Goal: Task Accomplishment & Management: Manage account settings

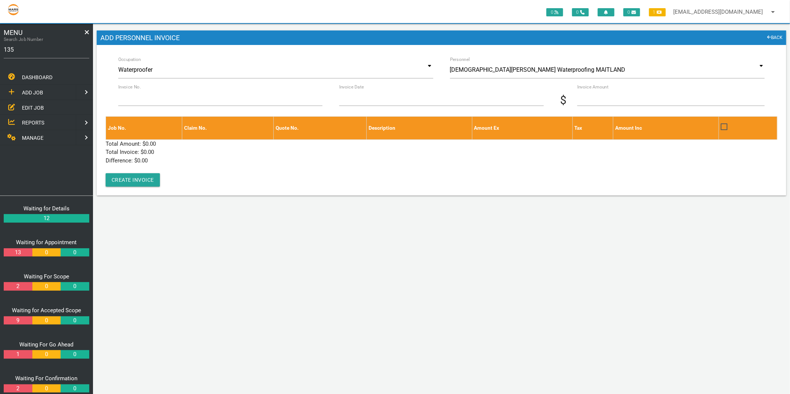
type input "1356"
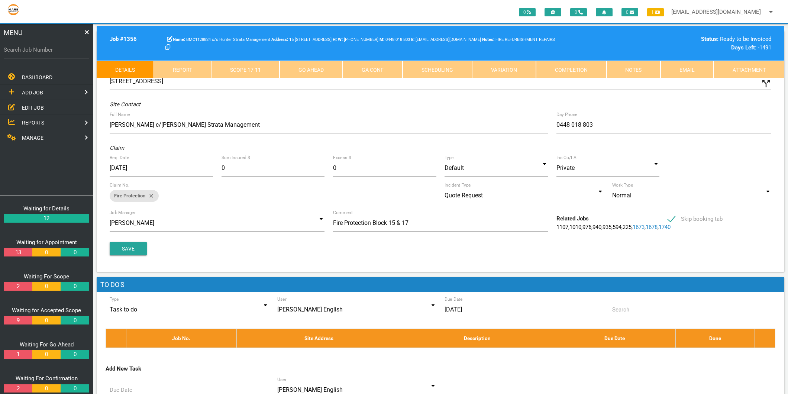
click at [590, 64] on link "Completion" at bounding box center [571, 70] width 71 height 18
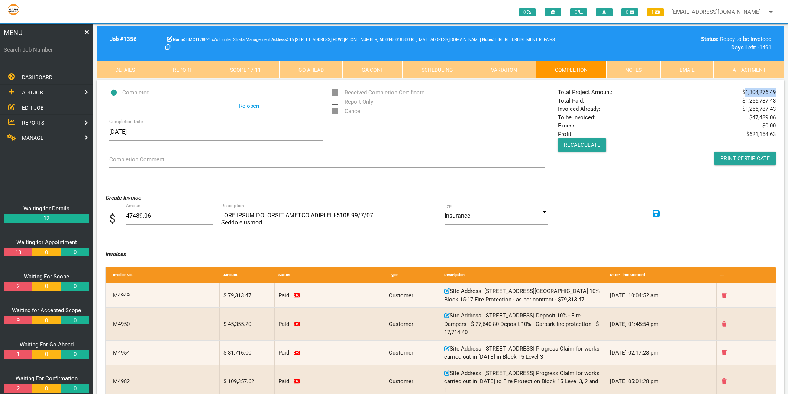
drag, startPoint x: 746, startPoint y: 92, endPoint x: 775, endPoint y: 92, distance: 28.3
click at [775, 92] on span "$ 1,304,276.49" at bounding box center [758, 92] width 33 height 9
drag, startPoint x: 775, startPoint y: 92, endPoint x: 749, endPoint y: 100, distance: 26.8
click at [749, 100] on span "$ 1,256,787.43" at bounding box center [758, 101] width 33 height 9
drag, startPoint x: 746, startPoint y: 100, endPoint x: 775, endPoint y: 99, distance: 28.6
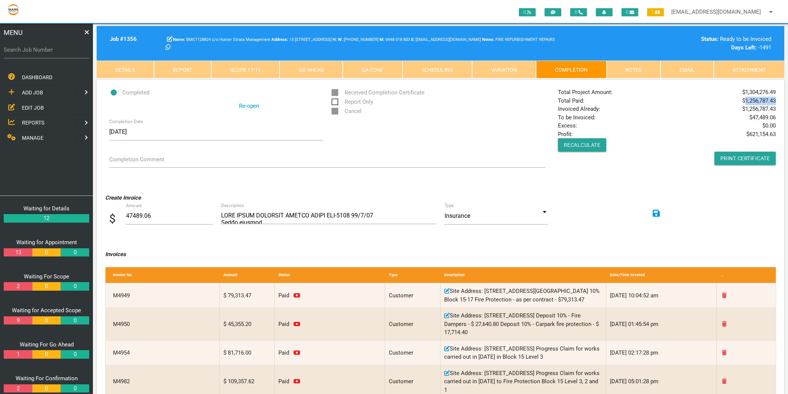
click at [775, 99] on span "$ 1,256,787.43" at bounding box center [758, 101] width 33 height 9
click at [235, 64] on link "Scope 17 - 11" at bounding box center [245, 70] width 69 height 18
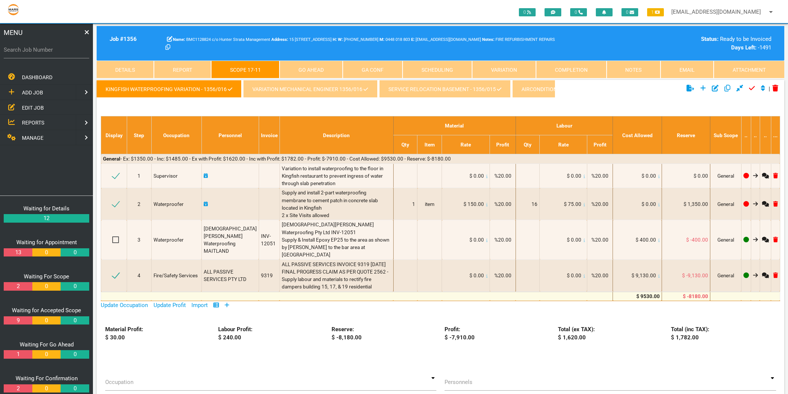
click at [562, 66] on link "Completion" at bounding box center [571, 70] width 71 height 18
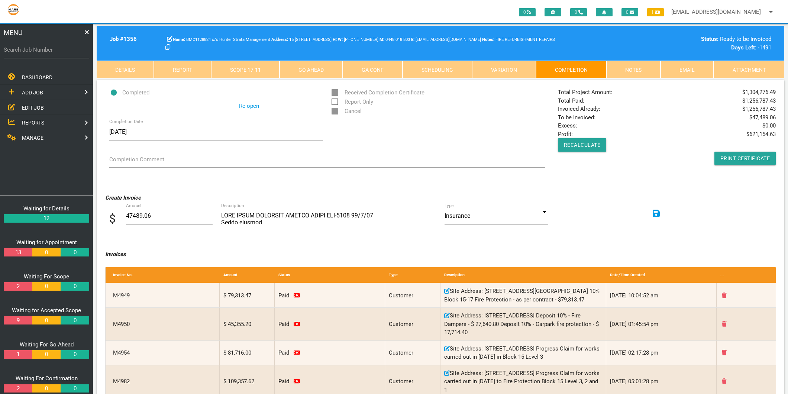
drag, startPoint x: 578, startPoint y: 118, endPoint x: 775, endPoint y: 116, distance: 197.0
click at [775, 116] on div "Total Project Amount: $ 1,304,276.49 Total Paid: $ 1,256,787.43 Invoiced Alread…" at bounding box center [667, 126] width 226 height 77
click at [733, 161] on link "Print Certificate" at bounding box center [745, 158] width 62 height 13
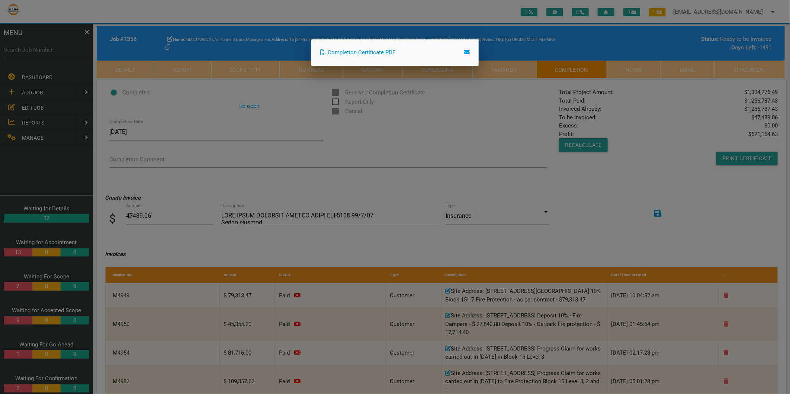
click at [378, 51] on link "Completion Certificate PDF" at bounding box center [357, 52] width 75 height 7
click at [443, 144] on div at bounding box center [395, 147] width 790 height 493
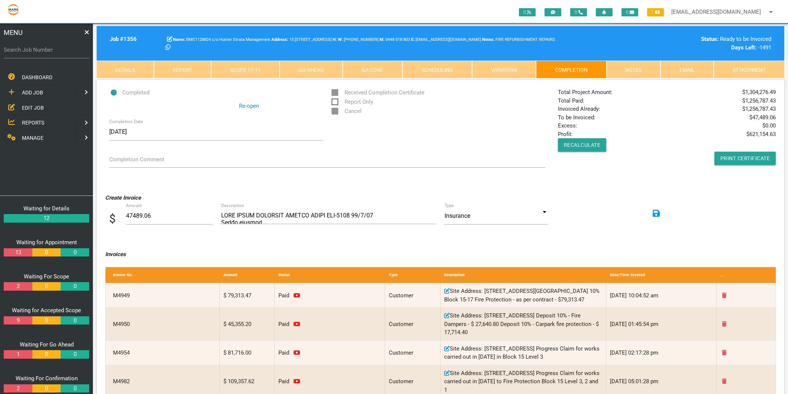
click at [34, 120] on span "REPORTS" at bounding box center [33, 123] width 22 height 6
click at [43, 161] on link "ACCOUNTING" at bounding box center [37, 167] width 77 height 15
click at [40, 120] on span "JOB PROFIT REPORT" at bounding box center [46, 122] width 49 height 6
click at [40, 123] on span "JOB PROFIT REPORT" at bounding box center [46, 122] width 49 height 6
click at [7, 76] on link at bounding box center [7, 77] width 15 height 15
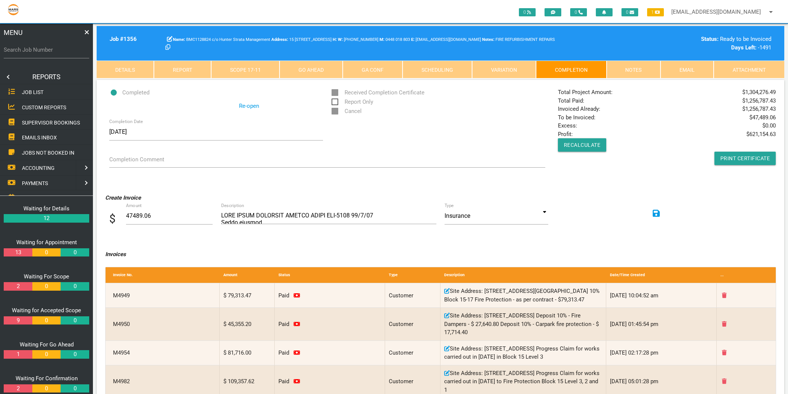
scroll to position [41, 0]
click at [32, 139] on span "PAYMENTS" at bounding box center [35, 142] width 26 height 6
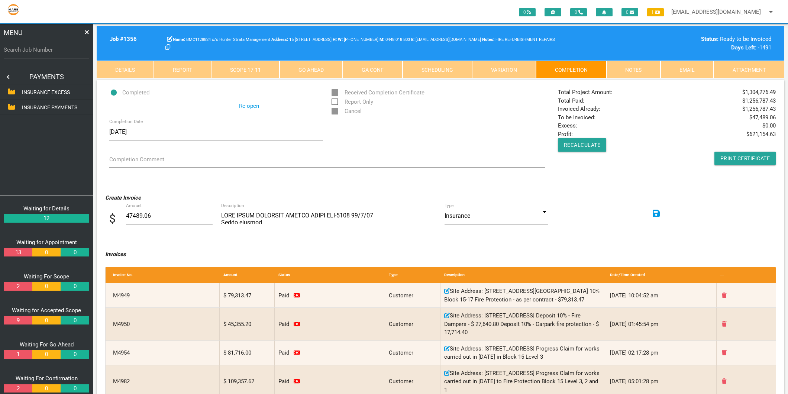
click at [6, 75] on link at bounding box center [7, 77] width 15 height 15
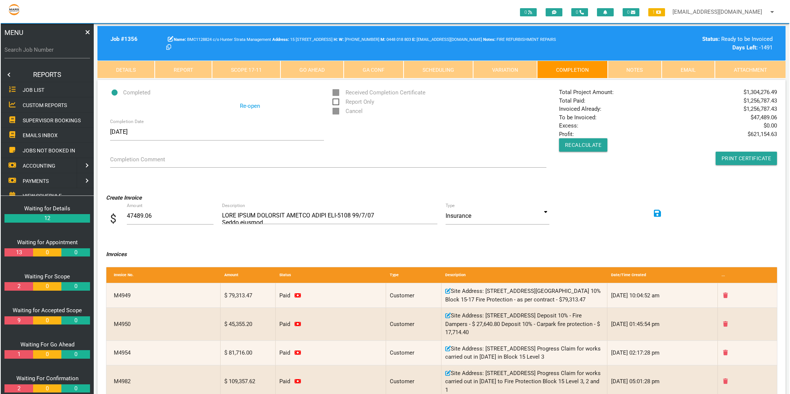
scroll to position [0, 0]
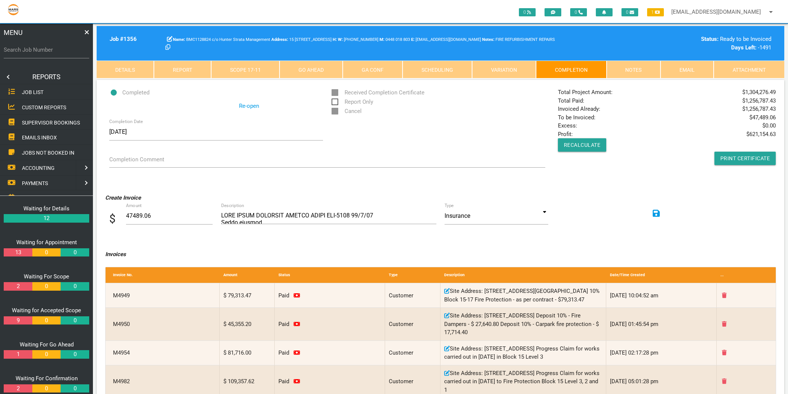
click at [39, 106] on span "CUSTOM REPORTS" at bounding box center [44, 107] width 44 height 6
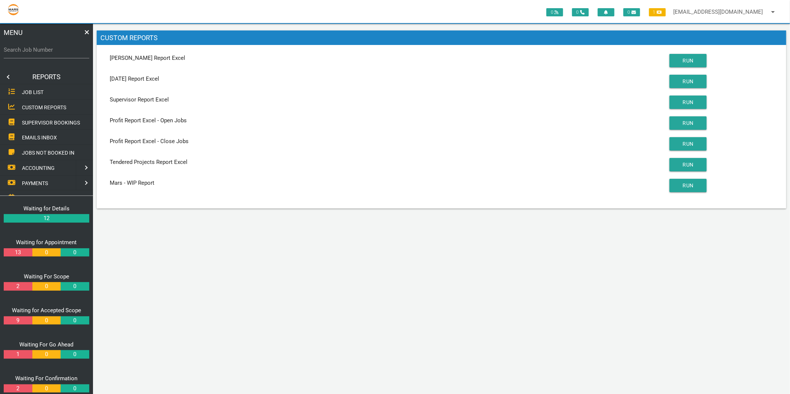
click at [36, 92] on span "JOB LIST" at bounding box center [33, 92] width 22 height 6
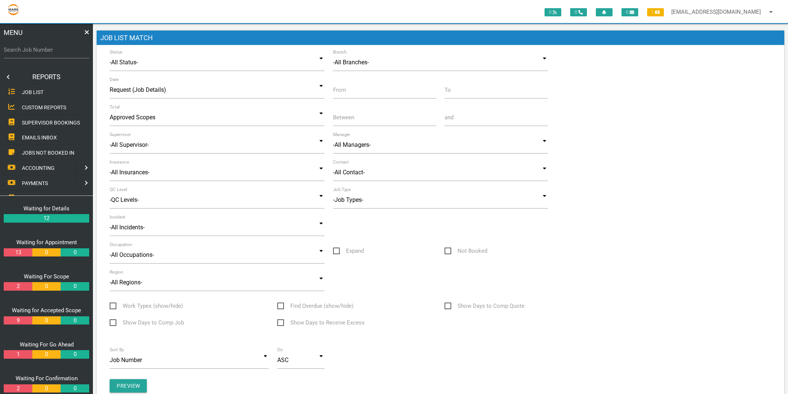
click at [36, 120] on span "SUPERVISOR BOOKINGS" at bounding box center [51, 122] width 58 height 6
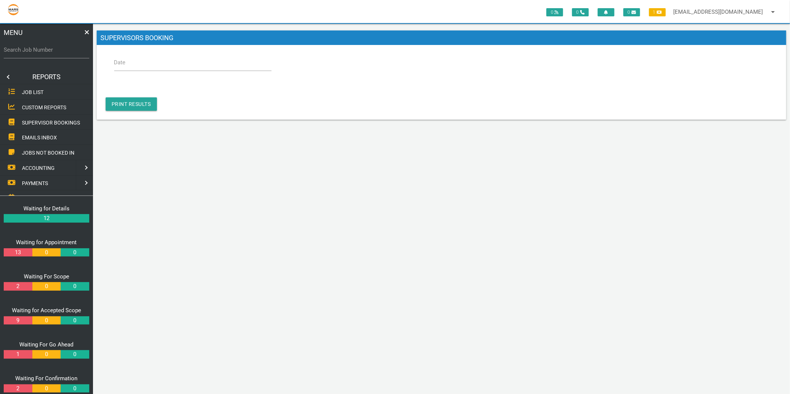
click at [36, 136] on span "EMAILS INBOX" at bounding box center [39, 138] width 35 height 6
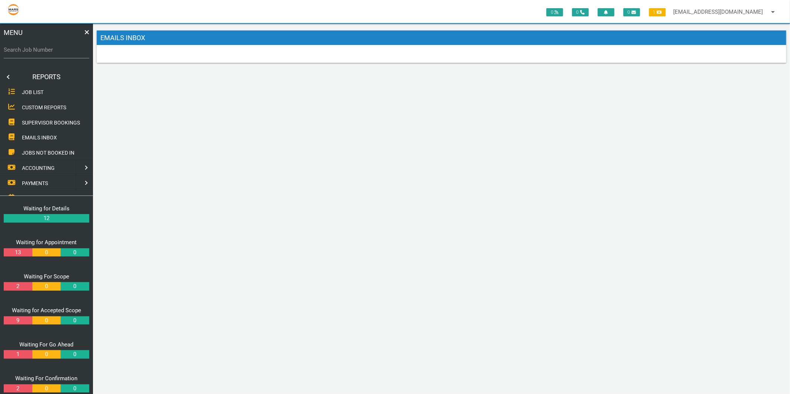
click at [36, 151] on span "JOBS NOT BOOKED IN" at bounding box center [48, 153] width 52 height 6
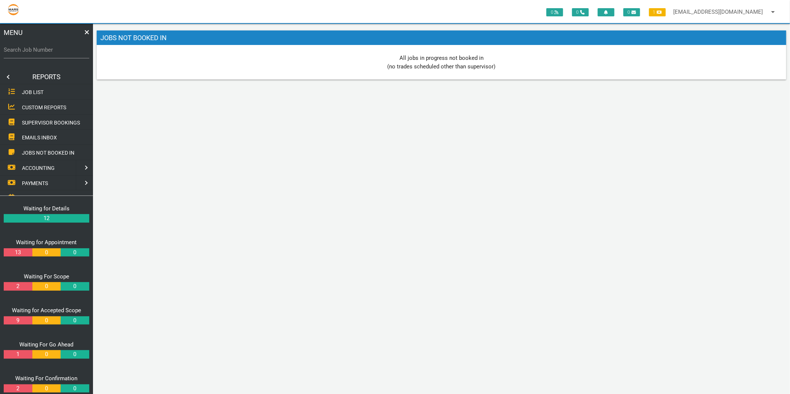
click at [38, 165] on span "ACCOUNTING" at bounding box center [38, 168] width 33 height 6
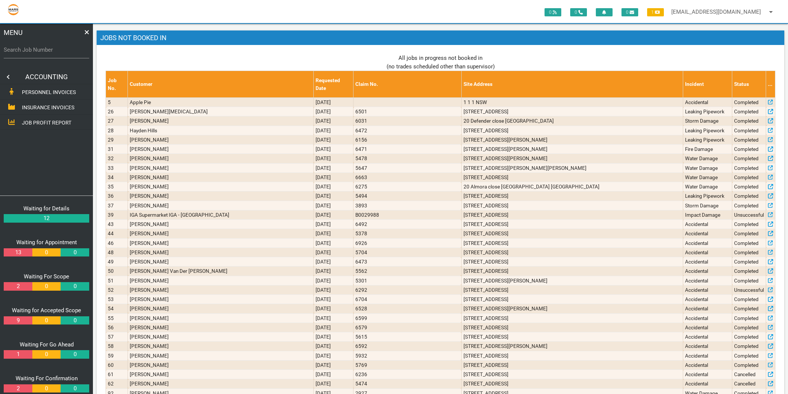
click at [42, 91] on span "PERSONNEL INVOICES" at bounding box center [49, 92] width 54 height 6
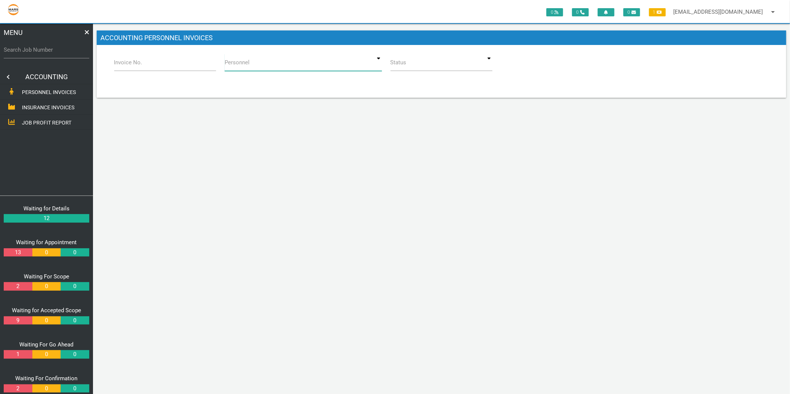
click at [376, 57] on input at bounding box center [303, 62] width 157 height 17
type input "mars"
click at [49, 105] on span "INSURANCE INVOICES" at bounding box center [48, 107] width 52 height 6
click at [49, 106] on span "INSURANCE INVOICES" at bounding box center [48, 107] width 52 height 6
click at [380, 64] on input at bounding box center [413, 62] width 157 height 17
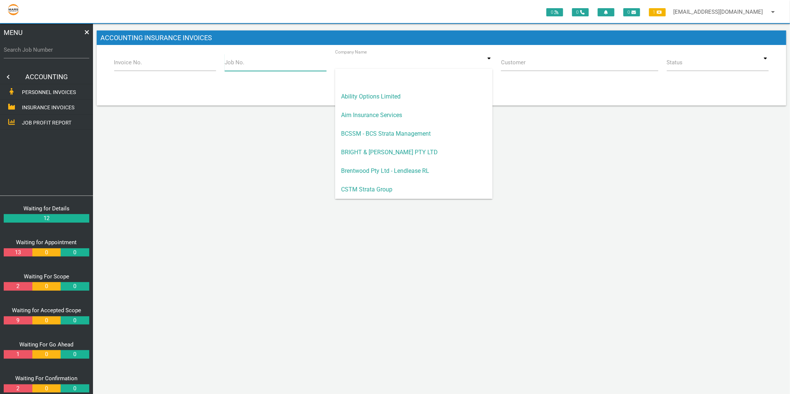
click at [292, 64] on input "Job No." at bounding box center [276, 62] width 102 height 17
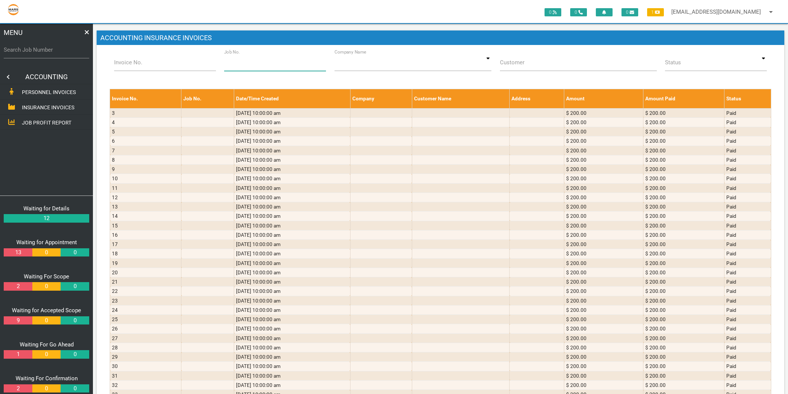
click at [250, 64] on input "Job No." at bounding box center [275, 62] width 102 height 17
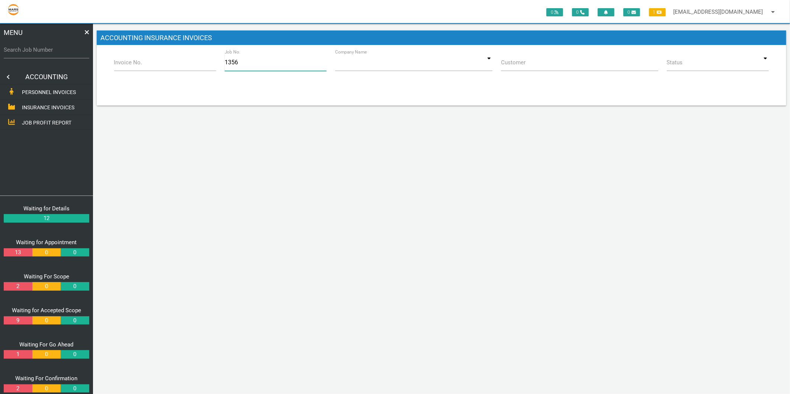
type input "1356"
click at [247, 91] on div "Invoice No. Job No. 1356 Company Name Ability Options Limited Aim Insurance Ser…" at bounding box center [441, 75] width 689 height 61
click at [246, 61] on input "1356" at bounding box center [276, 62] width 102 height 17
click at [238, 79] on div "Invoice No. Job No. 1356 Company Name Ability Options Limited Aim Insurance Ser…" at bounding box center [441, 68] width 671 height 28
click at [52, 123] on span "JOB PROFIT REPORT" at bounding box center [46, 122] width 49 height 6
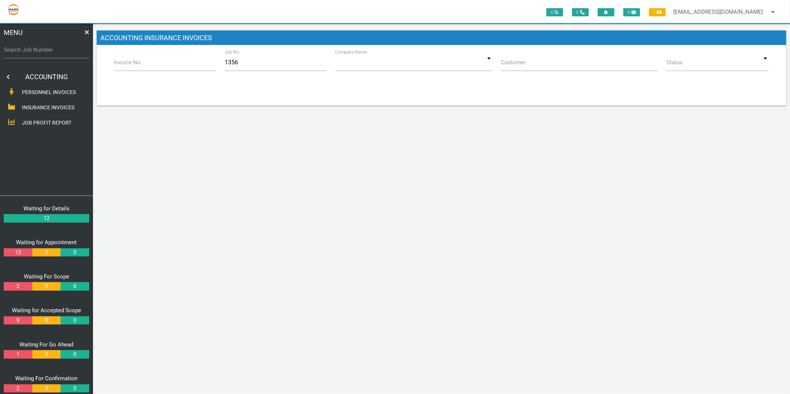
click at [52, 123] on span "JOB PROFIT REPORT" at bounding box center [46, 122] width 49 height 6
click at [39, 121] on span "JOB PROFIT REPORT" at bounding box center [46, 122] width 49 height 6
click at [6, 74] on link at bounding box center [7, 77] width 15 height 15
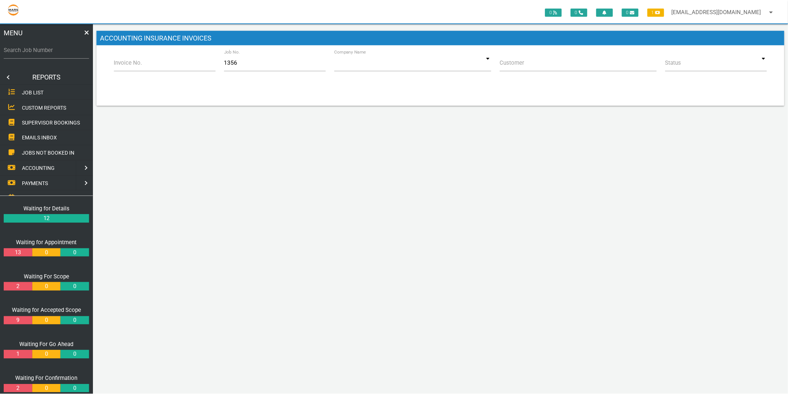
scroll to position [116, 0]
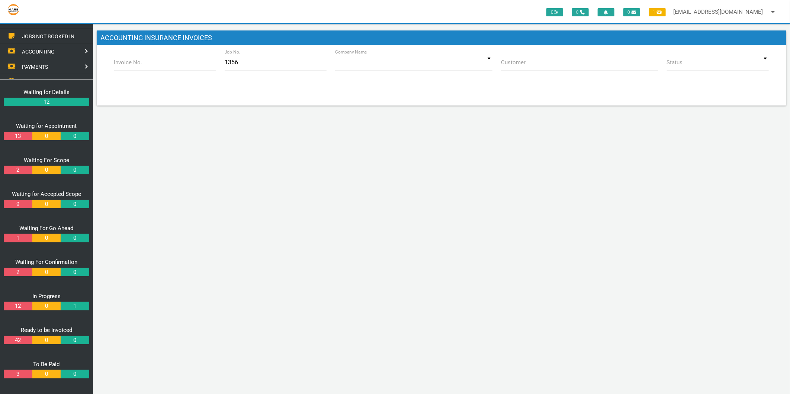
click at [42, 373] on link "0" at bounding box center [46, 374] width 28 height 9
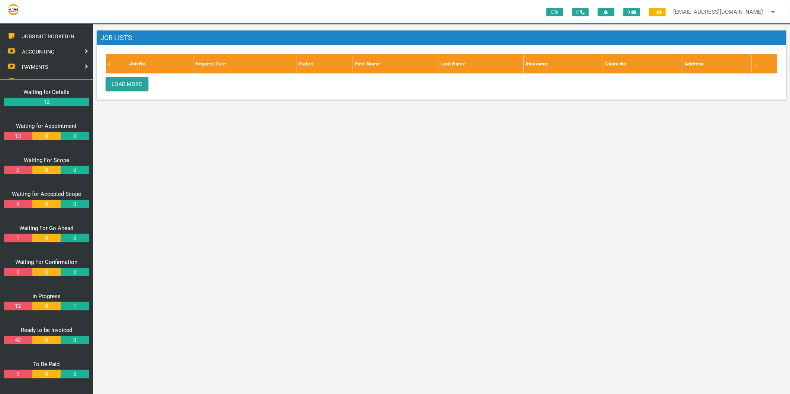
click at [19, 374] on link "3" at bounding box center [18, 374] width 28 height 9
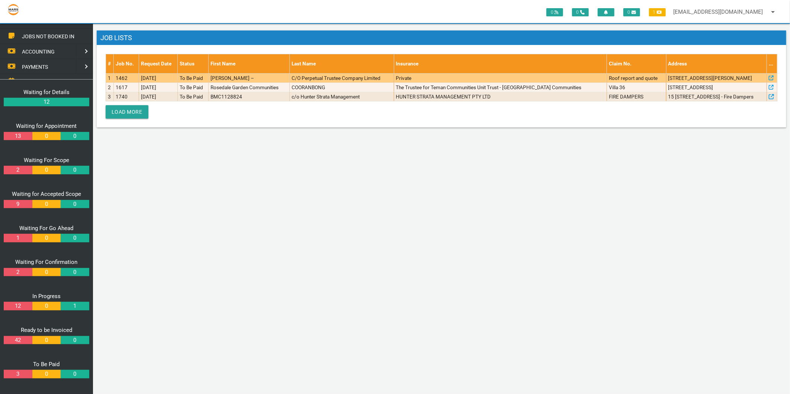
click at [119, 77] on td "1462" at bounding box center [126, 77] width 25 height 9
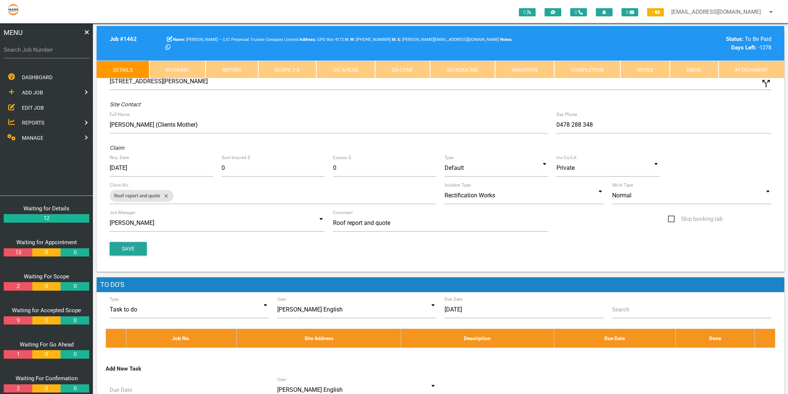
click at [584, 70] on link "Completion" at bounding box center [587, 70] width 66 height 18
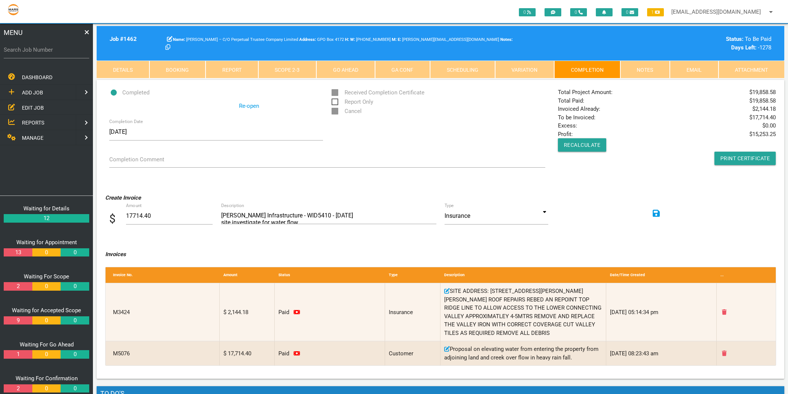
drag, startPoint x: 567, startPoint y: 101, endPoint x: 774, endPoint y: 100, distance: 207.0
click at [774, 100] on div "Total Project Amount: $ 19,858.58 Total Paid: $ 19,858.58 Invoiced Already: $ 2…" at bounding box center [667, 126] width 226 height 77
click at [572, 149] on button "Recalculate" at bounding box center [582, 144] width 49 height 13
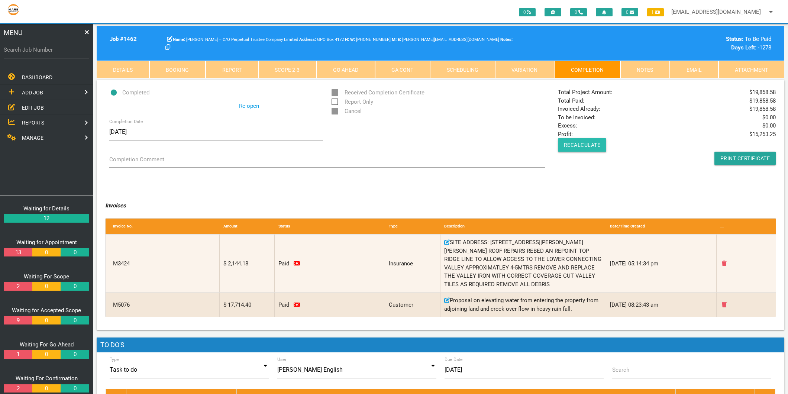
click at [572, 149] on button "Recalculate" at bounding box center [582, 144] width 49 height 13
click at [589, 184] on div "Completed Re-open Received Completion Certificate Report Only Cancel Completion…" at bounding box center [441, 134] width 688 height 108
drag, startPoint x: 559, startPoint y: 95, endPoint x: 772, endPoint y: 104, distance: 213.2
click at [772, 104] on div "Total Project Amount: $ 19,858.58 Total Paid: $ 19,858.58 Invoiced Already: $ 1…" at bounding box center [667, 126] width 226 height 77
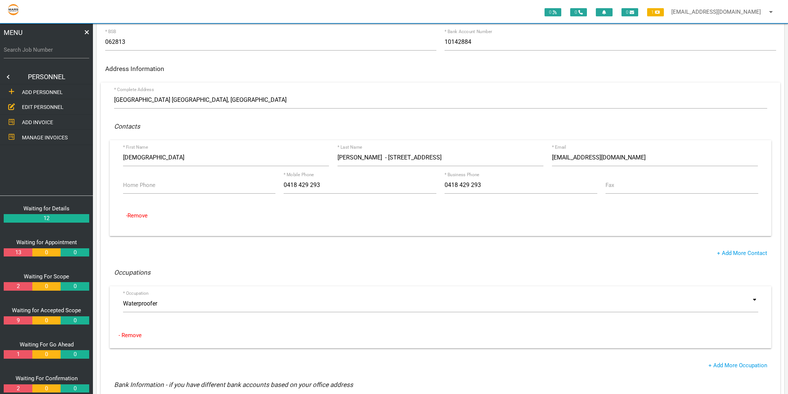
scroll to position [124, 0]
click at [20, 51] on label "Search Job Number" at bounding box center [46, 50] width 85 height 9
click at [20, 51] on input "Search Job Number" at bounding box center [46, 49] width 85 height 17
type input "1750"
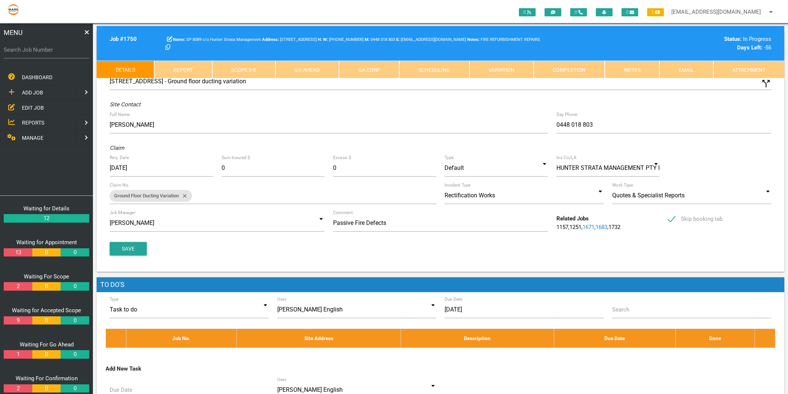
click at [590, 65] on link "Completion" at bounding box center [569, 70] width 71 height 18
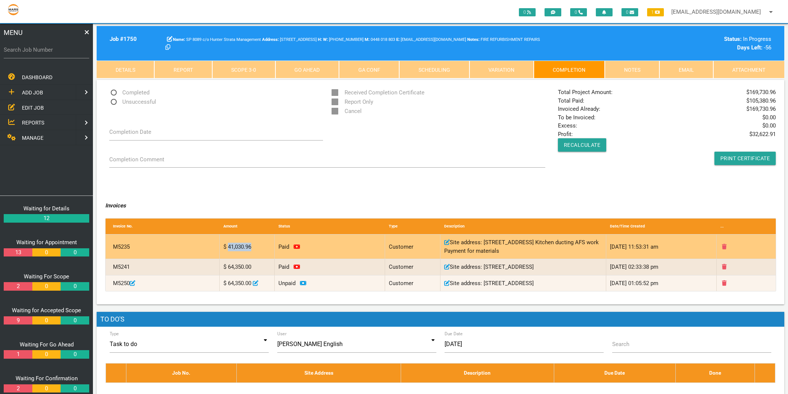
drag, startPoint x: 227, startPoint y: 244, endPoint x: 252, endPoint y: 247, distance: 24.8
click at [252, 247] on div "$ 41,030.96" at bounding box center [247, 247] width 55 height 24
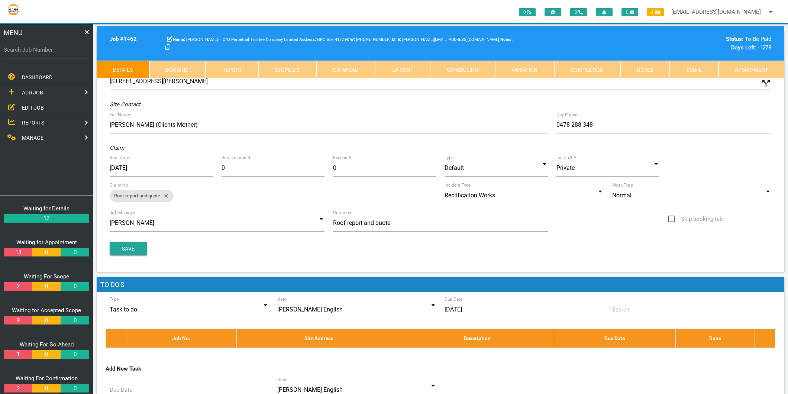
click at [595, 69] on link "Completion" at bounding box center [587, 70] width 66 height 18
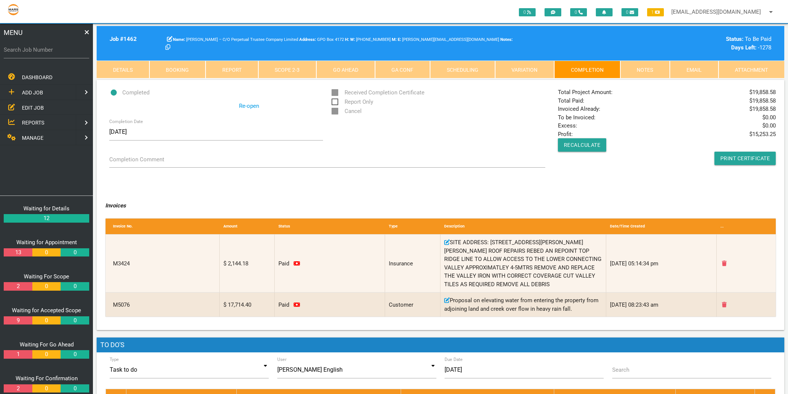
click at [241, 109] on link "Re-open" at bounding box center [249, 106] width 20 height 9
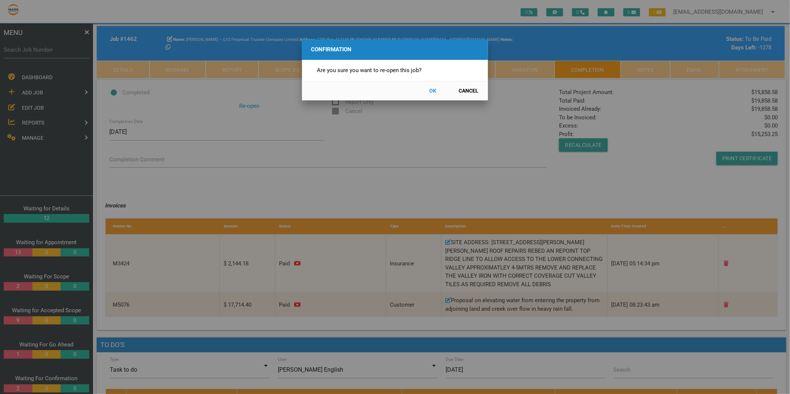
click at [432, 90] on button "OK" at bounding box center [432, 90] width 33 height 13
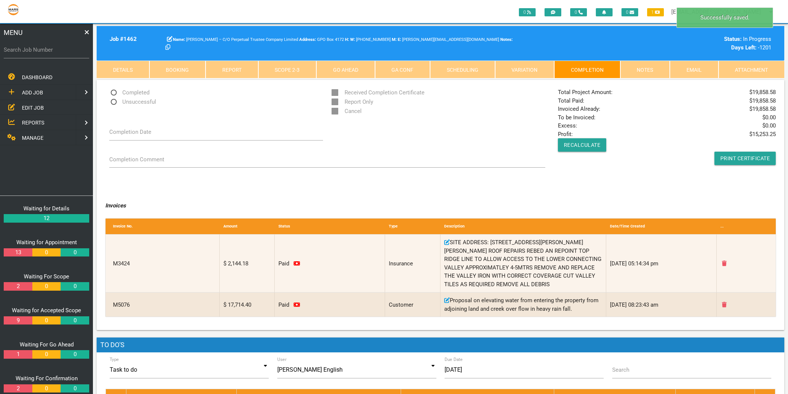
click at [124, 93] on span "Completed" at bounding box center [129, 92] width 40 height 9
click at [114, 93] on input "Completed" at bounding box center [111, 90] width 5 height 5
radio input "true"
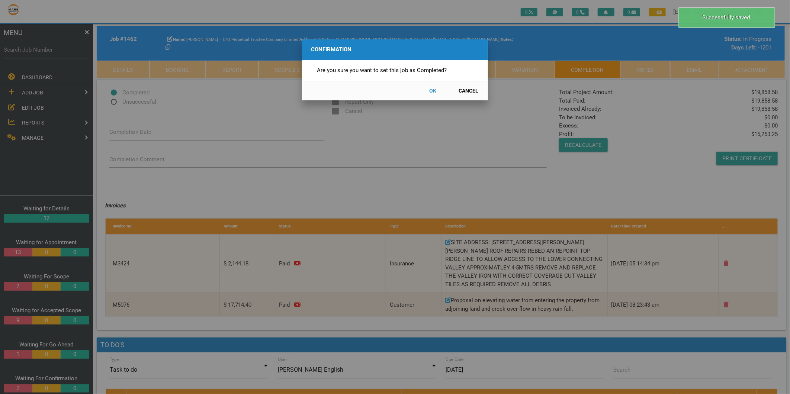
click at [433, 90] on button "OK" at bounding box center [432, 90] width 33 height 13
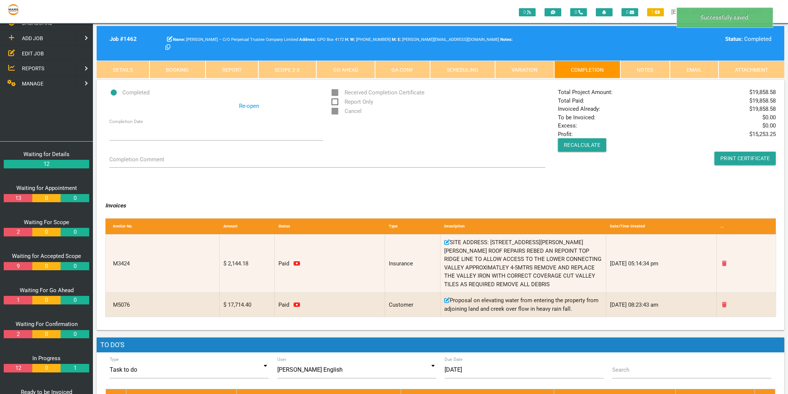
scroll to position [116, 0]
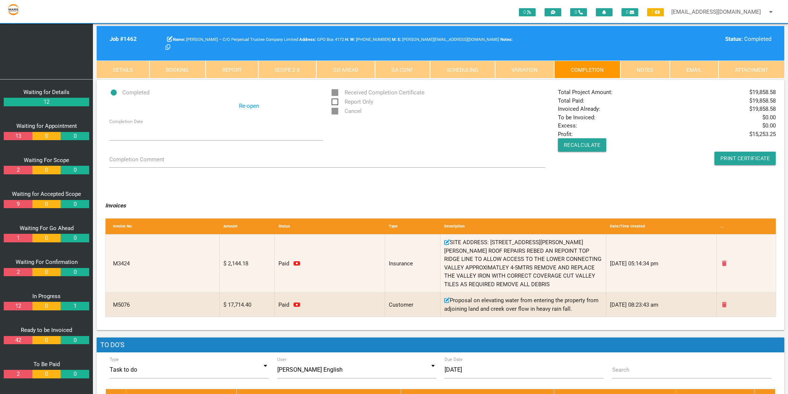
click at [20, 371] on link "2" at bounding box center [18, 374] width 28 height 9
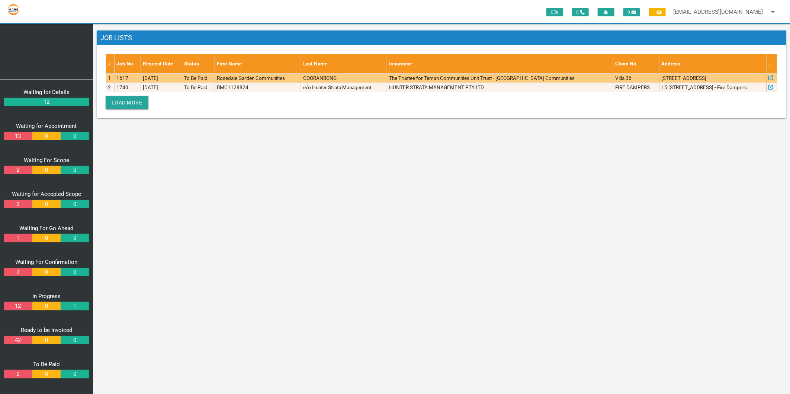
click at [126, 77] on td "1617" at bounding box center [127, 77] width 27 height 9
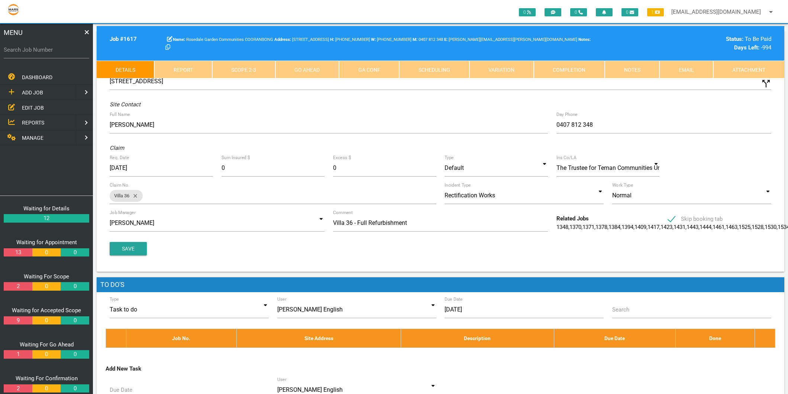
click at [575, 71] on link "Completion" at bounding box center [569, 70] width 71 height 18
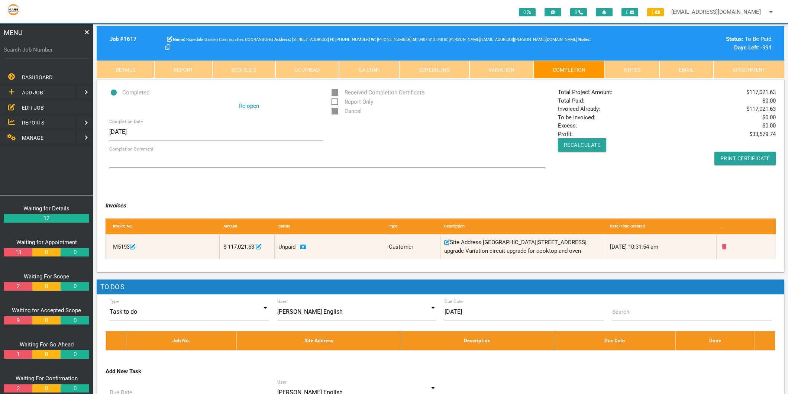
click at [304, 248] on icon at bounding box center [303, 246] width 6 height 4
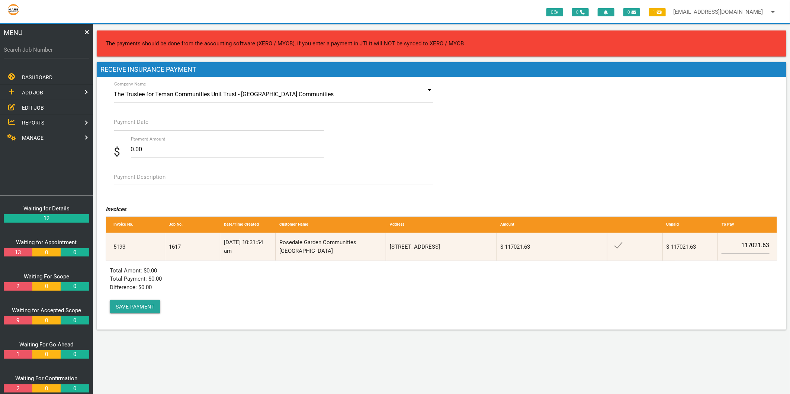
click at [135, 126] on label "Payment Date" at bounding box center [131, 122] width 35 height 9
click at [135, 126] on input "Payment Date" at bounding box center [219, 121] width 210 height 17
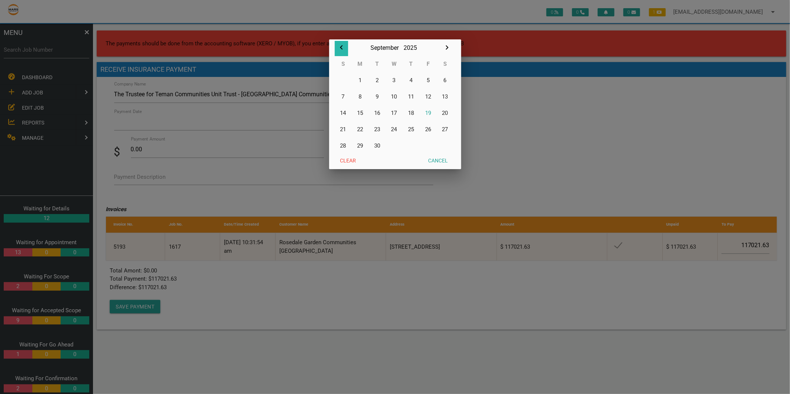
click at [340, 47] on icon "button" at bounding box center [341, 47] width 3 height 4
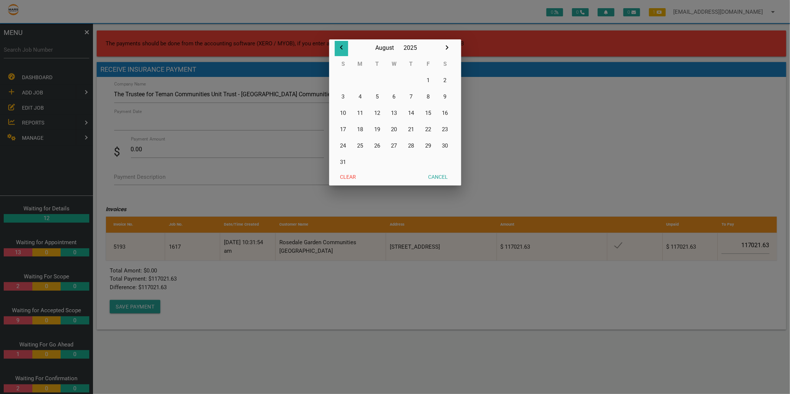
click at [339, 46] on icon "button" at bounding box center [341, 47] width 9 height 9
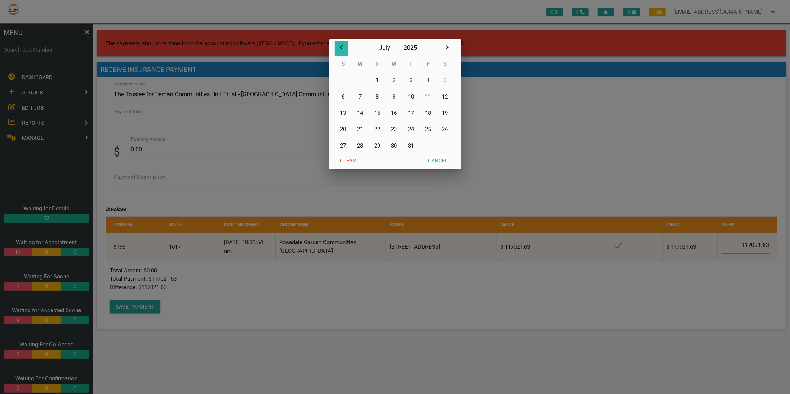
click at [339, 46] on icon "button" at bounding box center [341, 47] width 9 height 9
click at [378, 110] on button "15" at bounding box center [376, 113] width 17 height 16
type input "[DATE]"
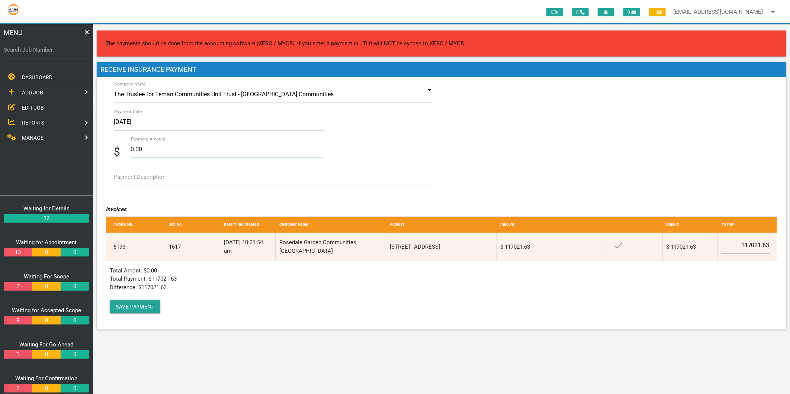
click at [172, 148] on input "0.00" at bounding box center [227, 149] width 193 height 17
type input "117021.63"
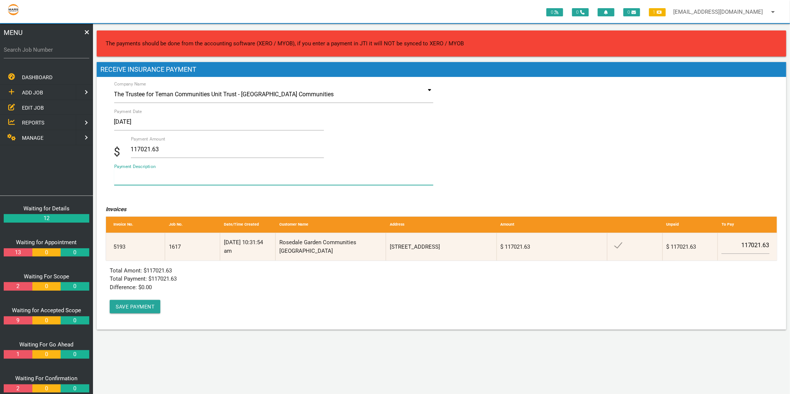
click at [168, 176] on textarea "Payment Description" at bounding box center [273, 176] width 319 height 17
click at [131, 307] on button "Save Payment" at bounding box center [135, 306] width 51 height 13
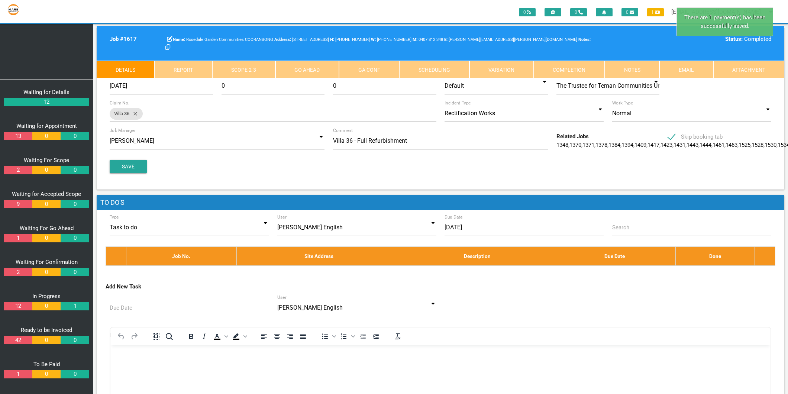
scroll to position [83, 0]
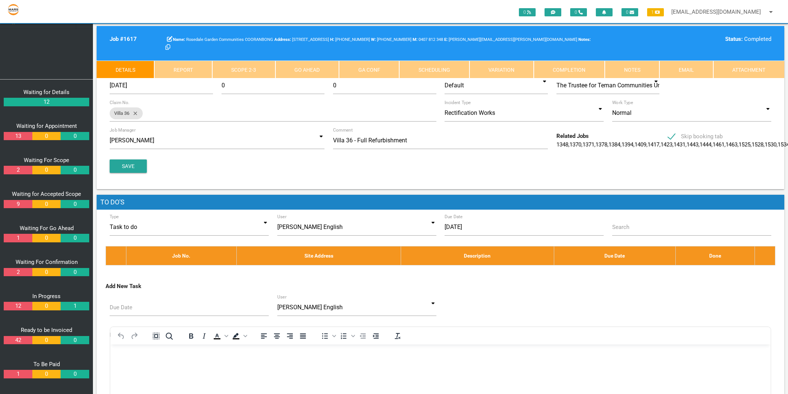
click at [25, 374] on link "1" at bounding box center [18, 374] width 28 height 9
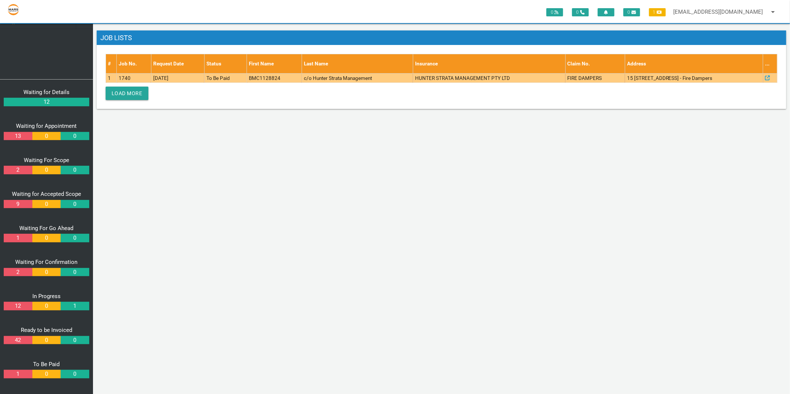
click at [126, 75] on td "1740" at bounding box center [134, 77] width 34 height 9
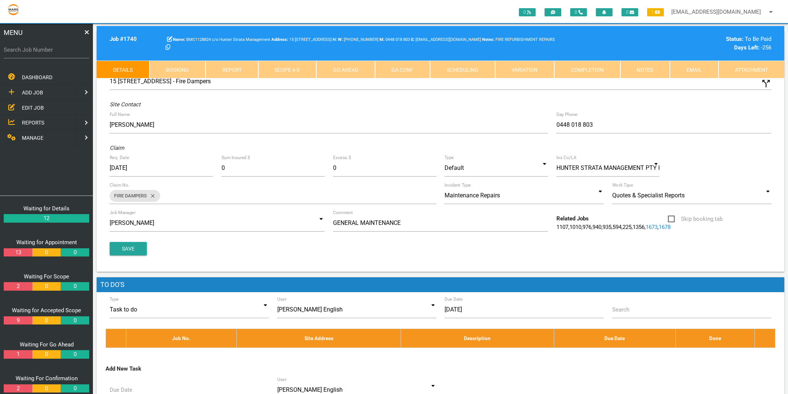
click at [595, 68] on link "Completion" at bounding box center [587, 70] width 66 height 18
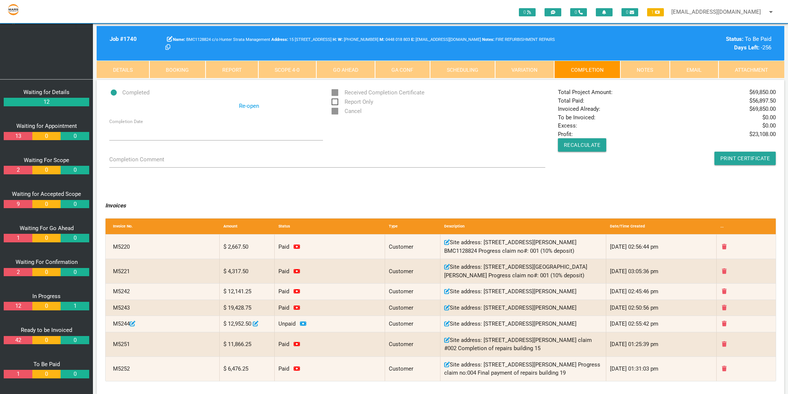
scroll to position [124, 0]
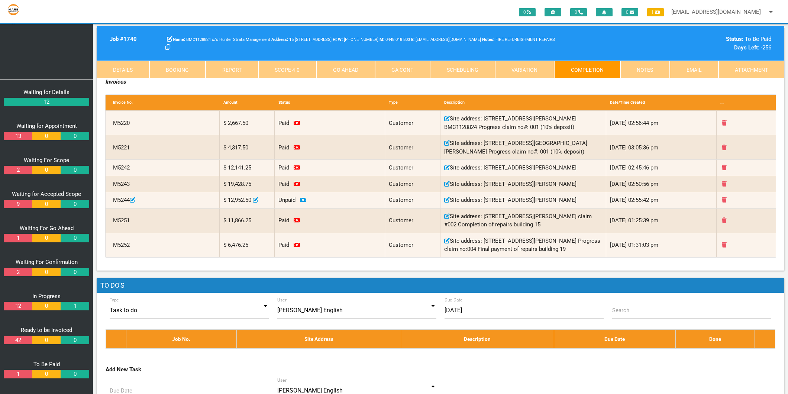
click at [21, 342] on link "42" at bounding box center [18, 340] width 28 height 9
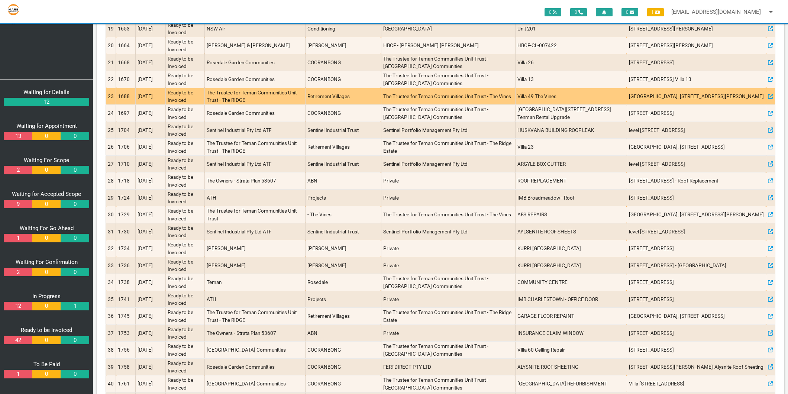
scroll to position [434, 0]
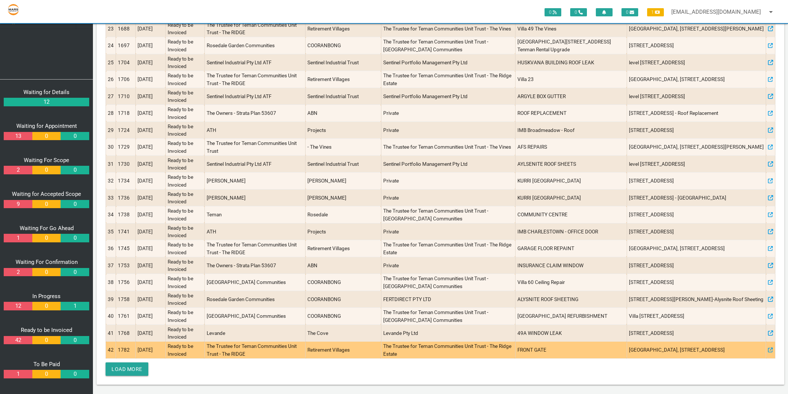
click at [122, 349] on td "1782" at bounding box center [126, 350] width 20 height 17
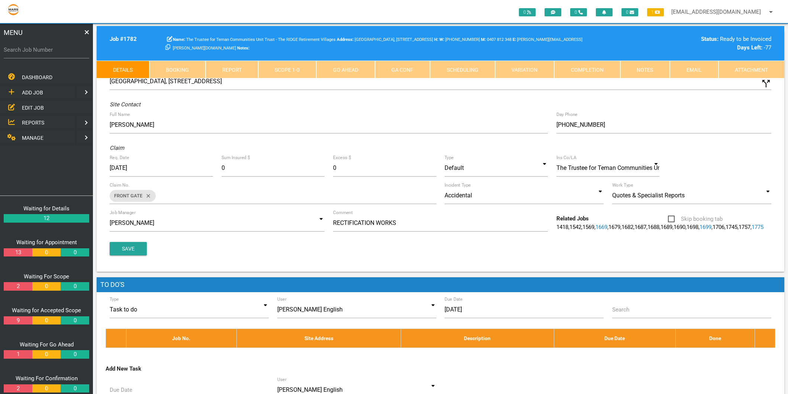
click at [585, 65] on link "Completion" at bounding box center [587, 70] width 66 height 18
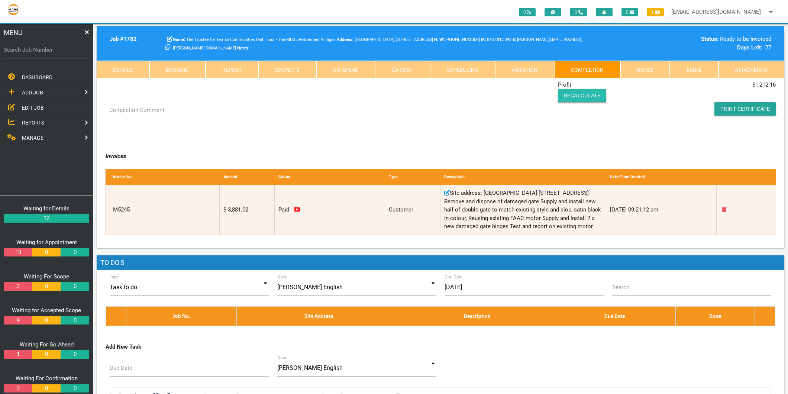
click at [591, 101] on button "Recalculate" at bounding box center [582, 95] width 49 height 13
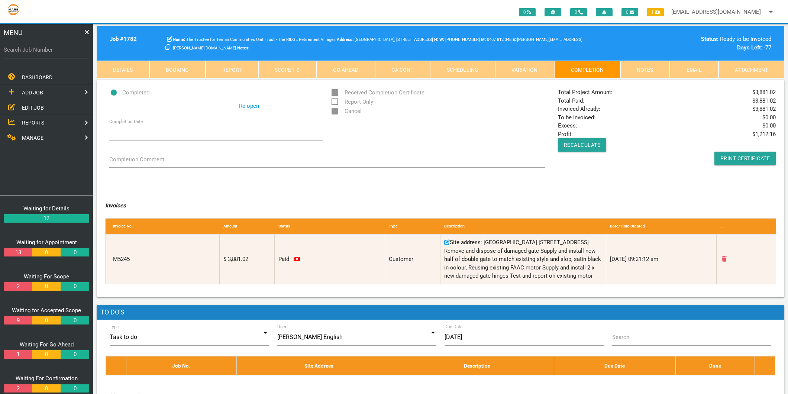
click at [254, 108] on link "Re-open" at bounding box center [249, 106] width 20 height 9
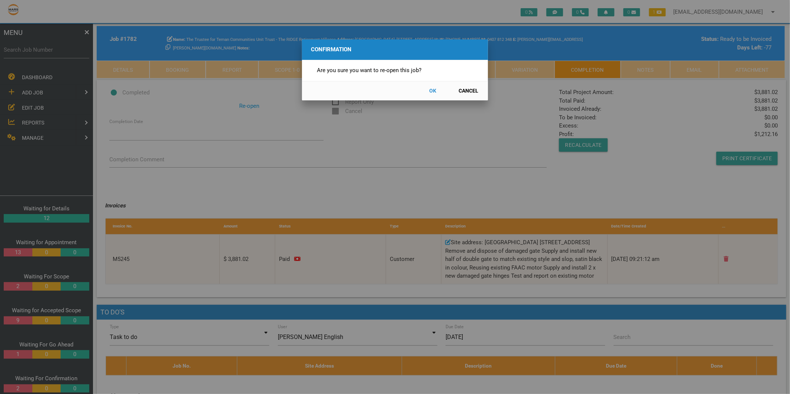
click at [434, 89] on button "OK" at bounding box center [432, 90] width 33 height 13
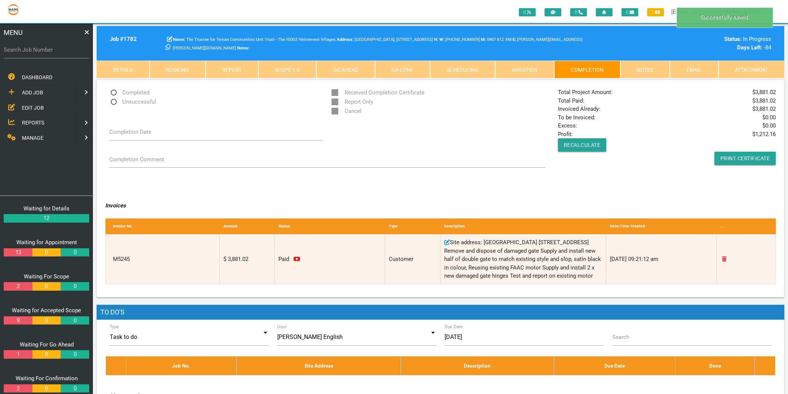
click at [120, 93] on span "Completed" at bounding box center [129, 92] width 40 height 9
click at [114, 93] on input "Completed" at bounding box center [111, 90] width 5 height 5
radio input "true"
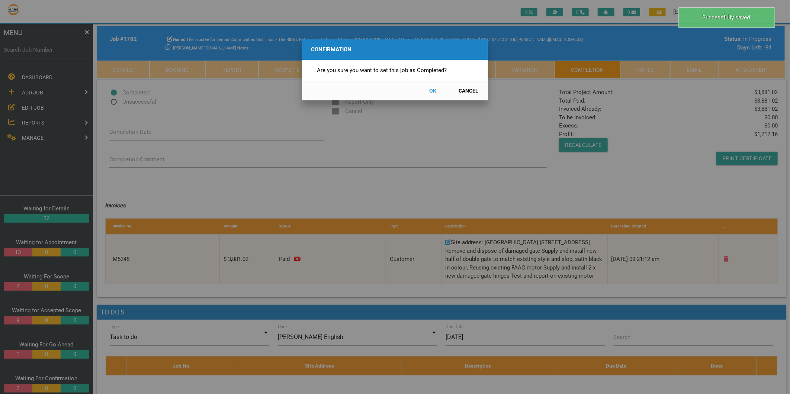
click at [430, 89] on button "OK" at bounding box center [432, 90] width 33 height 13
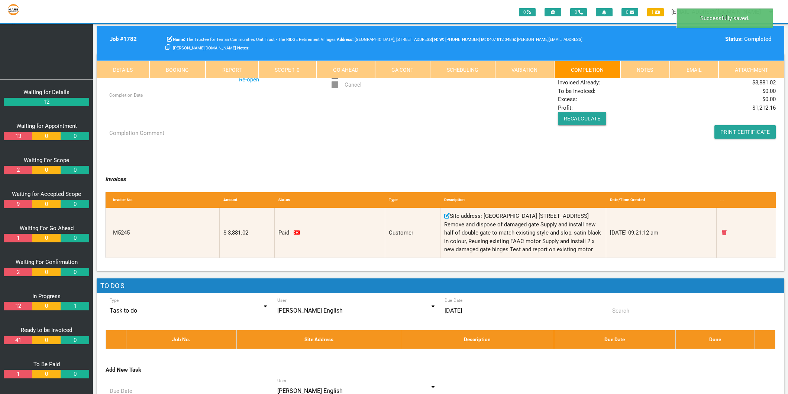
scroll to position [41, 0]
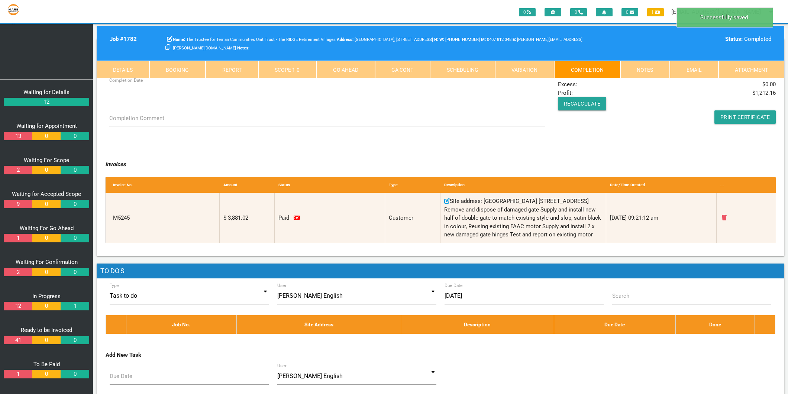
click at [20, 339] on link "41" at bounding box center [18, 340] width 28 height 9
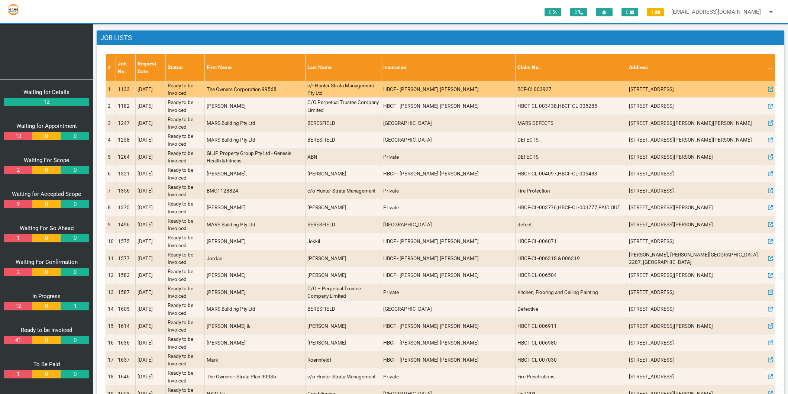
click at [125, 88] on td "1133" at bounding box center [126, 89] width 20 height 17
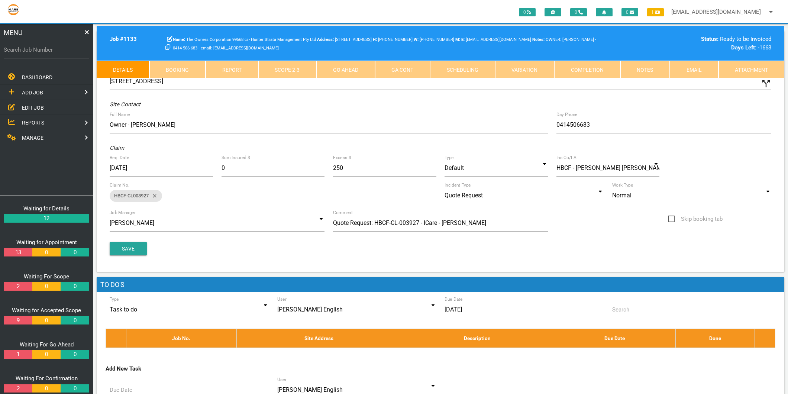
click at [593, 73] on link "Completion" at bounding box center [587, 70] width 66 height 18
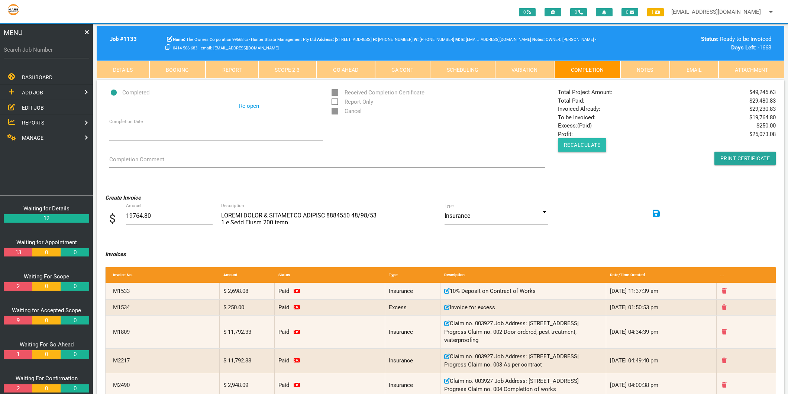
click at [589, 140] on button "Recalculate" at bounding box center [582, 144] width 49 height 13
click at [585, 146] on button "Recalculate" at bounding box center [582, 144] width 49 height 13
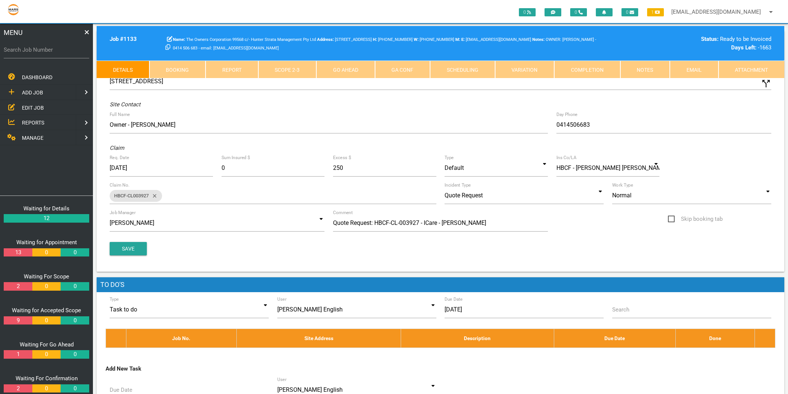
click at [594, 71] on link "Completion" at bounding box center [587, 70] width 66 height 18
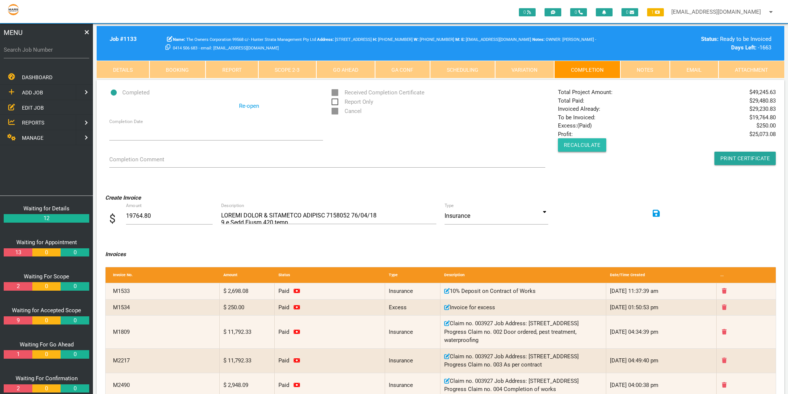
click at [582, 146] on button "Recalculate" at bounding box center [582, 144] width 49 height 13
click at [654, 66] on link "Notes" at bounding box center [645, 70] width 50 height 18
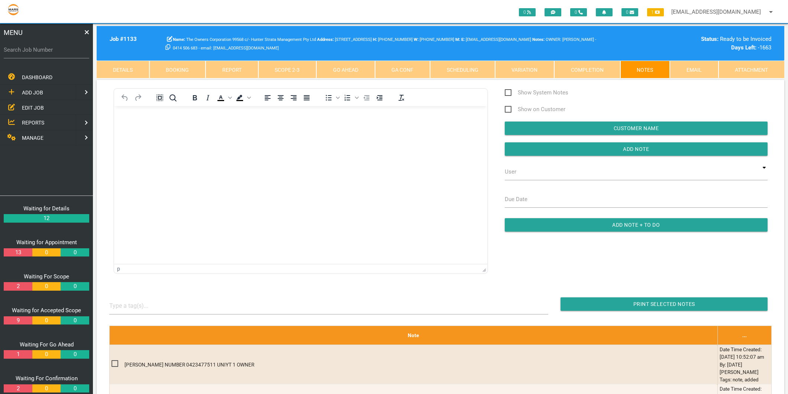
click at [580, 65] on link "Completion" at bounding box center [587, 70] width 66 height 18
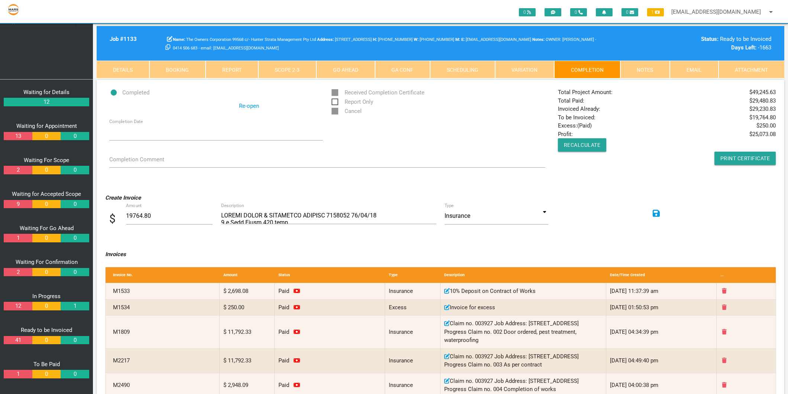
scroll to position [41, 0]
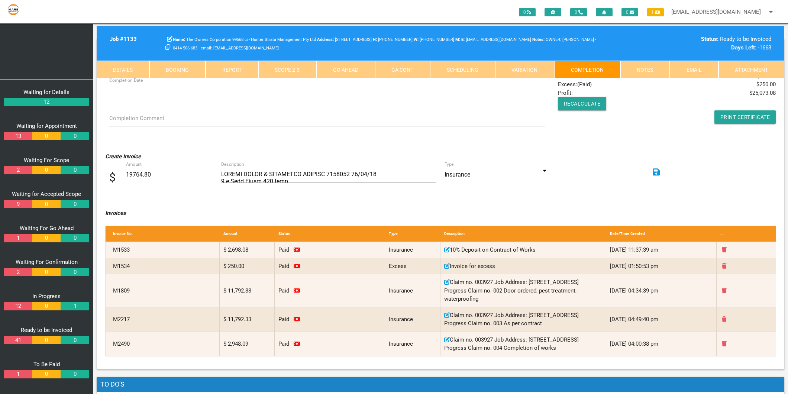
click at [22, 341] on link "41" at bounding box center [18, 340] width 28 height 9
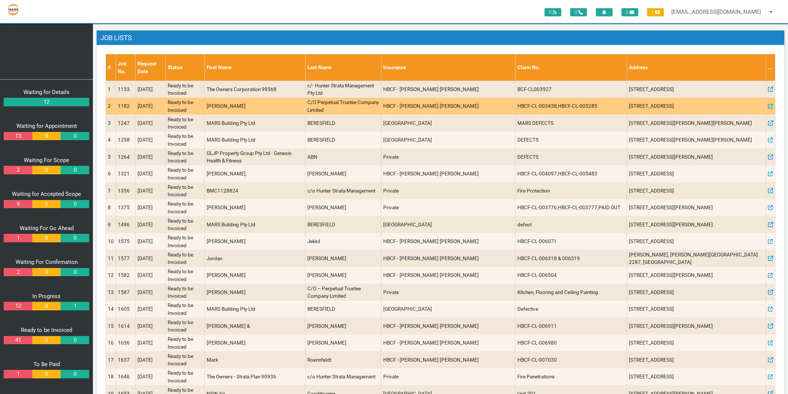
click at [132, 110] on td "1182" at bounding box center [126, 106] width 20 height 17
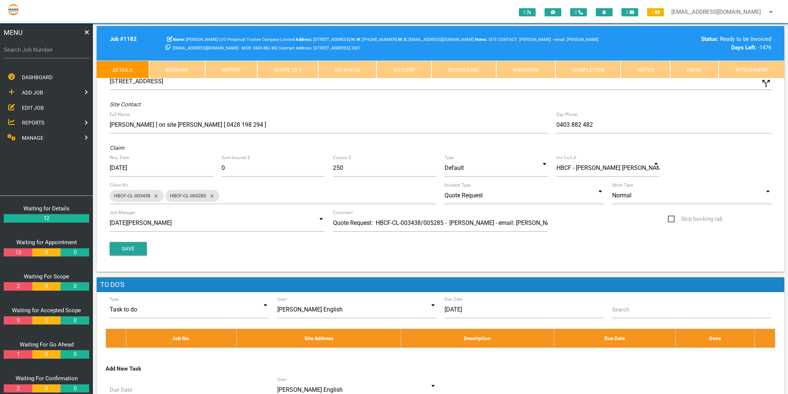
click at [604, 65] on link "Completion" at bounding box center [588, 70] width 66 height 18
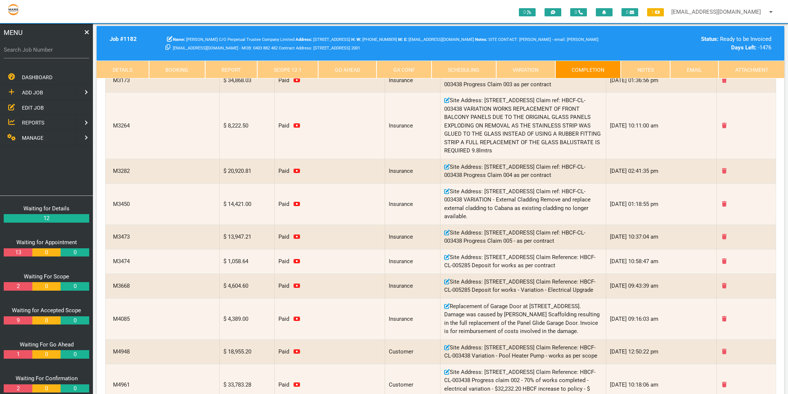
scroll to position [537, 0]
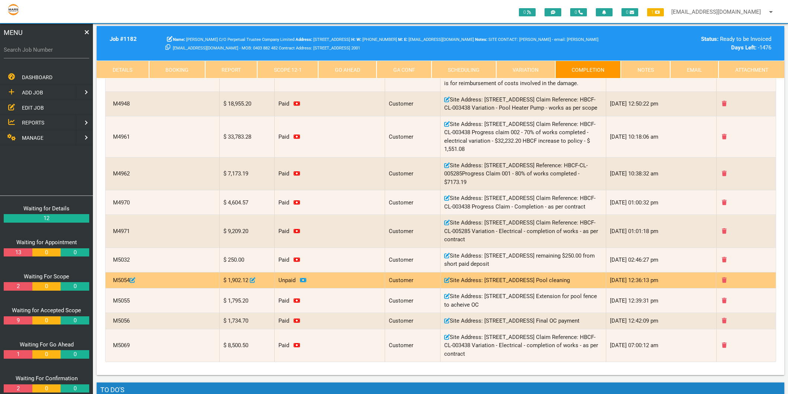
click at [301, 282] on icon at bounding box center [303, 280] width 6 height 4
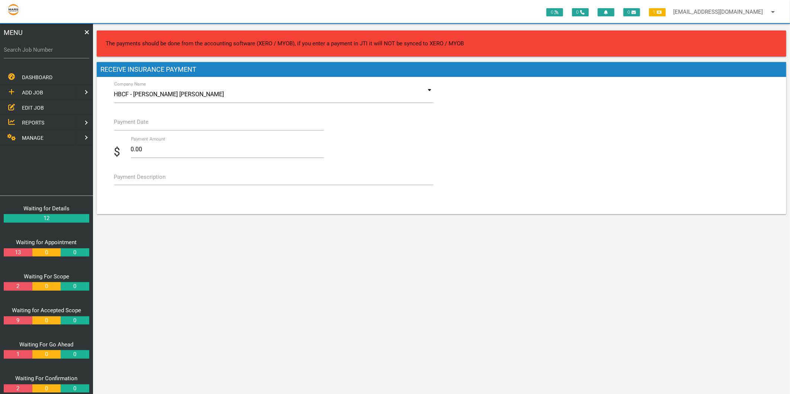
click at [150, 122] on input "Payment Date" at bounding box center [219, 121] width 210 height 17
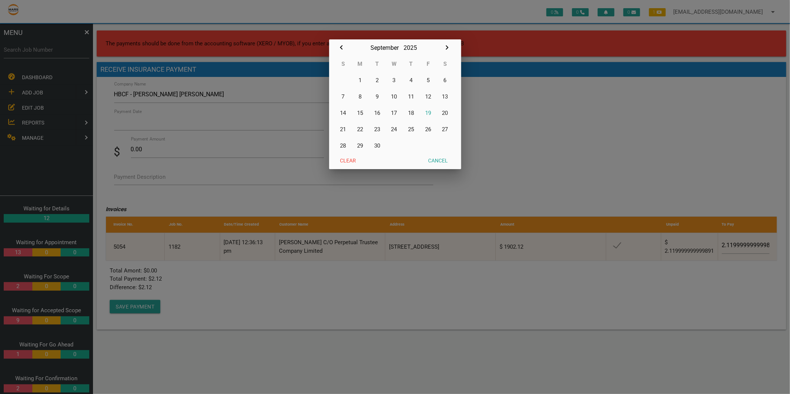
click at [151, 118] on div at bounding box center [395, 147] width 790 height 493
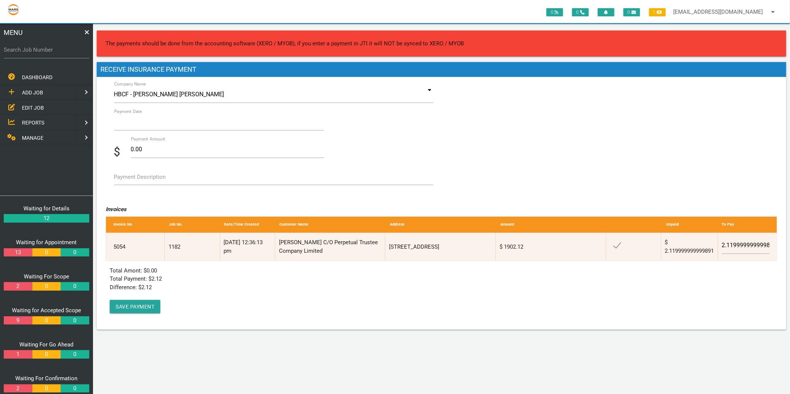
click at [140, 125] on input "Payment Date" at bounding box center [219, 121] width 210 height 17
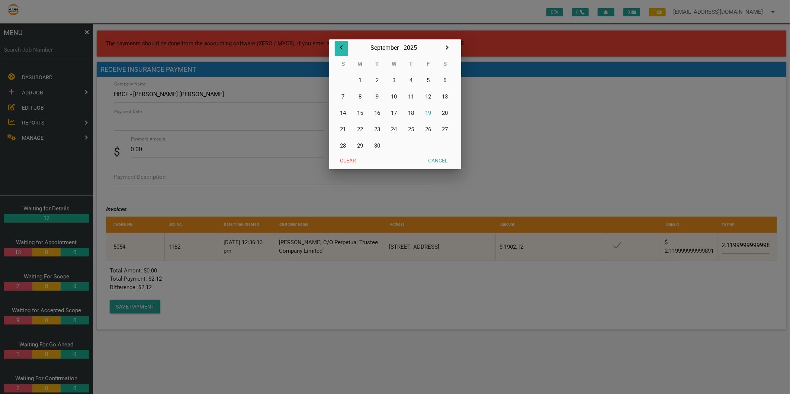
click at [338, 48] on icon "button" at bounding box center [341, 47] width 9 height 9
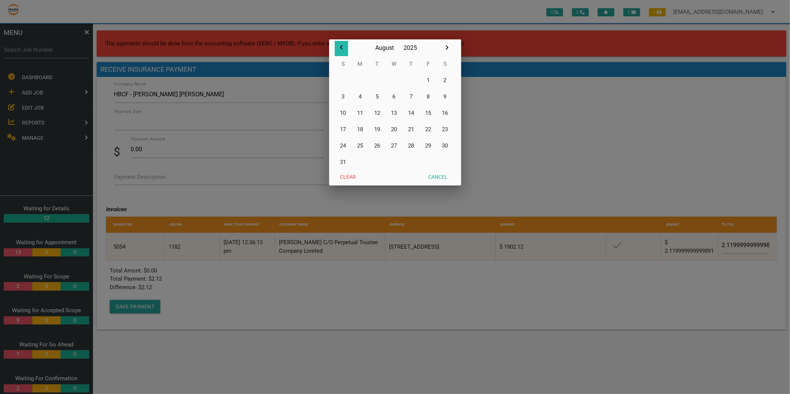
click at [340, 48] on icon "button" at bounding box center [341, 47] width 9 height 9
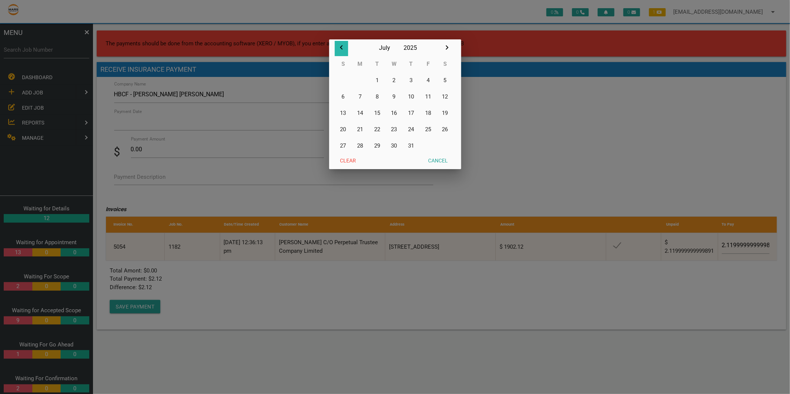
click at [340, 48] on icon "button" at bounding box center [341, 47] width 9 height 9
click at [449, 45] on icon "button" at bounding box center [446, 47] width 9 height 9
click at [376, 79] on button "1" at bounding box center [376, 80] width 17 height 16
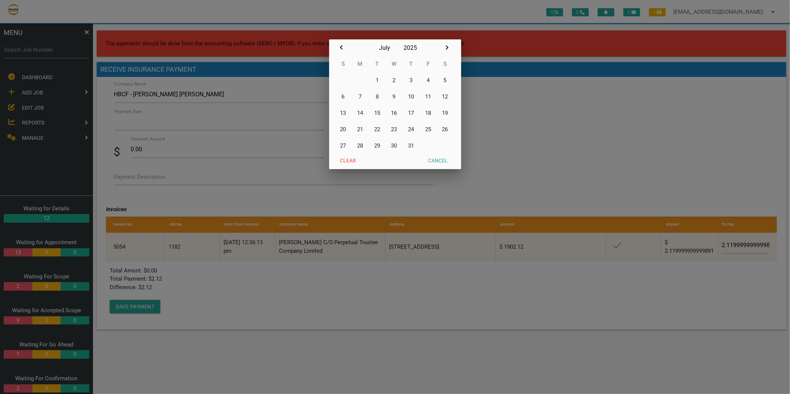
type input "[DATE]"
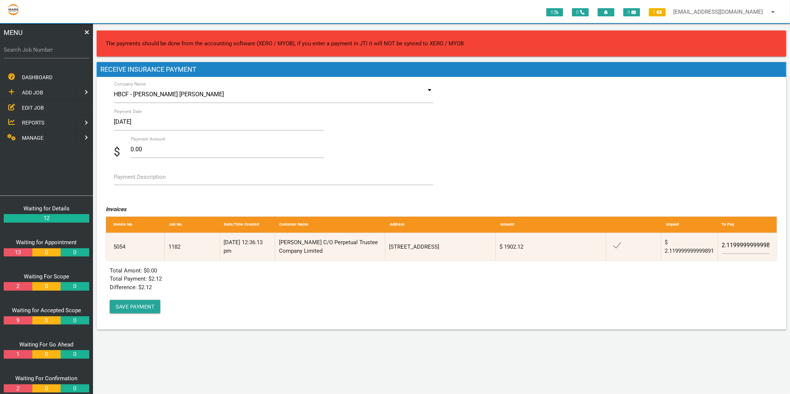
click at [147, 141] on label "Payment Amount" at bounding box center [208, 139] width 155 height 7
click at [147, 141] on input "0.00" at bounding box center [227, 149] width 193 height 17
type input "2.120.00"
click at [184, 170] on textarea "Payment Description" at bounding box center [273, 176] width 319 height 17
click at [132, 308] on button "Save Payment" at bounding box center [135, 306] width 51 height 13
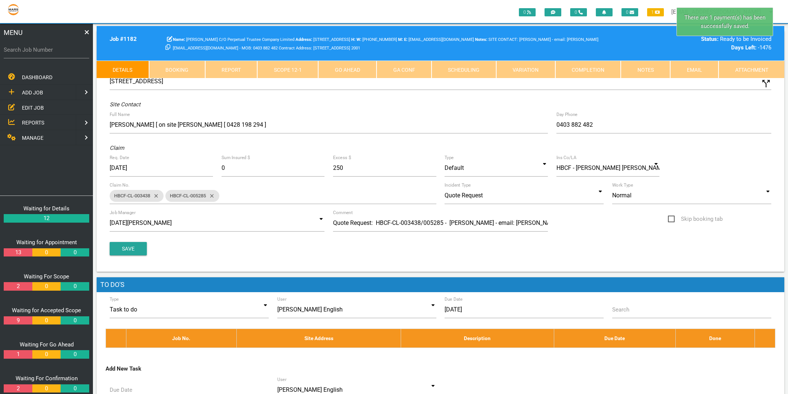
click at [591, 68] on link "Completion" at bounding box center [588, 70] width 66 height 18
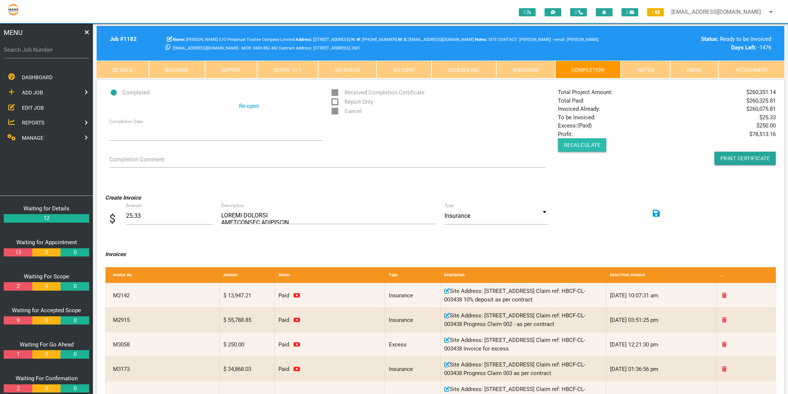
click at [582, 144] on button "Recalculate" at bounding box center [582, 144] width 49 height 13
drag, startPoint x: 774, startPoint y: 117, endPoint x: 748, endPoint y: 117, distance: 26.0
click at [748, 117] on div "Total Project Amount: $ 260,351.14 Total Paid: $ 260,325.81 Invoiced Already: $…" at bounding box center [667, 126] width 226 height 77
click at [584, 118] on div "Total Project Amount: $ 260,351.14 Total Paid: $ 260,325.81 Invoiced Already: $…" at bounding box center [667, 126] width 226 height 77
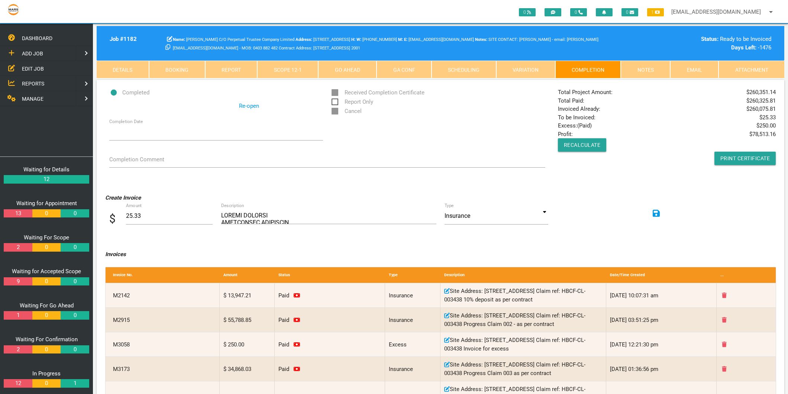
scroll to position [116, 0]
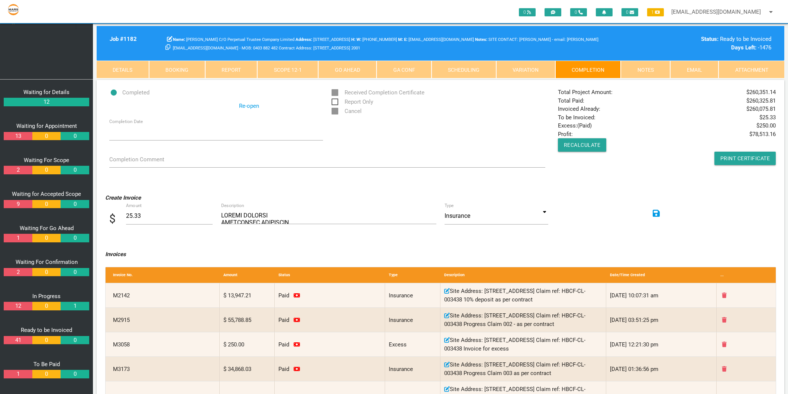
click at [19, 340] on link "41" at bounding box center [18, 340] width 28 height 9
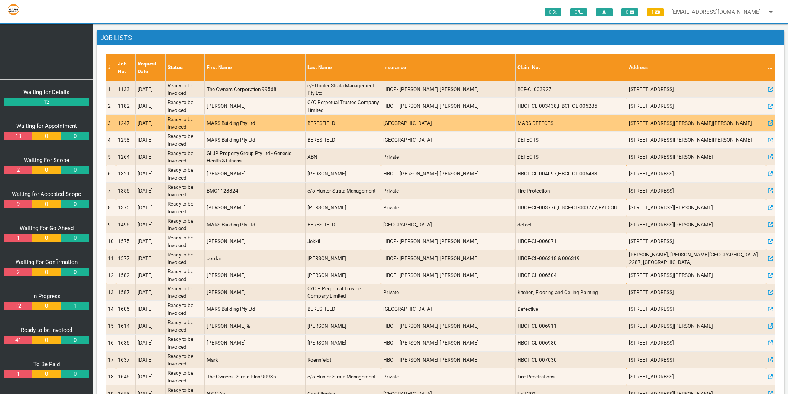
click at [126, 123] on td "1247" at bounding box center [126, 122] width 20 height 17
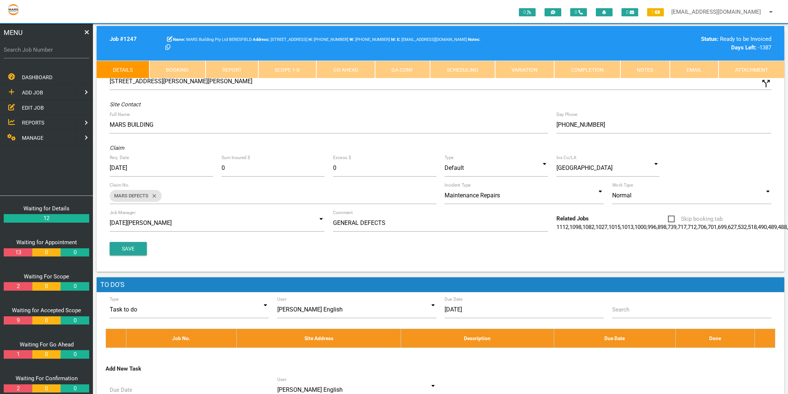
click at [575, 68] on link "Completion" at bounding box center [587, 70] width 66 height 18
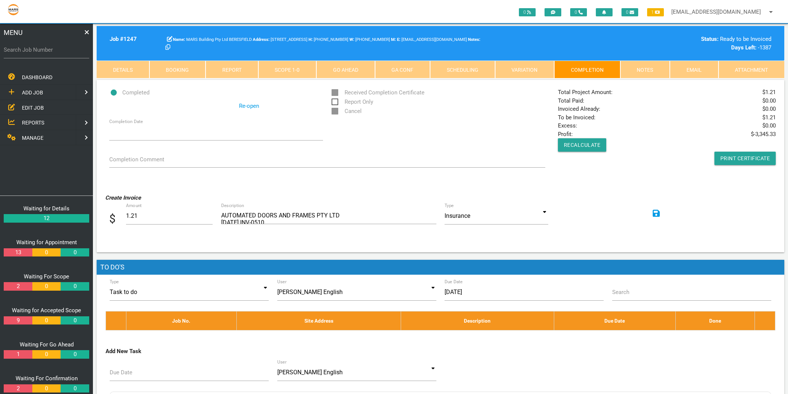
click at [274, 71] on link "Scope 1 - 0" at bounding box center [287, 70] width 58 height 18
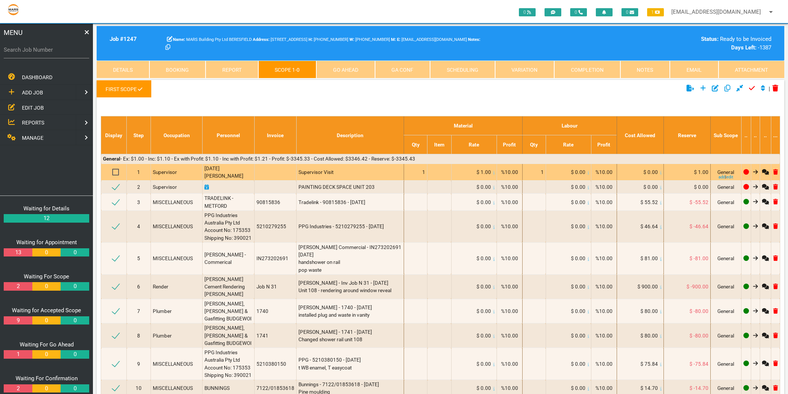
click at [482, 169] on span "$ 1.00" at bounding box center [484, 172] width 14 height 6
click at [480, 171] on span "$ 1.00" at bounding box center [484, 172] width 14 height 6
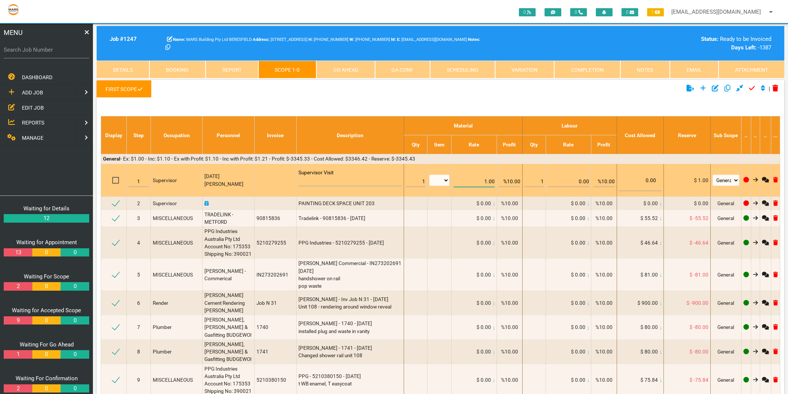
drag, startPoint x: 480, startPoint y: 171, endPoint x: 486, endPoint y: 179, distance: 10.0
click at [486, 179] on input "1.00" at bounding box center [473, 178] width 41 height 17
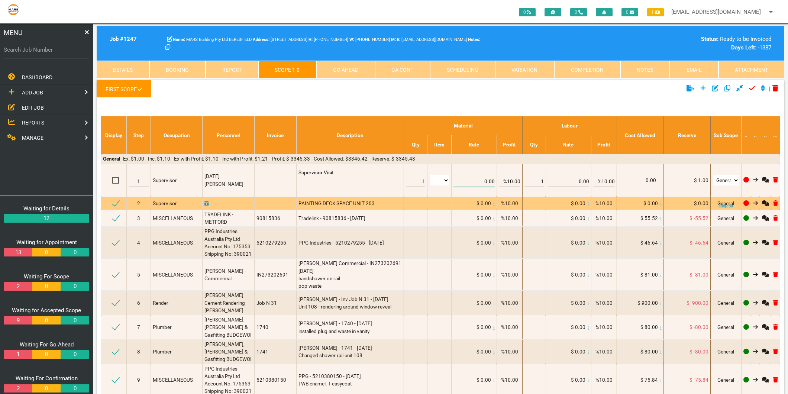
type input "0.00"
click at [589, 206] on td "$ 0.00" at bounding box center [568, 203] width 45 height 13
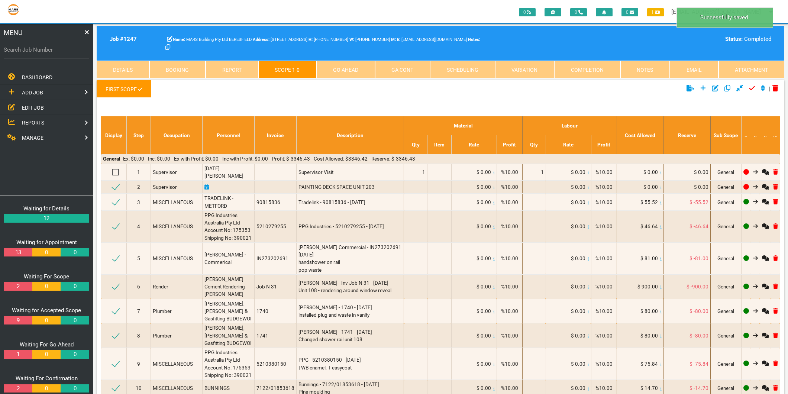
click at [599, 71] on link "Completion" at bounding box center [587, 70] width 66 height 18
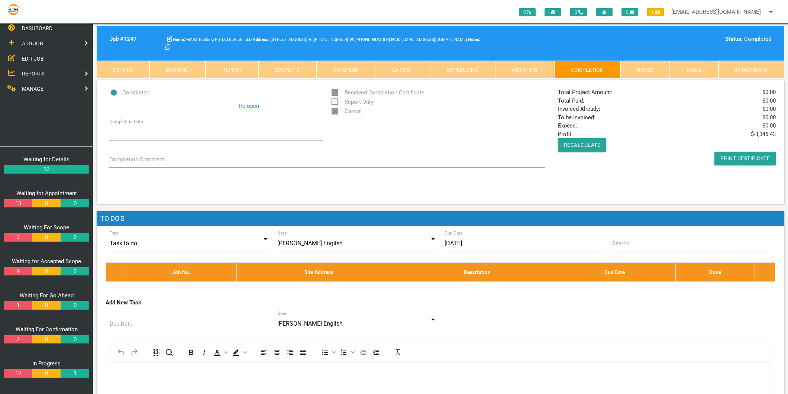
scroll to position [116, 0]
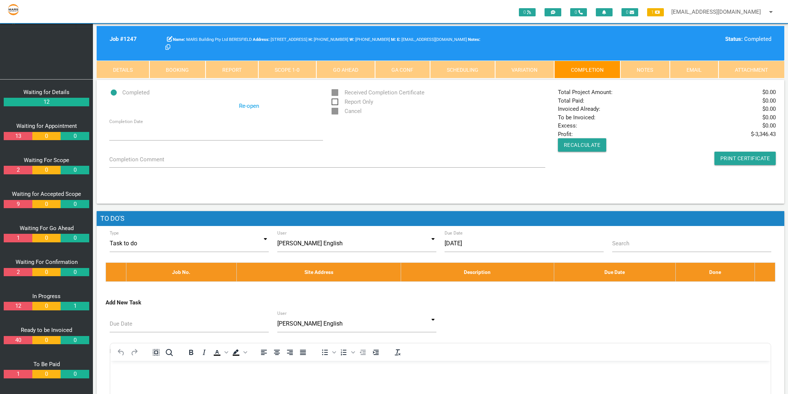
click at [23, 335] on center "Waiting for Details 12 Waiting for Appointment 13 0 0 Waiting For Scope 2 0 0 W…" at bounding box center [46, 241] width 88 height 306
click at [20, 339] on link "40" at bounding box center [18, 340] width 28 height 9
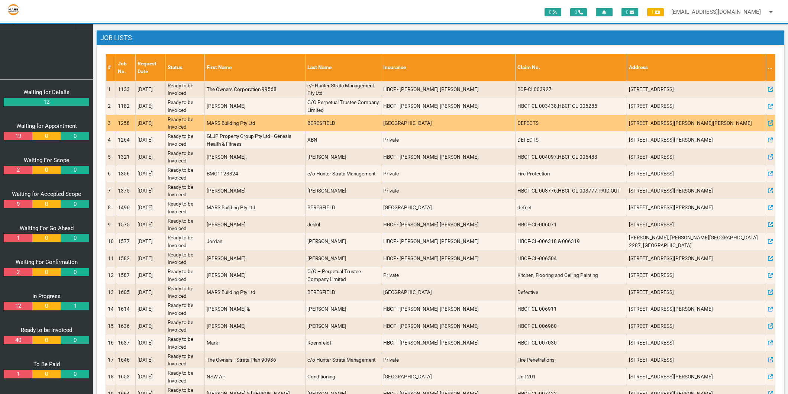
click at [120, 121] on td "1258" at bounding box center [126, 122] width 20 height 17
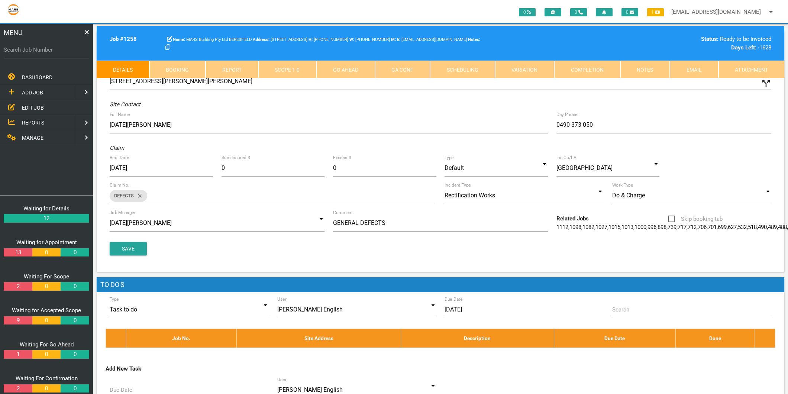
click at [592, 68] on link "Completion" at bounding box center [587, 70] width 66 height 18
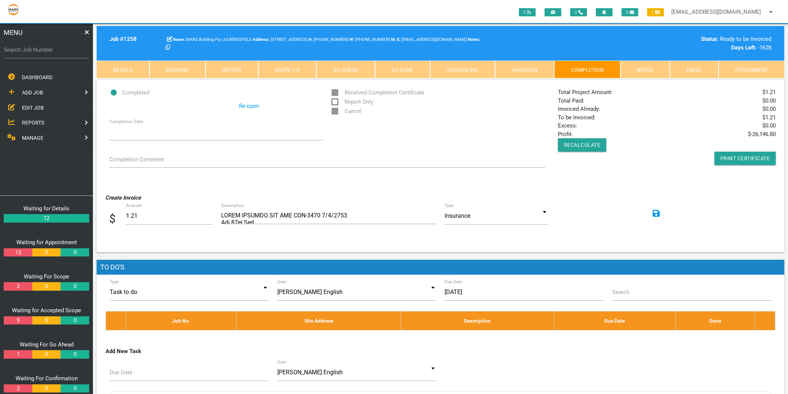
click at [285, 67] on link "Scope 1 - 0" at bounding box center [287, 70] width 58 height 18
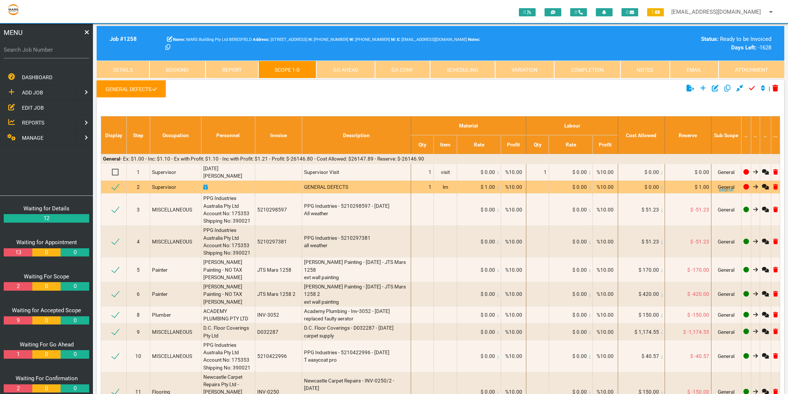
click at [482, 184] on span "$ 1.00" at bounding box center [488, 187] width 14 height 6
click at [481, 184] on span "$ 1.00" at bounding box center [488, 187] width 14 height 6
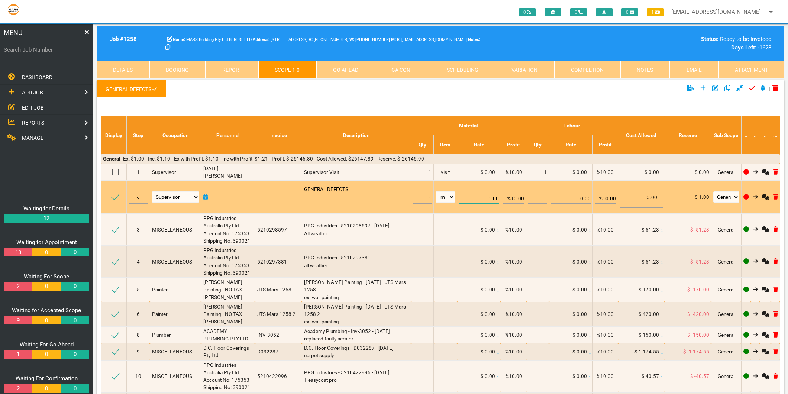
drag, startPoint x: 481, startPoint y: 184, endPoint x: 481, endPoint y: 195, distance: 11.2
click at [481, 195] on input "1.00" at bounding box center [479, 195] width 40 height 17
click at [482, 195] on input "1.00" at bounding box center [479, 195] width 40 height 17
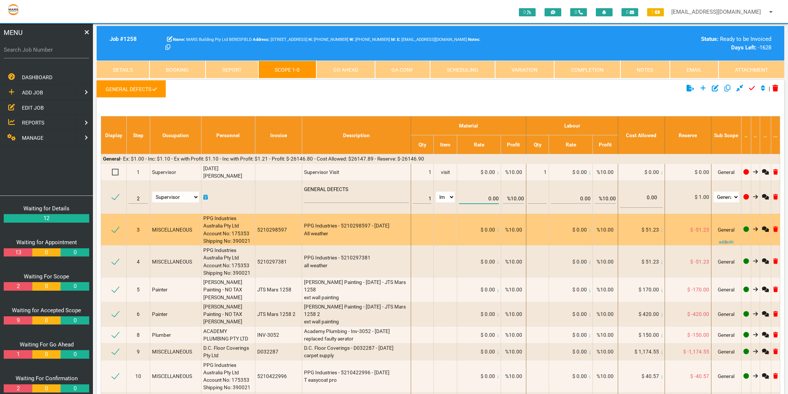
type input "0.00"
click at [490, 217] on td "$ 0.00" at bounding box center [479, 230] width 44 height 32
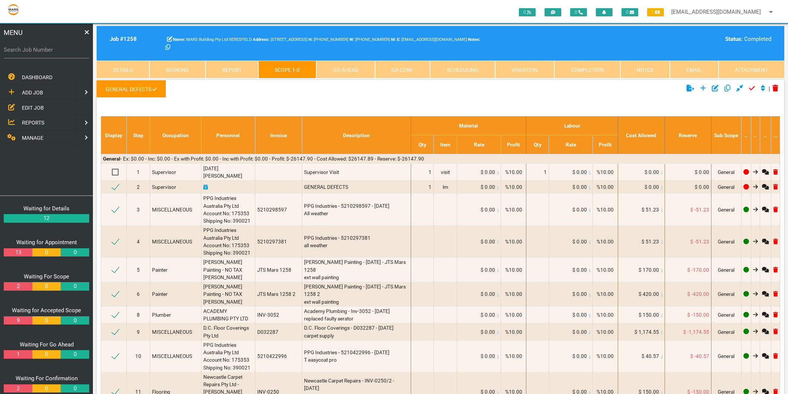
click at [594, 70] on link "Completion" at bounding box center [587, 70] width 66 height 18
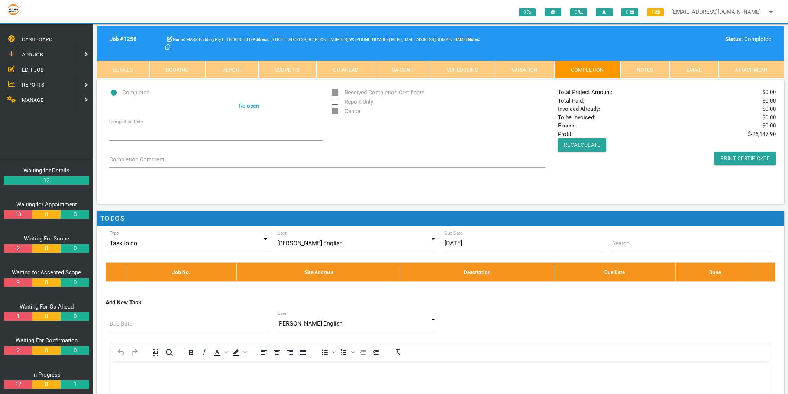
scroll to position [116, 0]
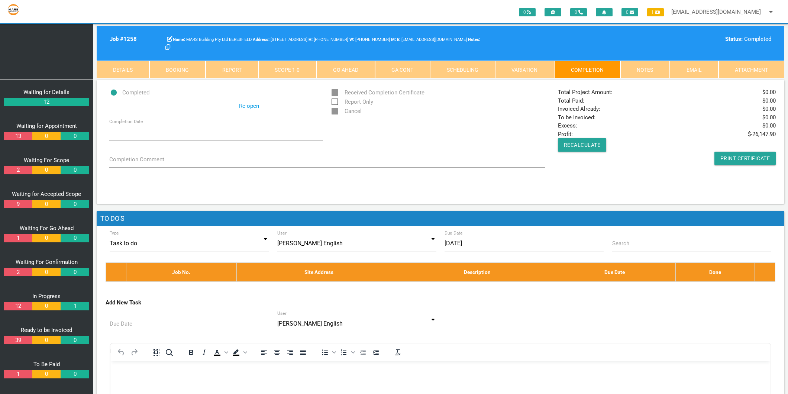
click at [19, 336] on link "39" at bounding box center [18, 340] width 28 height 9
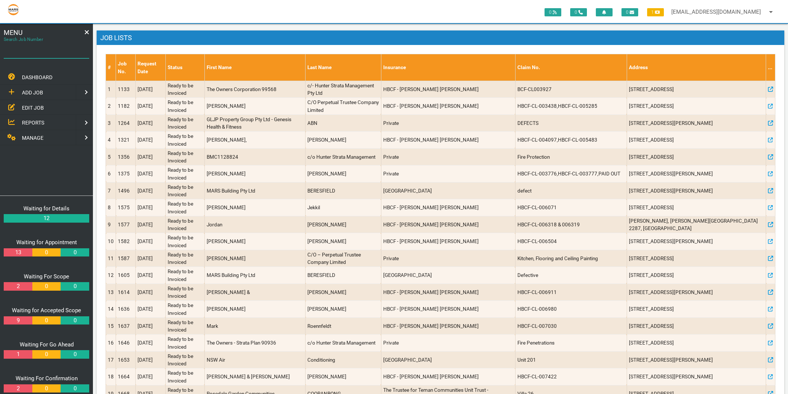
click at [26, 58] on input "Search Job Number" at bounding box center [46, 49] width 85 height 17
type input "1356"
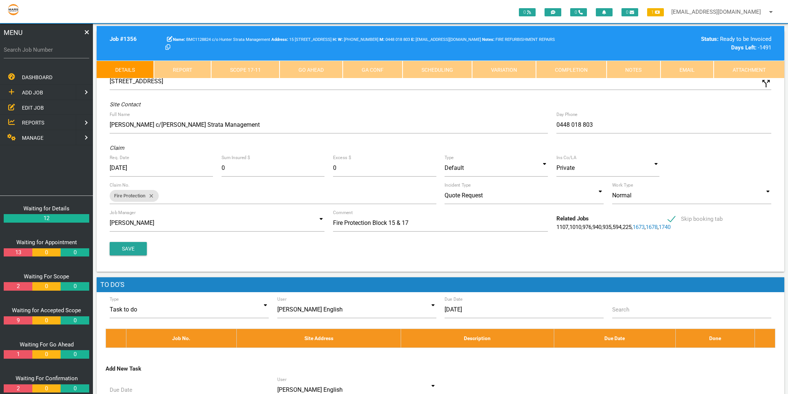
click at [593, 67] on link "Completion" at bounding box center [571, 70] width 71 height 18
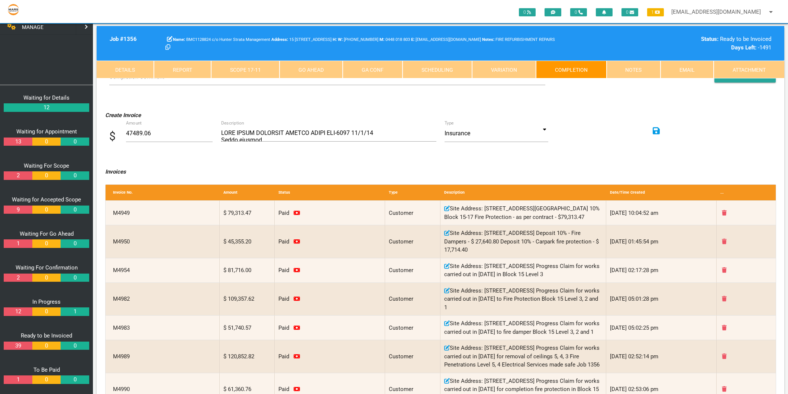
scroll to position [116, 0]
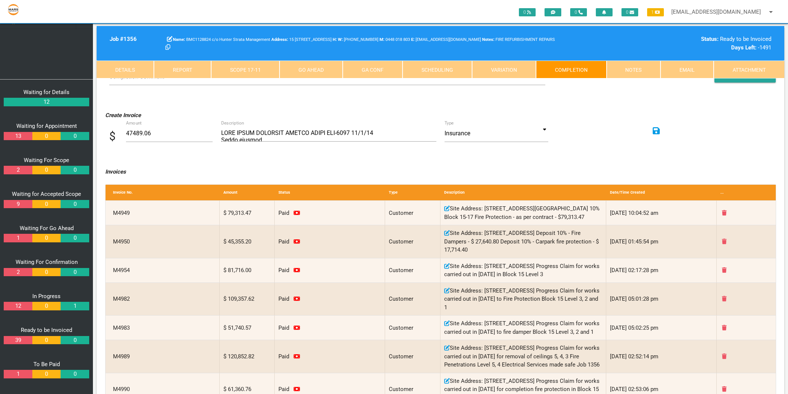
click at [29, 341] on link "39" at bounding box center [18, 340] width 28 height 9
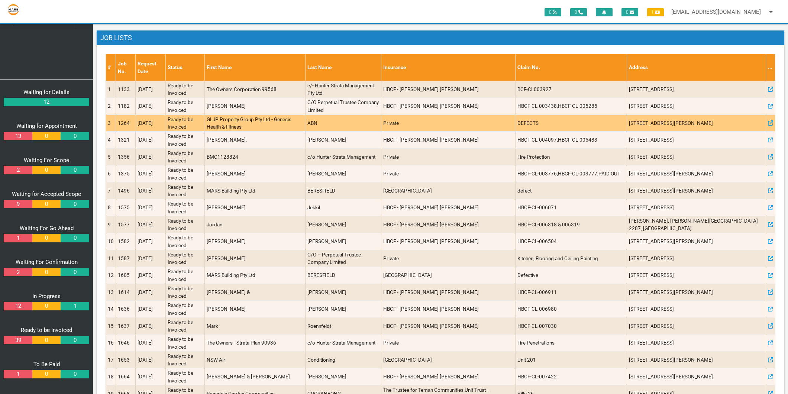
click at [128, 123] on td "1264" at bounding box center [126, 122] width 20 height 17
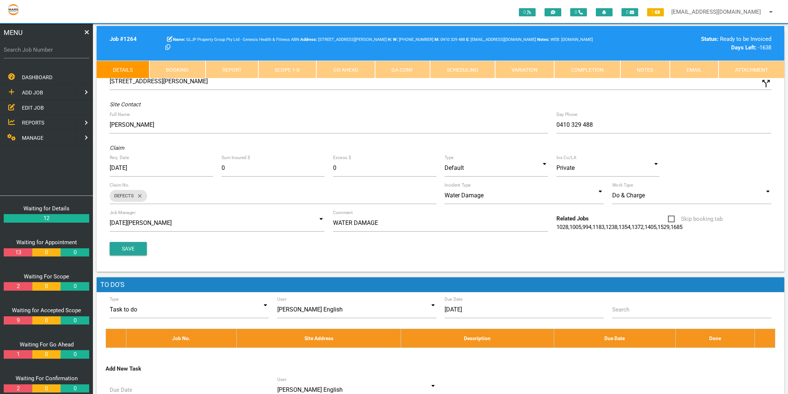
click at [604, 67] on link "Completion" at bounding box center [587, 70] width 66 height 18
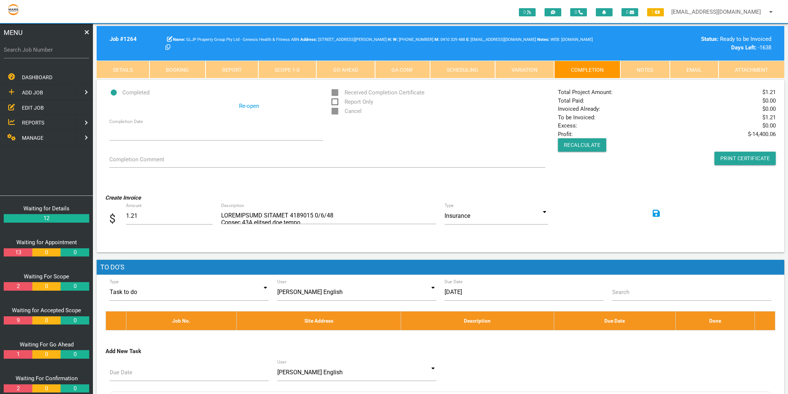
click at [279, 72] on link "Scope 1 - 0" at bounding box center [287, 70] width 58 height 18
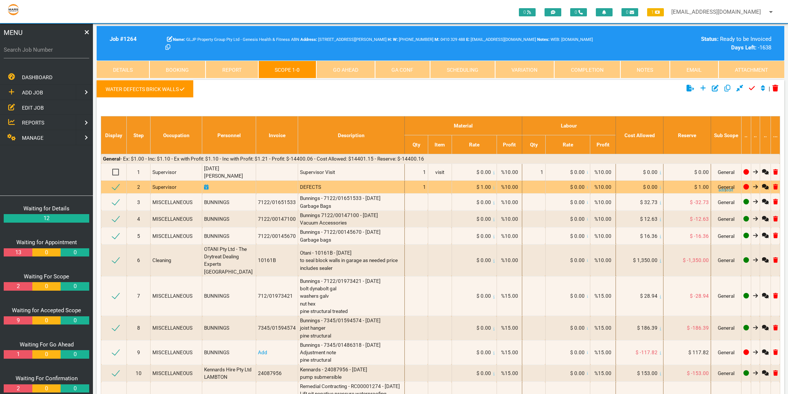
click at [480, 184] on span "$ 1.00" at bounding box center [484, 187] width 14 height 6
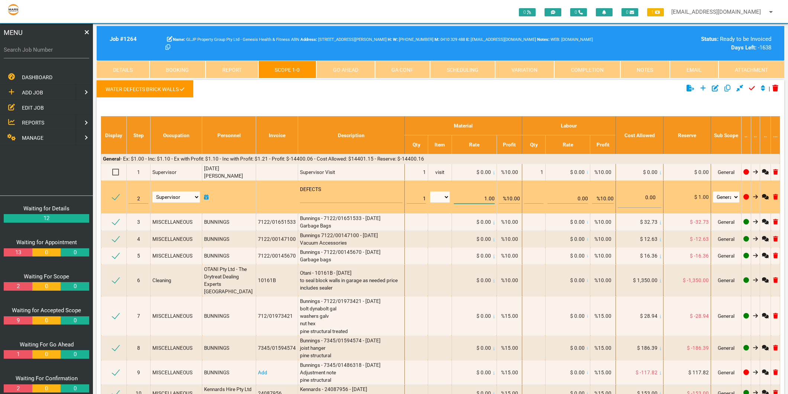
drag, startPoint x: 480, startPoint y: 183, endPoint x: 486, endPoint y: 193, distance: 11.7
click at [486, 193] on input "1.00" at bounding box center [474, 195] width 41 height 17
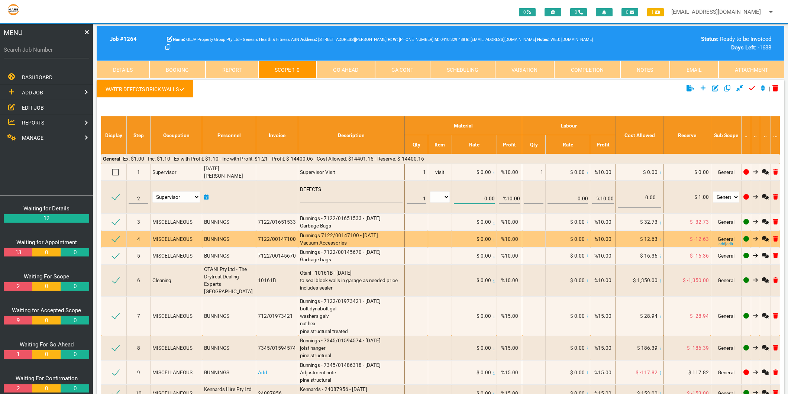
type input "0.00"
click at [459, 235] on div "$ 0.00" at bounding box center [474, 238] width 41 height 7
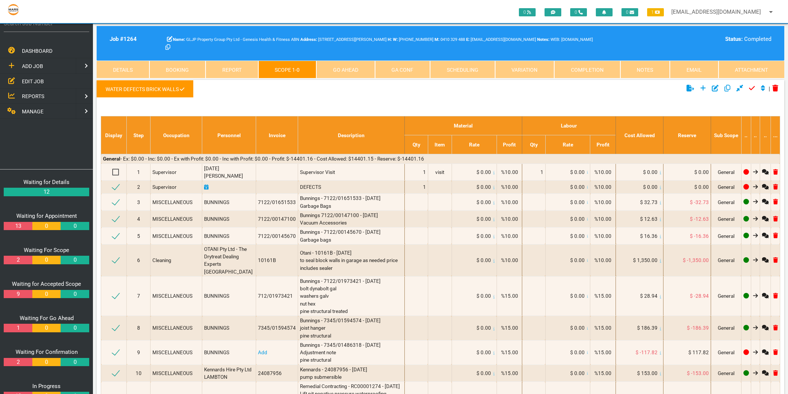
scroll to position [116, 0]
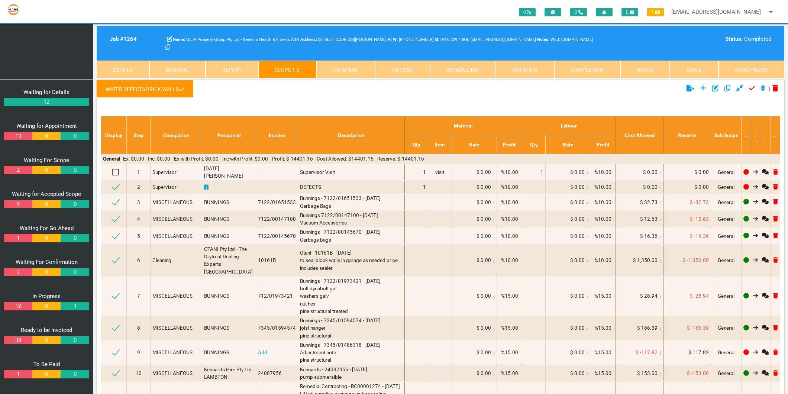
click at [25, 339] on link "38" at bounding box center [18, 340] width 28 height 9
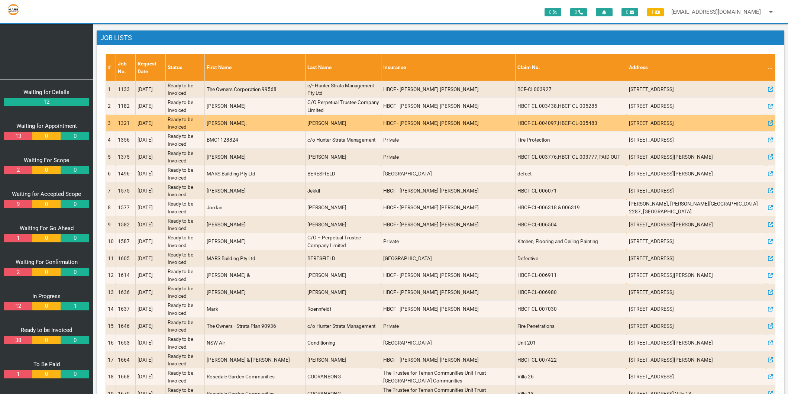
click at [127, 124] on td "1321" at bounding box center [126, 122] width 20 height 17
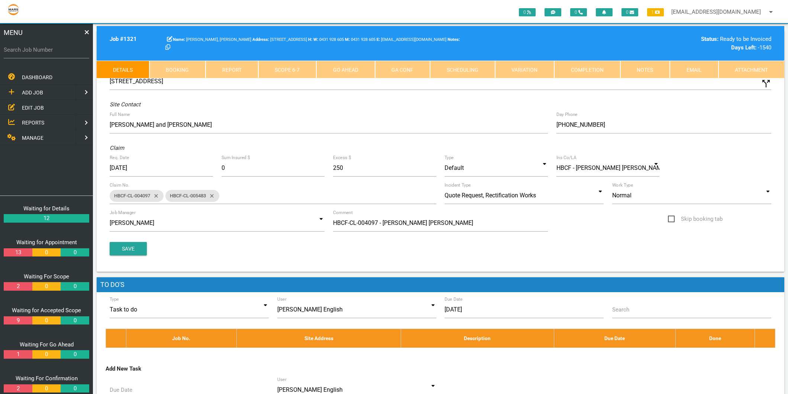
click at [605, 69] on link "Completion" at bounding box center [587, 70] width 66 height 18
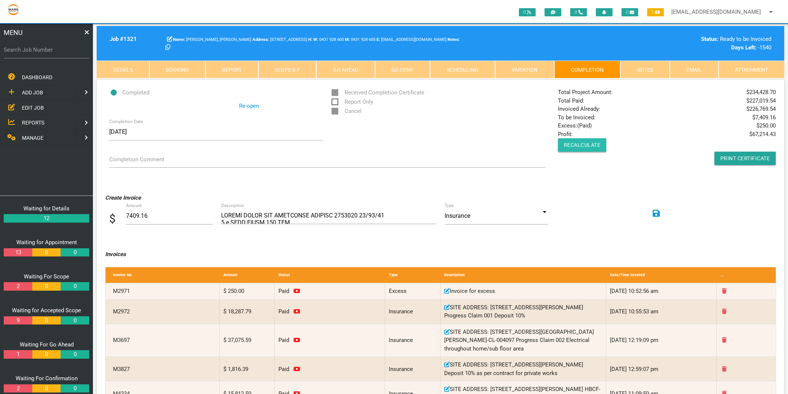
click at [572, 145] on button "Recalculate" at bounding box center [582, 144] width 49 height 13
drag, startPoint x: 559, startPoint y: 117, endPoint x: 772, endPoint y: 112, distance: 213.1
click at [772, 112] on div "Total Project Amount: $ 234,428.70 Total Paid: $ 227,019.54 Invoiced Already: $…" at bounding box center [667, 126] width 226 height 77
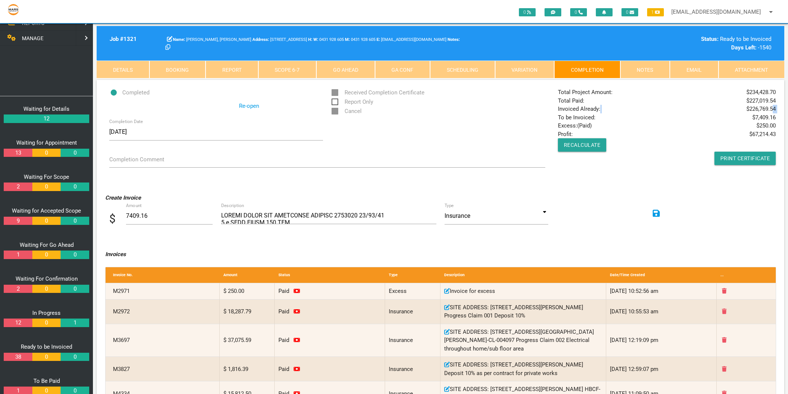
scroll to position [116, 0]
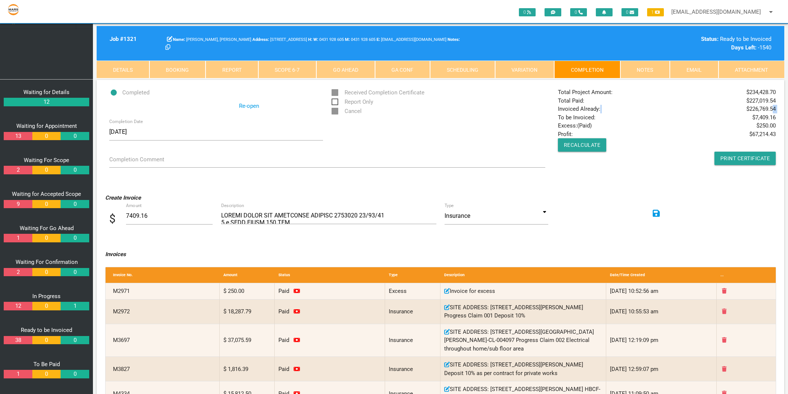
click at [15, 340] on link "38" at bounding box center [18, 340] width 28 height 9
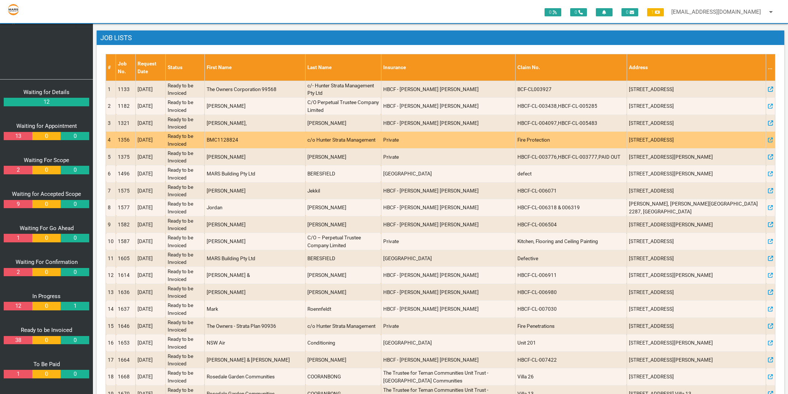
click at [123, 139] on td "1356" at bounding box center [126, 140] width 20 height 17
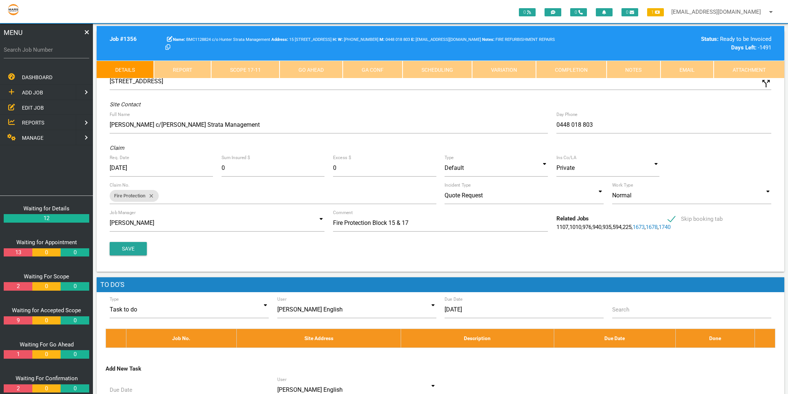
click at [557, 72] on link "Completion" at bounding box center [571, 70] width 71 height 18
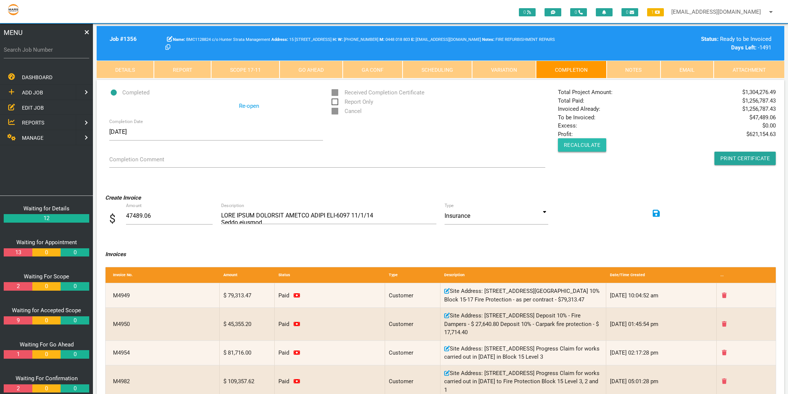
click at [585, 139] on button "Recalculate" at bounding box center [582, 144] width 49 height 13
click at [581, 143] on button "Recalculate" at bounding box center [582, 144] width 49 height 13
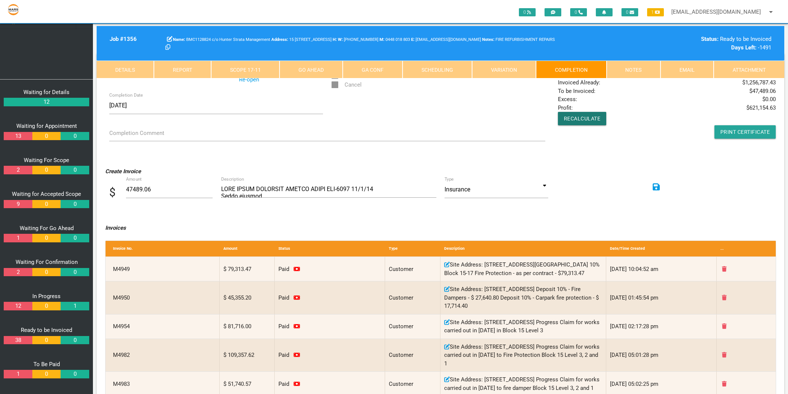
scroll to position [41, 0]
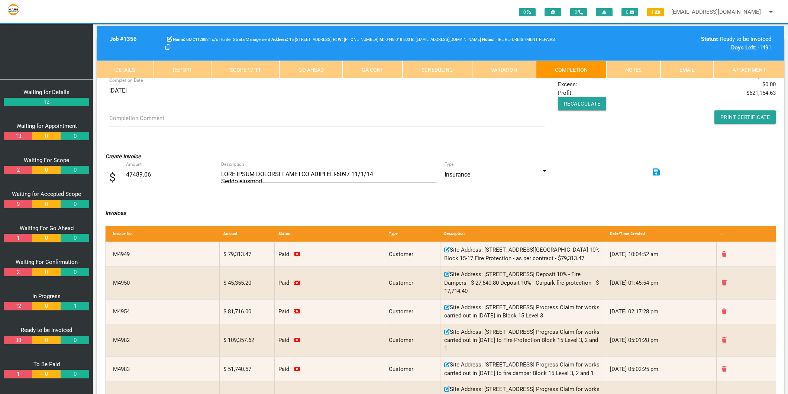
click at [8, 337] on link "38" at bounding box center [18, 340] width 28 height 9
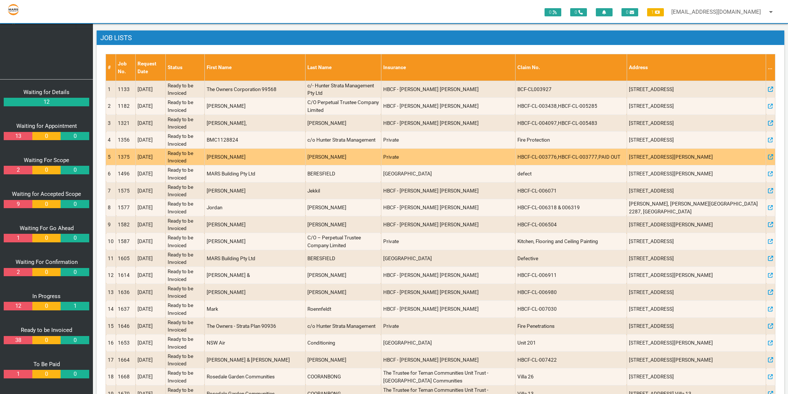
click at [126, 156] on td "1375" at bounding box center [126, 156] width 20 height 17
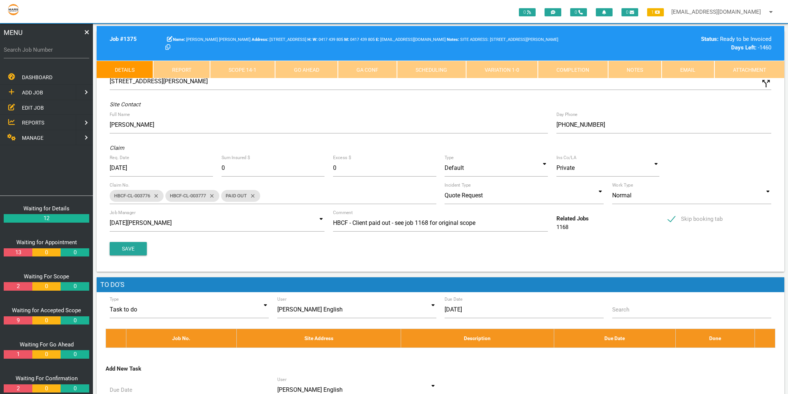
click at [577, 68] on link "Completion" at bounding box center [573, 70] width 70 height 18
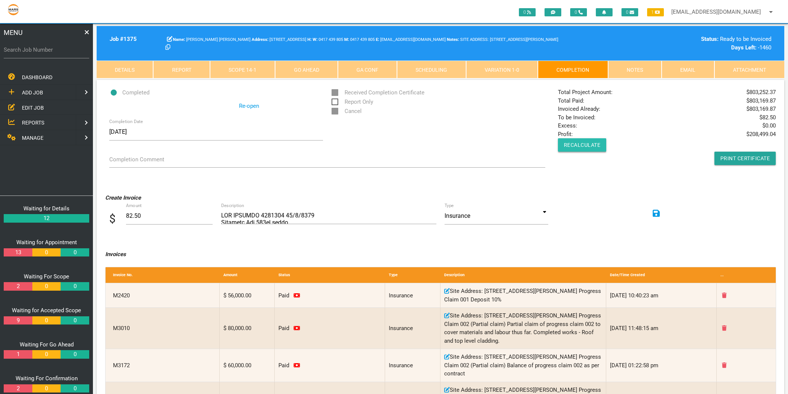
click at [593, 143] on button "Recalculate" at bounding box center [582, 144] width 49 height 13
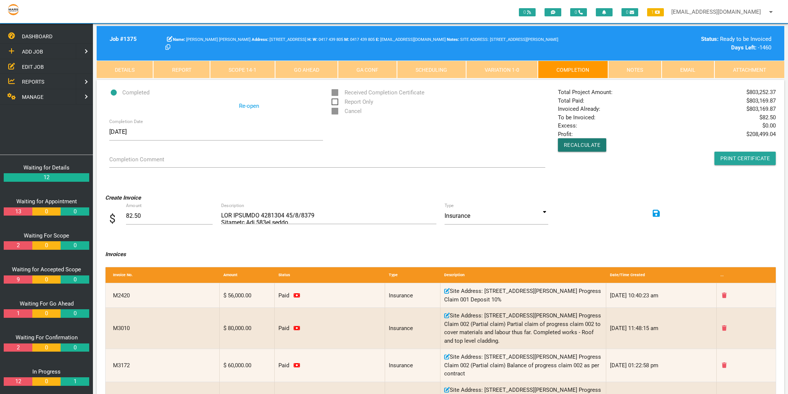
scroll to position [116, 0]
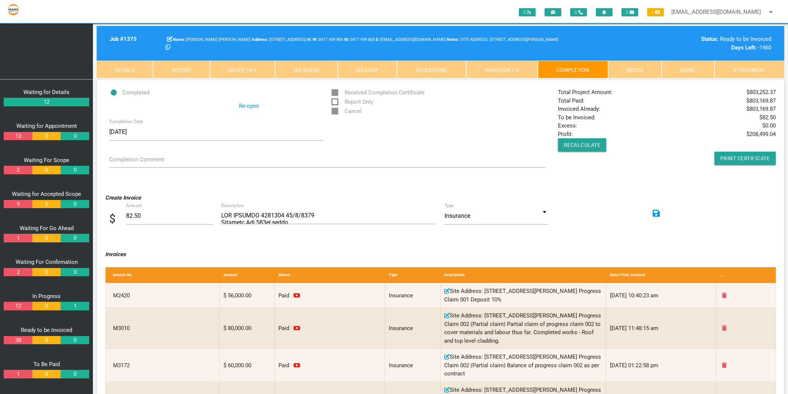
click at [17, 342] on link "38" at bounding box center [18, 340] width 28 height 9
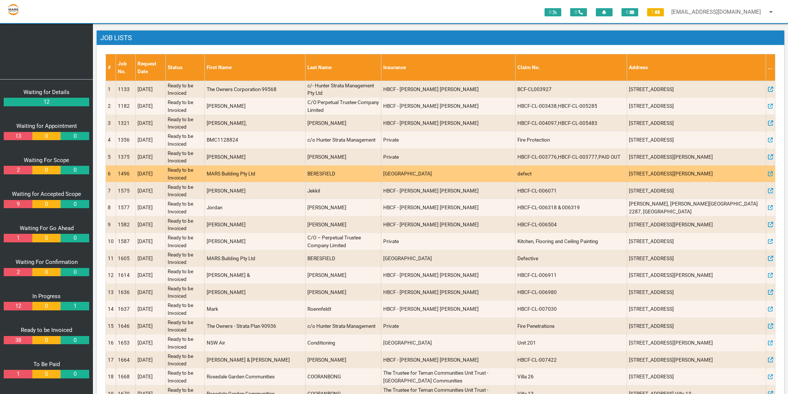
click at [127, 174] on td "1496" at bounding box center [126, 173] width 20 height 17
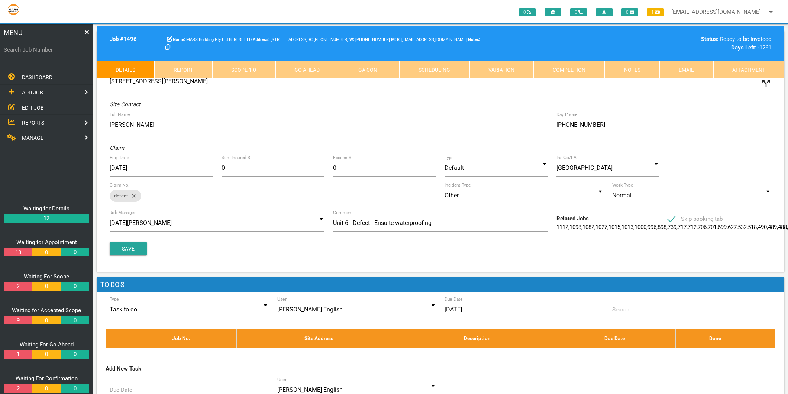
click at [269, 68] on link "Scope 1 - 0" at bounding box center [243, 70] width 63 height 18
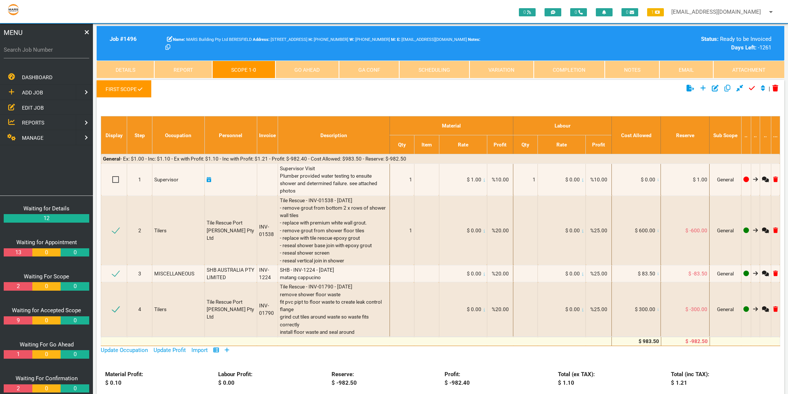
click at [561, 72] on link "Completion" at bounding box center [569, 70] width 71 height 18
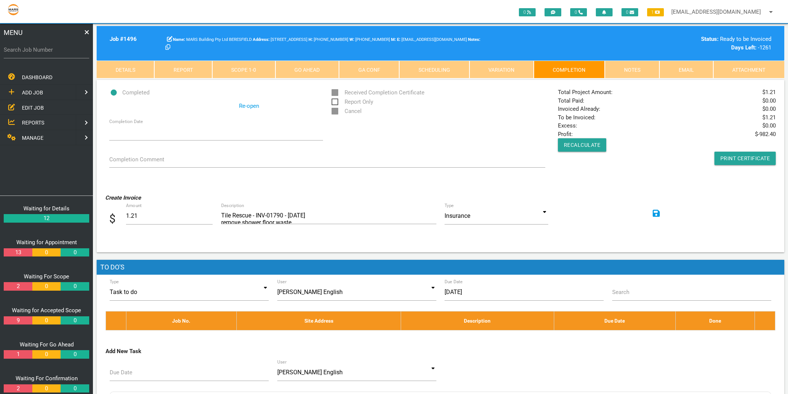
click at [244, 68] on link "Scope 1 - 0" at bounding box center [243, 70] width 63 height 18
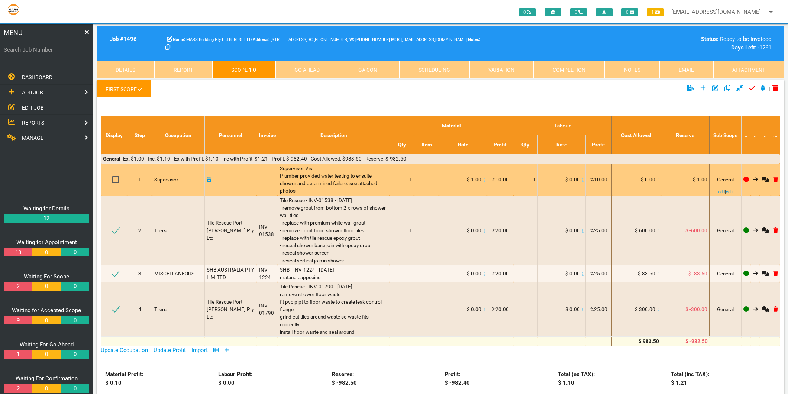
click at [474, 181] on span "$ 1.00" at bounding box center [474, 180] width 14 height 6
click at [474, 180] on span "$ 1.00" at bounding box center [474, 180] width 14 height 6
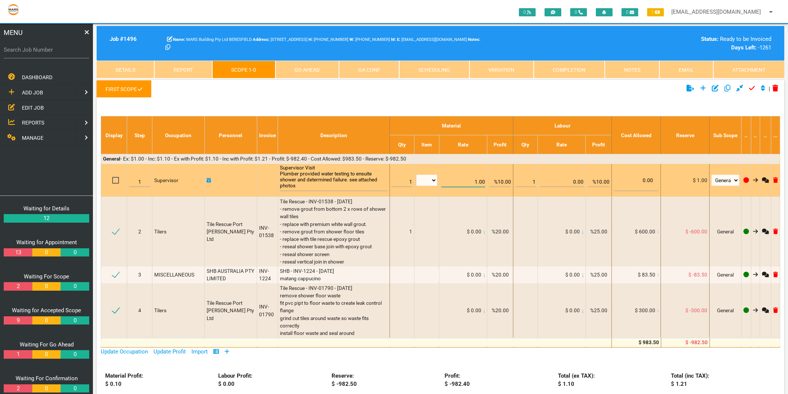
drag, startPoint x: 474, startPoint y: 180, endPoint x: 480, endPoint y: 181, distance: 6.0
click at [480, 181] on input "1.00" at bounding box center [463, 178] width 44 height 17
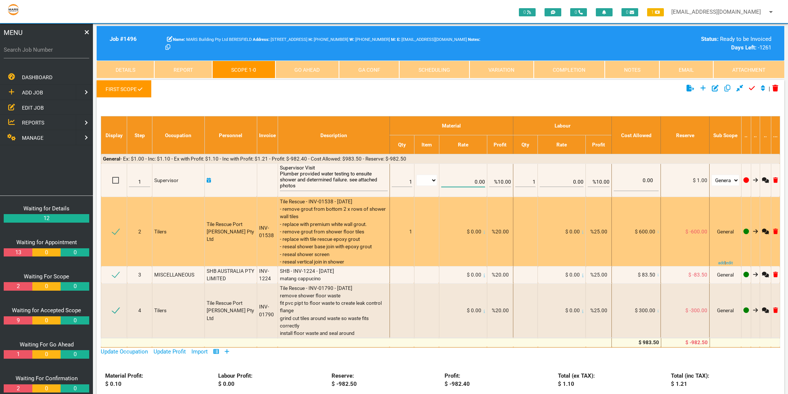
type input "0.00"
click at [417, 236] on td at bounding box center [426, 232] width 25 height 70
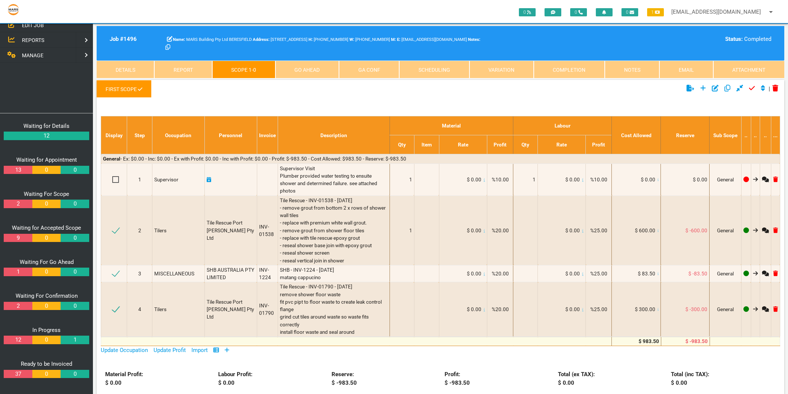
scroll to position [116, 0]
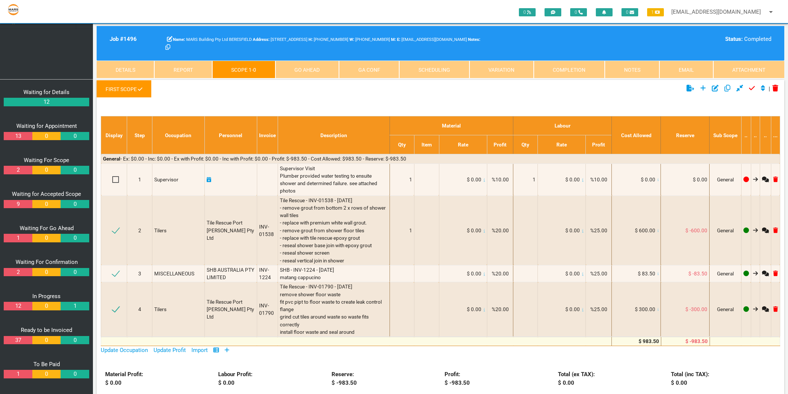
click at [20, 343] on link "37" at bounding box center [18, 340] width 28 height 9
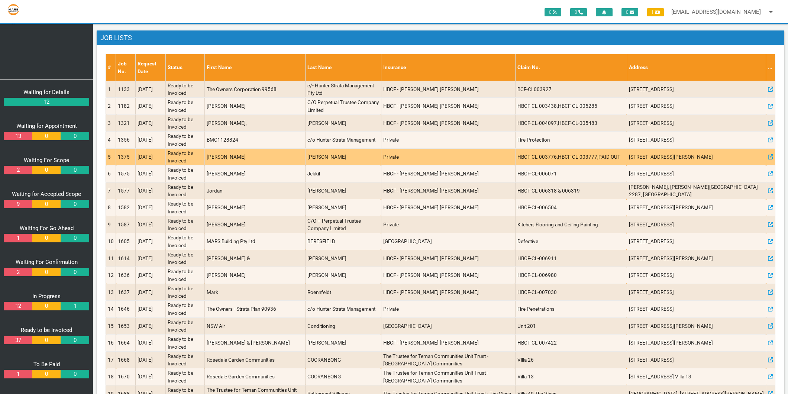
click at [127, 160] on td "1375" at bounding box center [126, 156] width 20 height 17
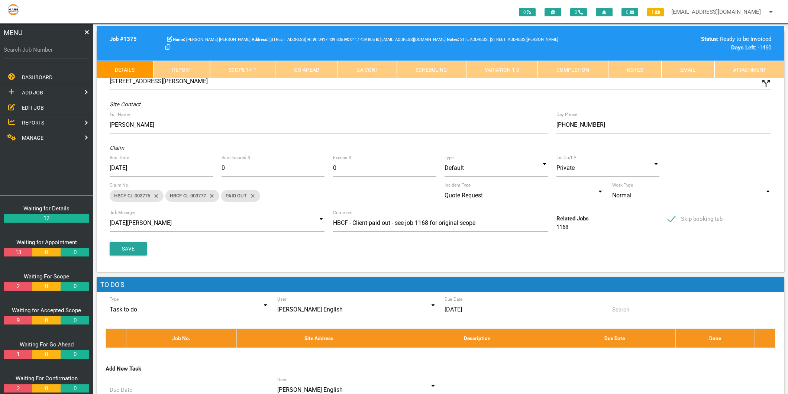
click at [595, 69] on link "Completion" at bounding box center [573, 70] width 70 height 18
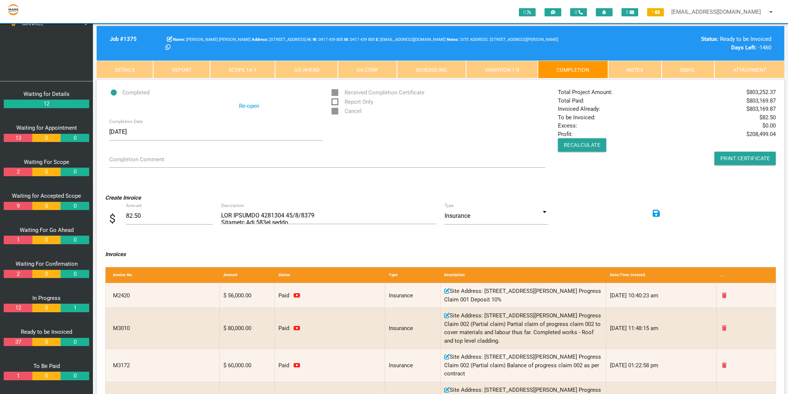
scroll to position [116, 0]
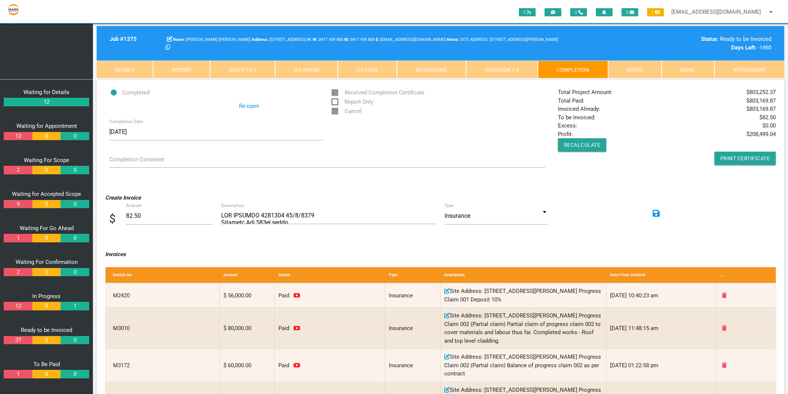
click at [16, 337] on link "37" at bounding box center [18, 340] width 28 height 9
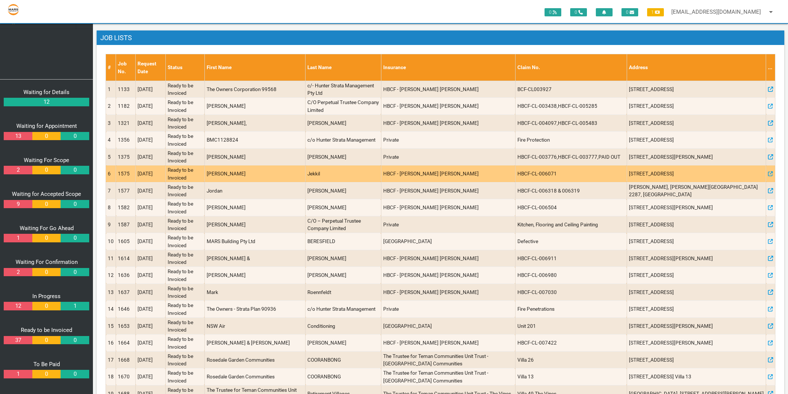
click at [126, 174] on td "1575" at bounding box center [126, 173] width 20 height 17
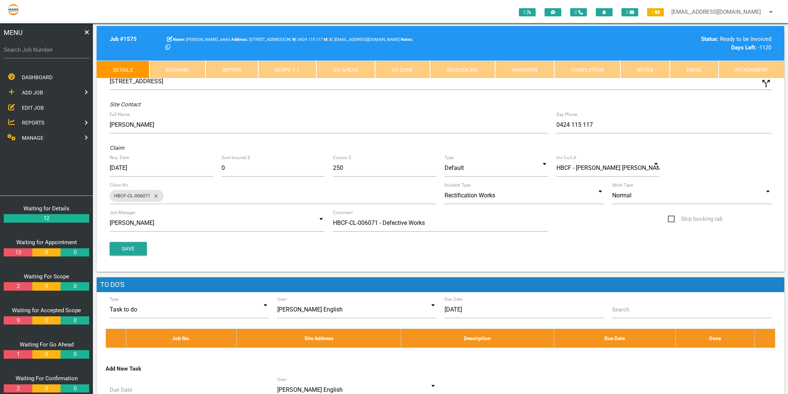
click at [601, 77] on link "Completion" at bounding box center [587, 70] width 66 height 18
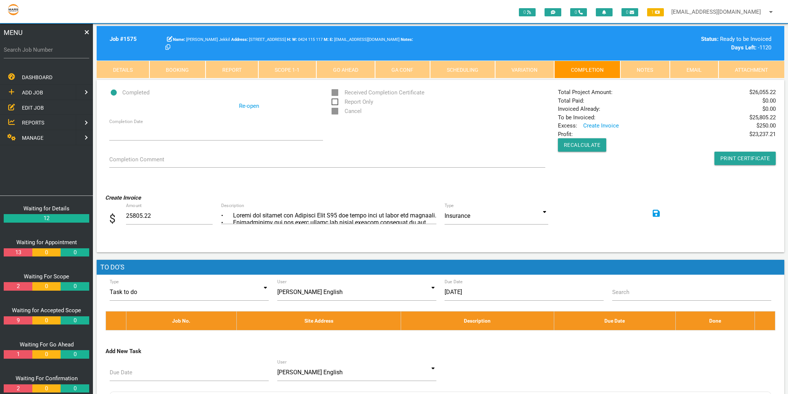
click at [653, 73] on link "Notes" at bounding box center [645, 70] width 50 height 18
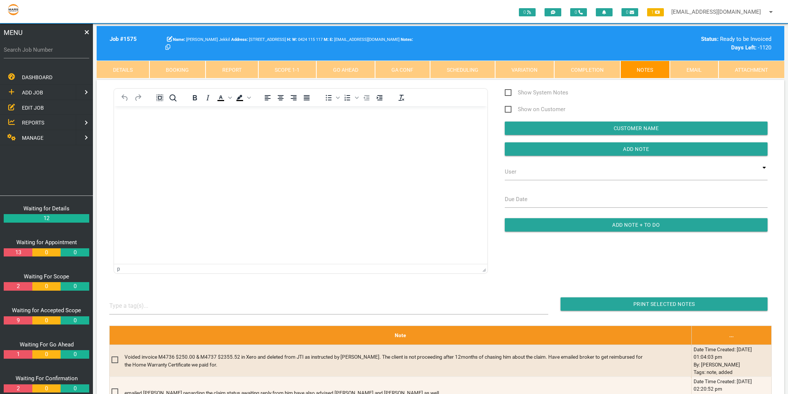
click at [293, 72] on link "Scope 1 - 1" at bounding box center [287, 70] width 58 height 18
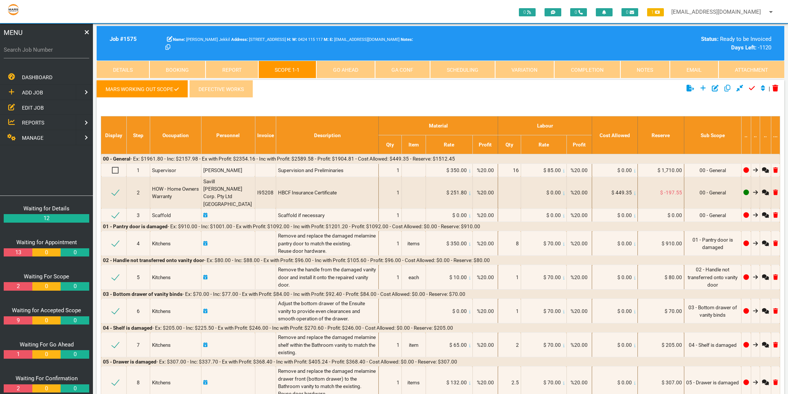
click at [178, 88] on icon at bounding box center [176, 88] width 4 height 3
click at [751, 90] on icon "Click to unapprove current scope" at bounding box center [752, 88] width 6 height 7
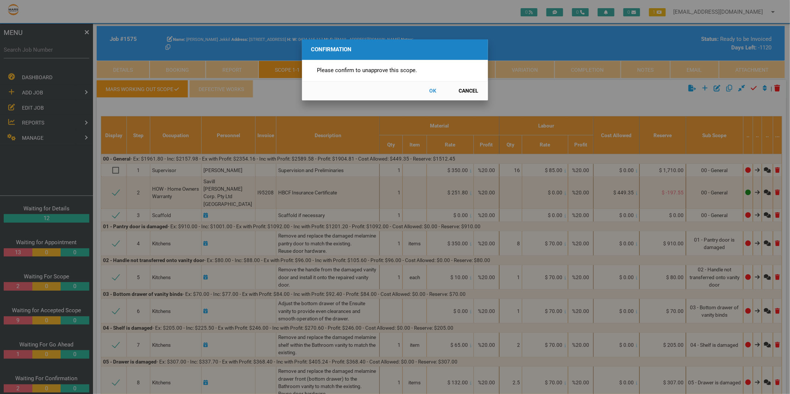
click at [434, 91] on button "OK" at bounding box center [432, 90] width 33 height 13
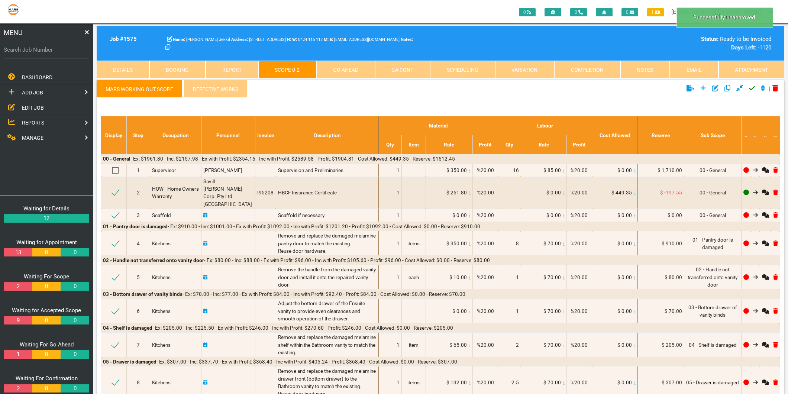
scroll to position [24, 0]
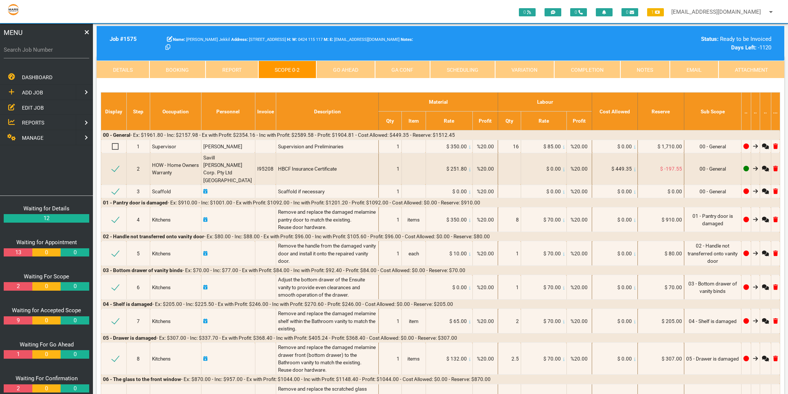
click at [563, 72] on link "Completion" at bounding box center [587, 70] width 66 height 18
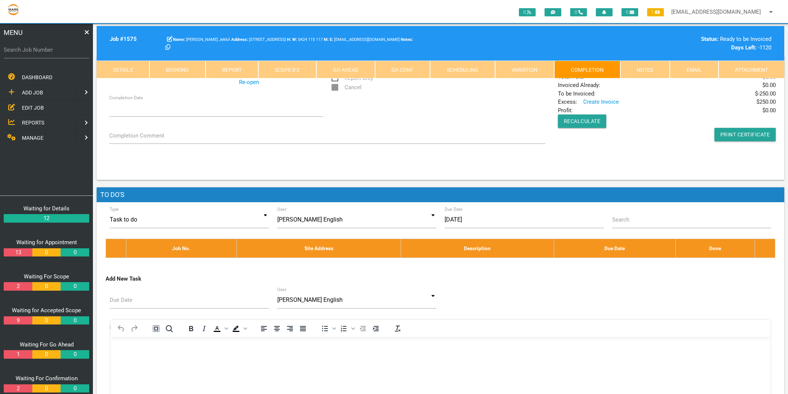
scroll to position [0, 0]
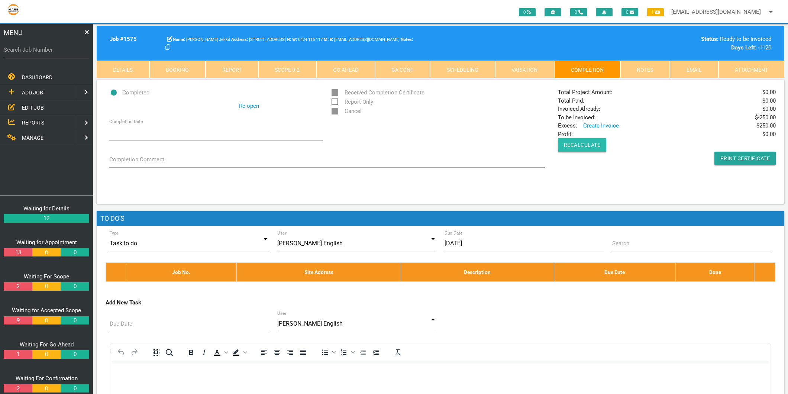
click at [584, 139] on button "Recalculate" at bounding box center [582, 144] width 49 height 13
click at [583, 143] on button "Recalculate" at bounding box center [582, 144] width 49 height 13
click at [296, 68] on link "Scope 0 - 2" at bounding box center [287, 70] width 58 height 18
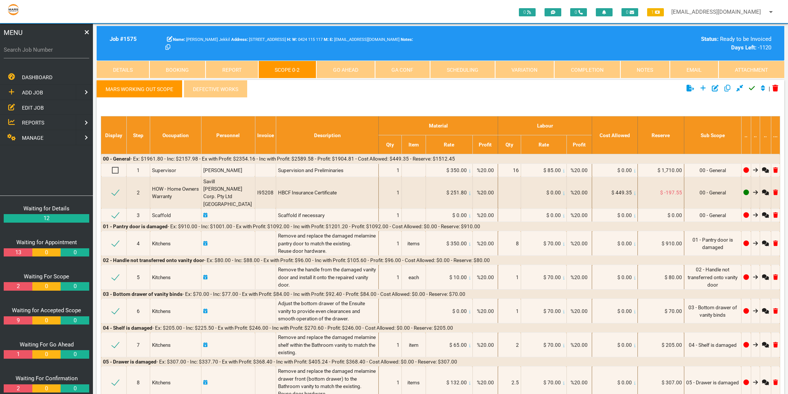
click at [206, 85] on link "Defective Works" at bounding box center [216, 89] width 64 height 18
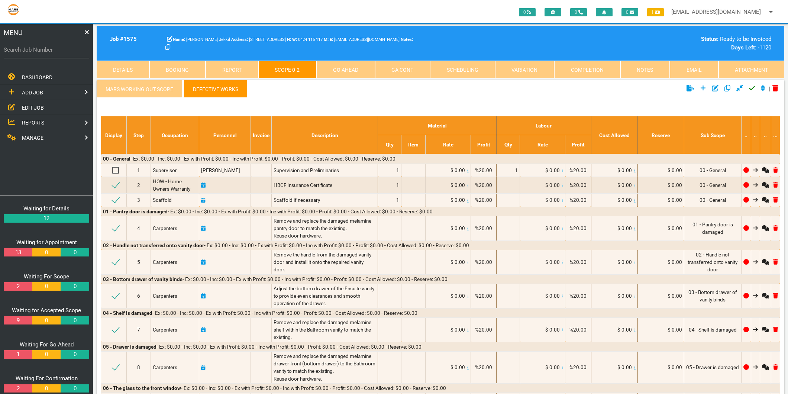
click at [153, 85] on link "MARS working out scope" at bounding box center [139, 89] width 85 height 18
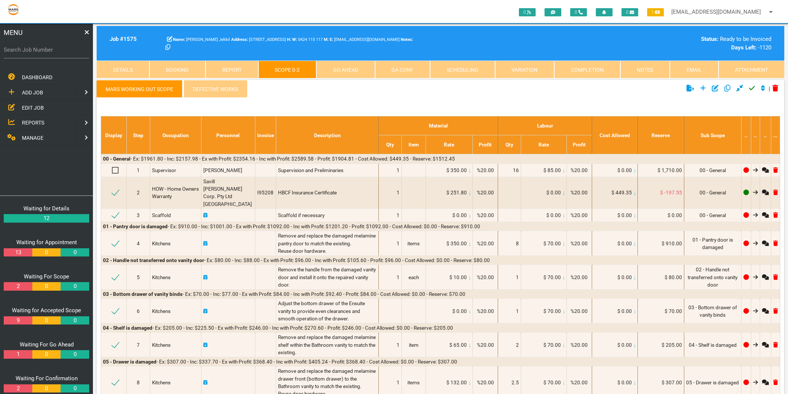
click at [172, 86] on link "MARS working out scope" at bounding box center [139, 89] width 85 height 18
click at [749, 88] on icon at bounding box center [752, 88] width 6 height 4
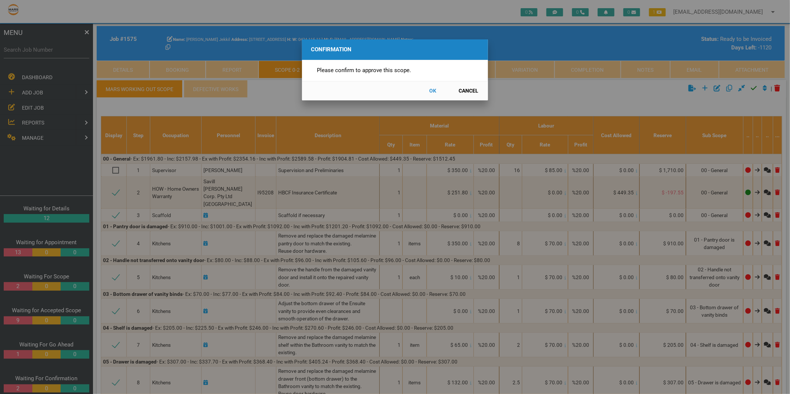
click at [432, 90] on button "OK" at bounding box center [432, 90] width 33 height 13
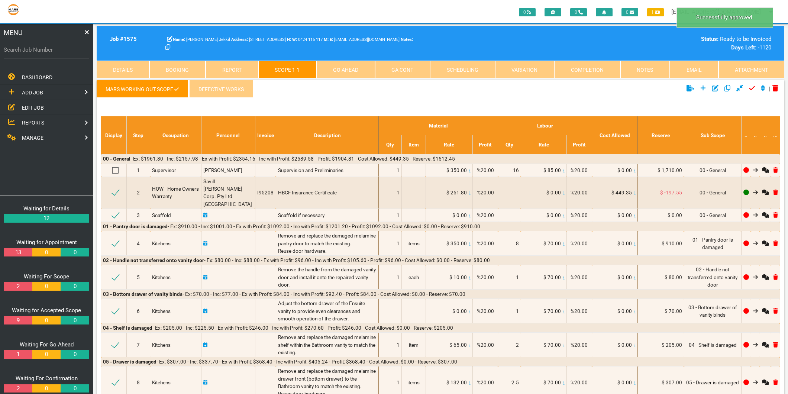
scroll to position [24, 0]
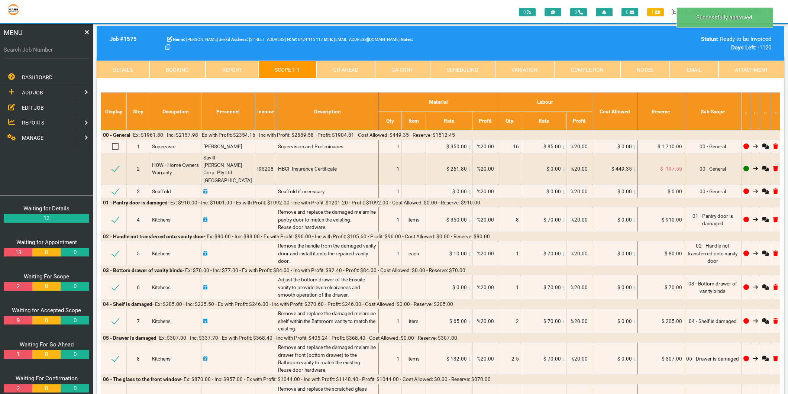
click at [642, 78] on link "Notes" at bounding box center [645, 70] width 50 height 18
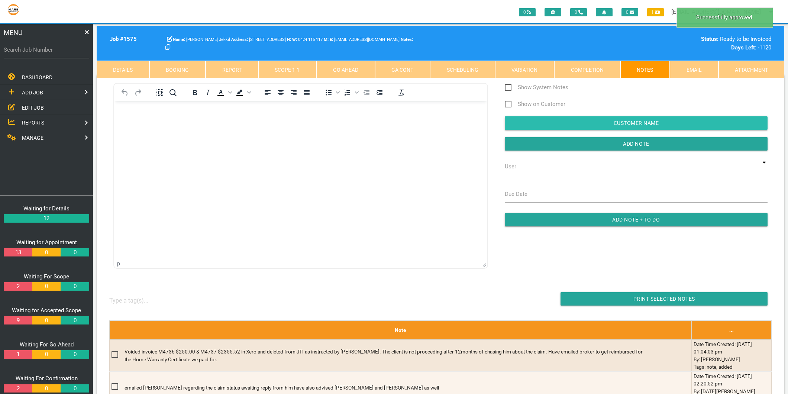
scroll to position [0, 0]
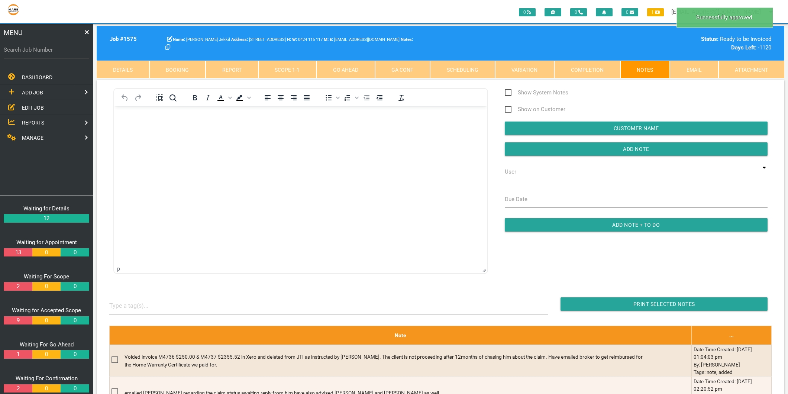
click at [584, 70] on link "Completion" at bounding box center [587, 70] width 66 height 18
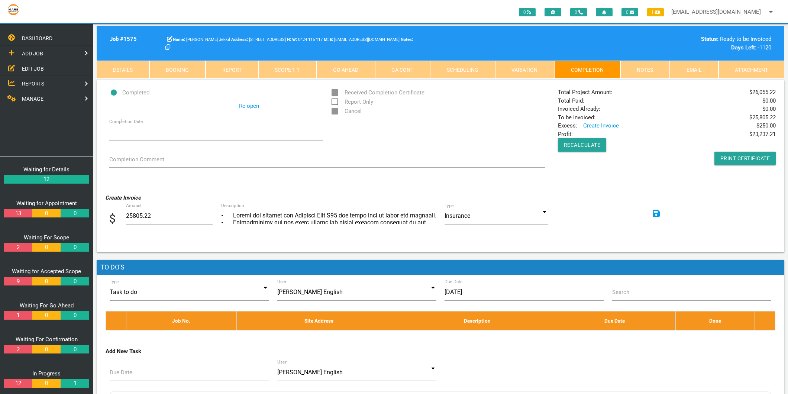
scroll to position [116, 0]
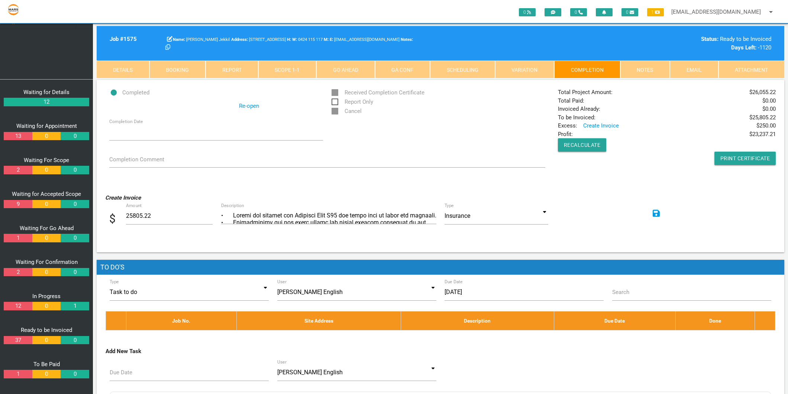
click at [23, 339] on link "37" at bounding box center [18, 340] width 28 height 9
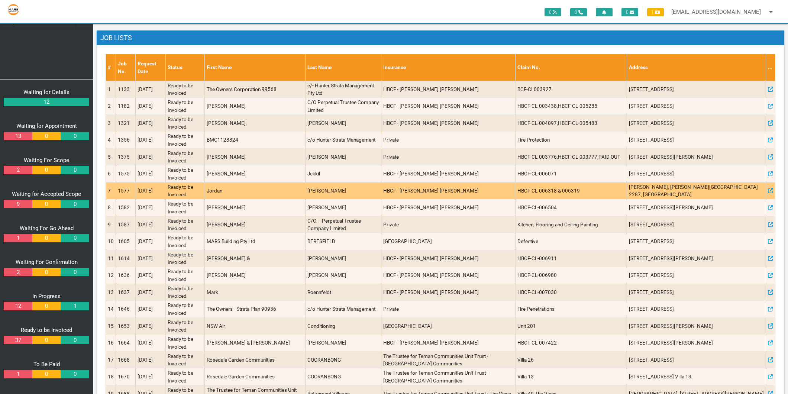
click at [131, 196] on td "1577" at bounding box center [126, 190] width 20 height 17
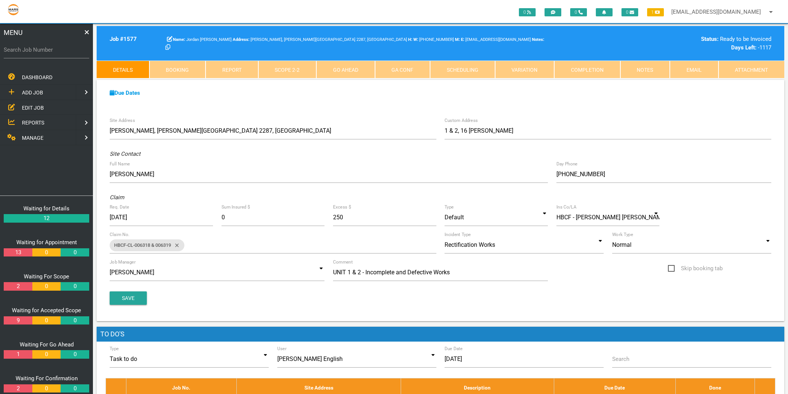
click at [590, 65] on link "Completion" at bounding box center [587, 70] width 66 height 18
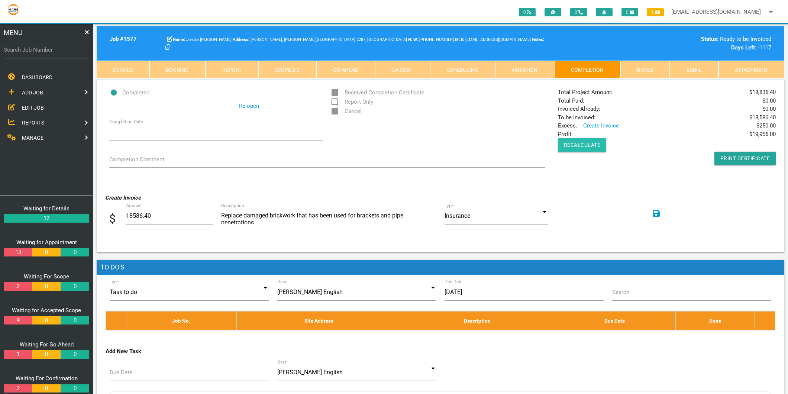
click at [593, 146] on button "Recalculate" at bounding box center [582, 144] width 49 height 13
click at [280, 65] on link "Scope 2 - 2" at bounding box center [287, 70] width 58 height 18
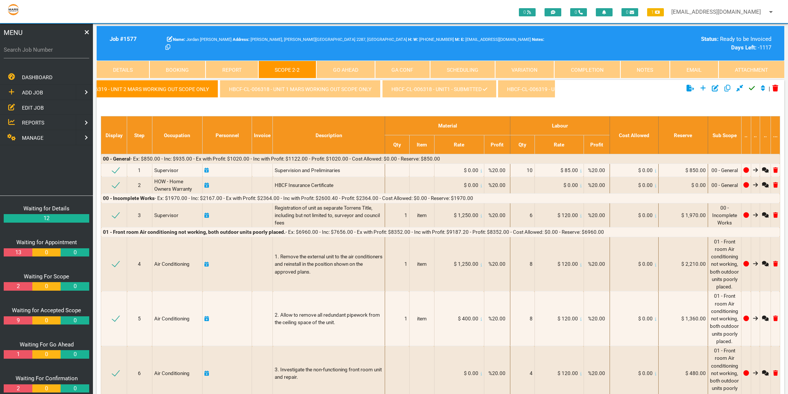
scroll to position [0, 58]
click at [434, 88] on link "HBCF-CL-006318 - Unit1 - Submitted" at bounding box center [420, 89] width 114 height 18
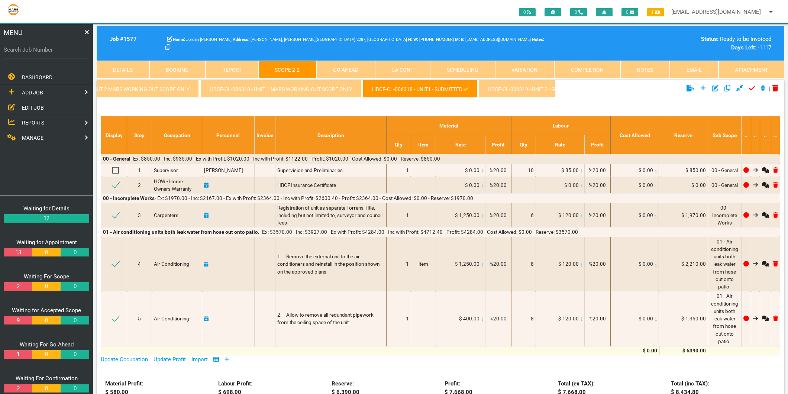
click at [749, 88] on icon "Click to unapprove current scope" at bounding box center [752, 88] width 6 height 7
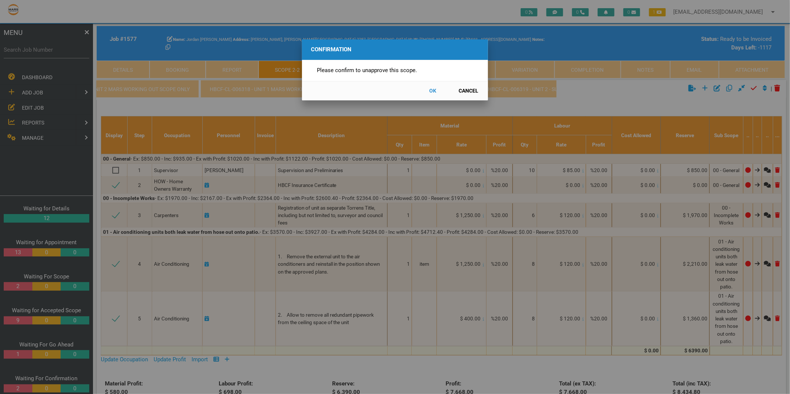
click at [432, 91] on button "OK" at bounding box center [432, 90] width 33 height 13
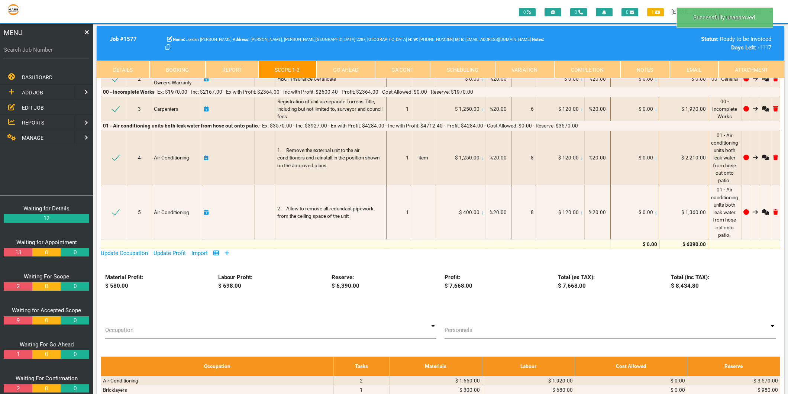
scroll to position [24, 0]
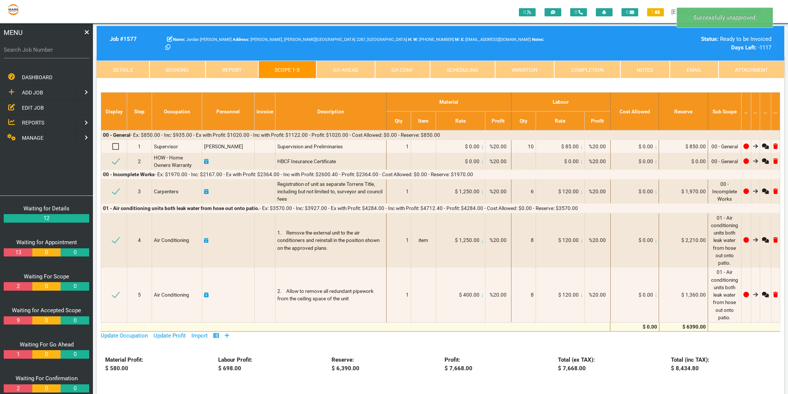
click at [587, 65] on link "Completion" at bounding box center [587, 70] width 66 height 18
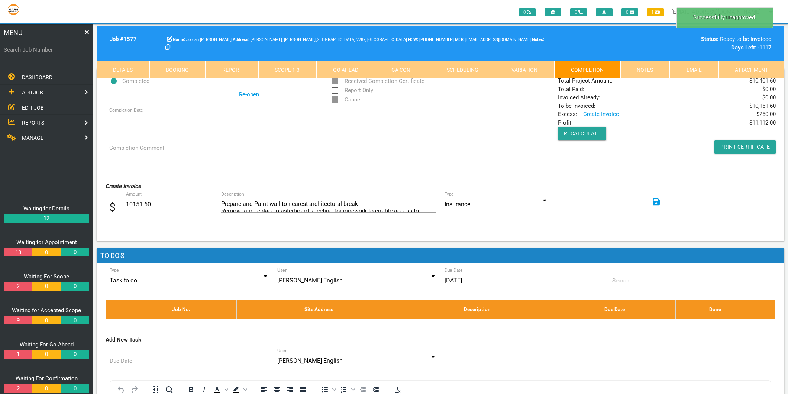
scroll to position [0, 0]
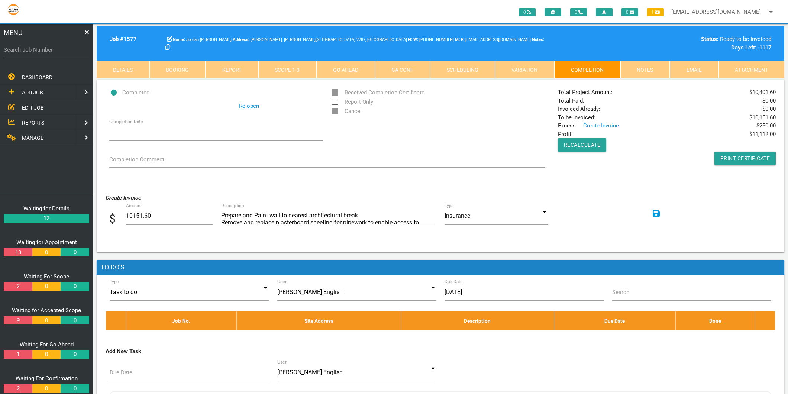
click at [300, 69] on link "Scope 1 - 3" at bounding box center [287, 70] width 58 height 18
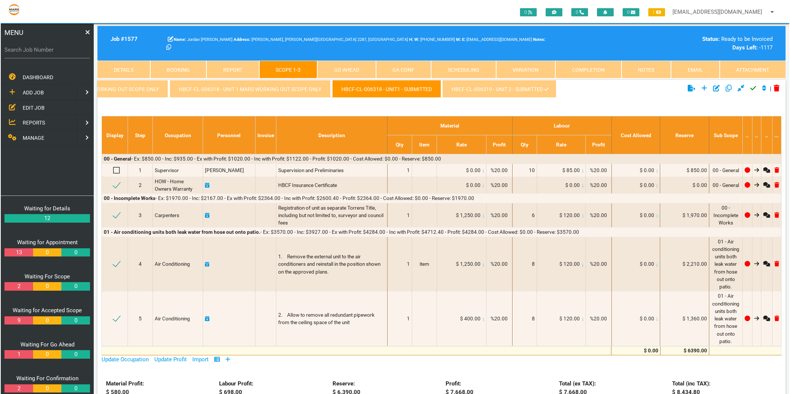
scroll to position [0, 94]
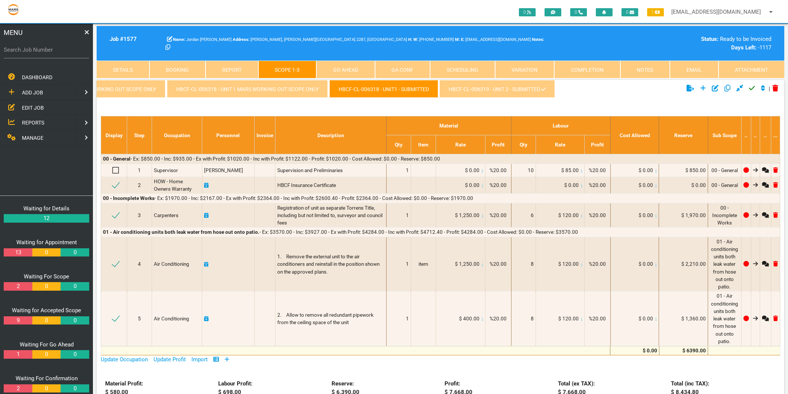
click at [531, 91] on link "HBCF-CL-006319 - Unit 2 - Submitted" at bounding box center [497, 89] width 116 height 18
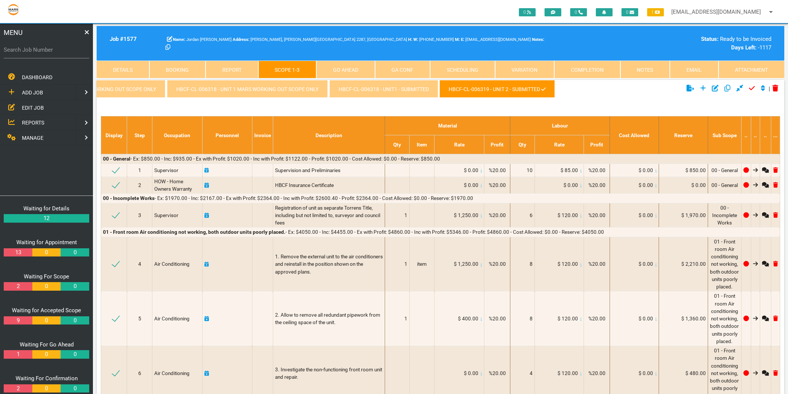
click at [750, 88] on icon "Click to unapprove current scope" at bounding box center [752, 88] width 6 height 7
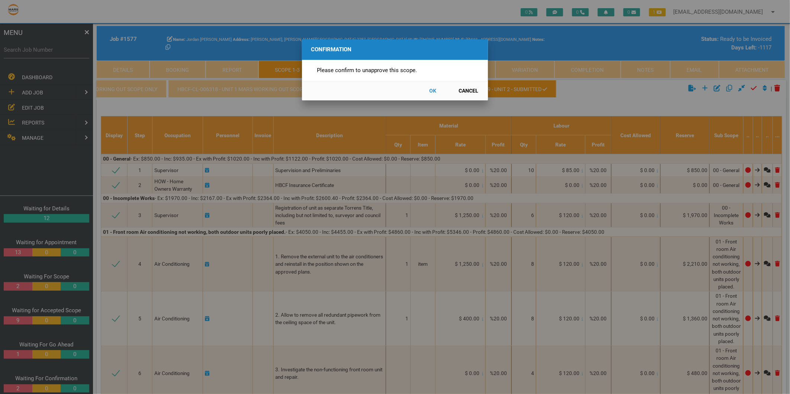
click at [432, 91] on button "OK" at bounding box center [432, 90] width 33 height 13
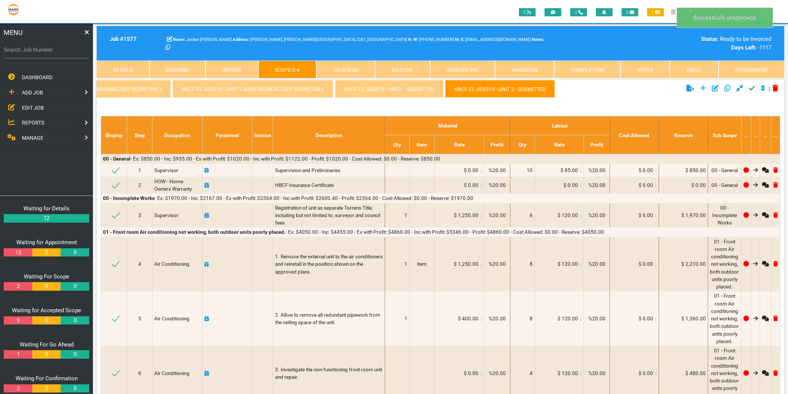
scroll to position [24, 0]
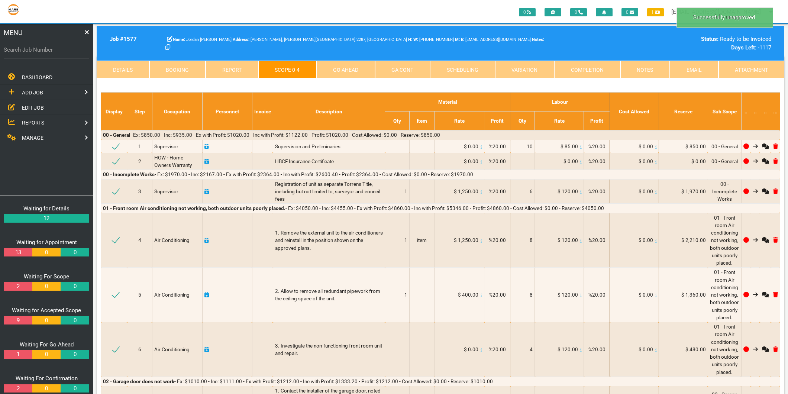
click at [584, 73] on link "Completion" at bounding box center [587, 70] width 66 height 18
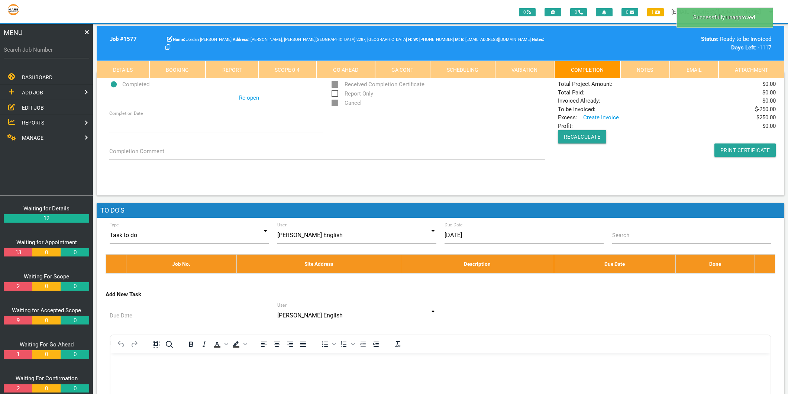
scroll to position [0, 0]
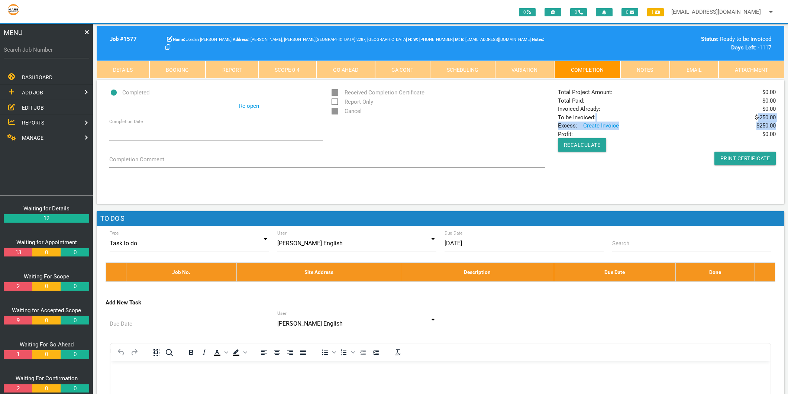
drag, startPoint x: 755, startPoint y: 119, endPoint x: 775, endPoint y: 129, distance: 22.5
click at [775, 129] on div "Total Project Amount: $ 0.00 Total Paid: $ 0.00 Invoiced Already: $ 0.00 To be …" at bounding box center [667, 126] width 226 height 77
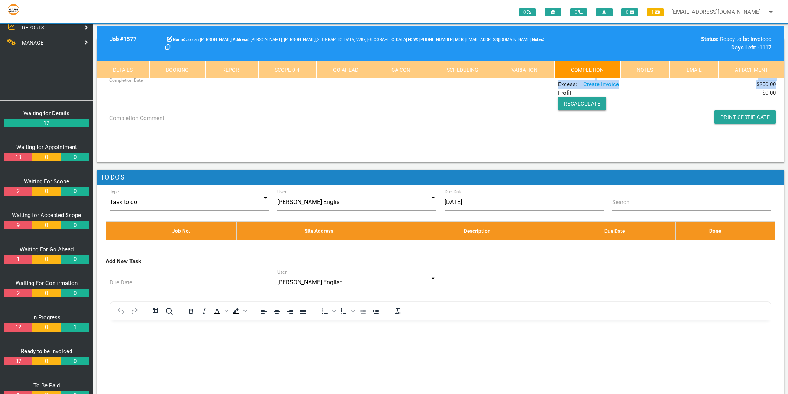
scroll to position [116, 0]
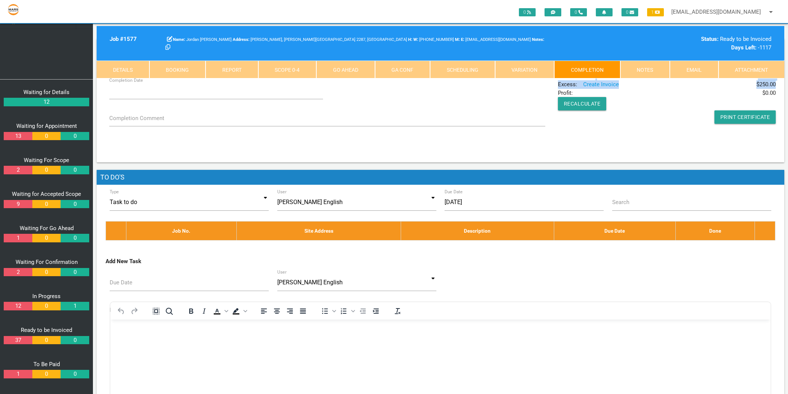
click at [20, 339] on link "37" at bounding box center [18, 340] width 28 height 9
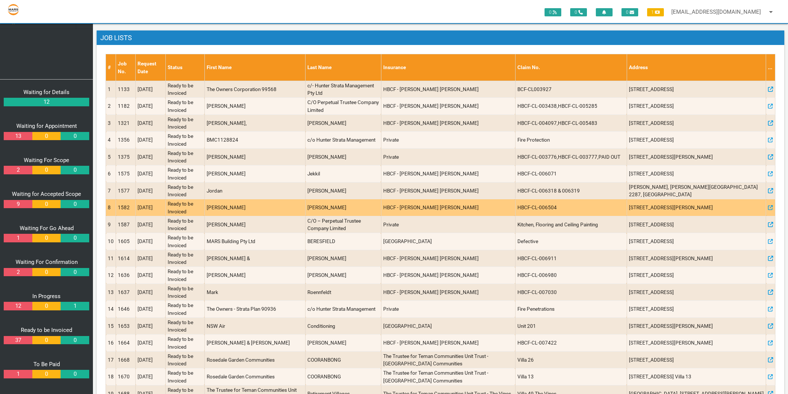
click at [132, 206] on td "1582" at bounding box center [126, 207] width 20 height 17
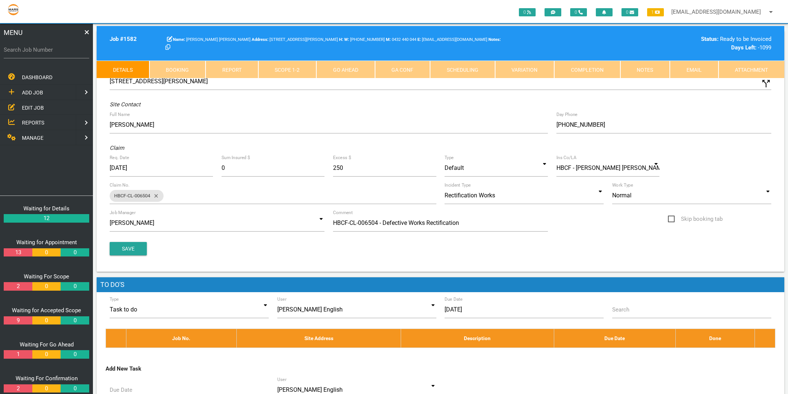
click at [597, 70] on link "Completion" at bounding box center [587, 70] width 66 height 18
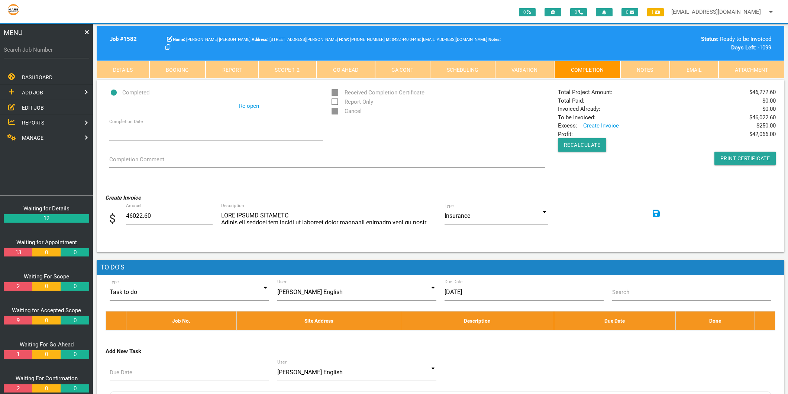
click at [298, 67] on link "Scope 1 - 2" at bounding box center [287, 70] width 58 height 18
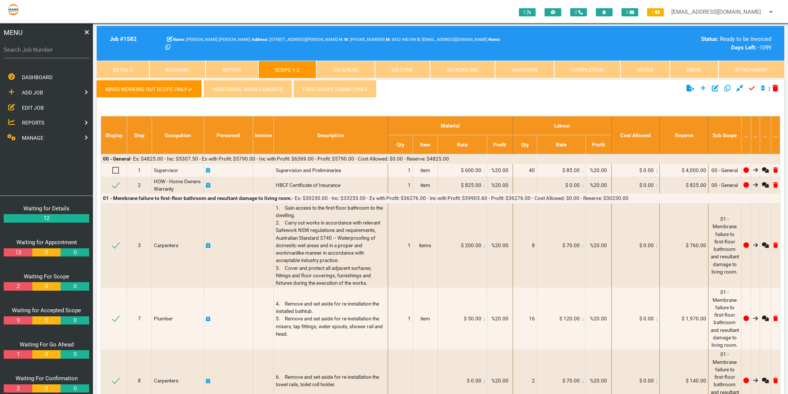
click at [185, 87] on link "MARS working out scope only" at bounding box center [149, 89] width 105 height 18
click at [751, 87] on icon "Click to unapprove current scope" at bounding box center [752, 88] width 6 height 7
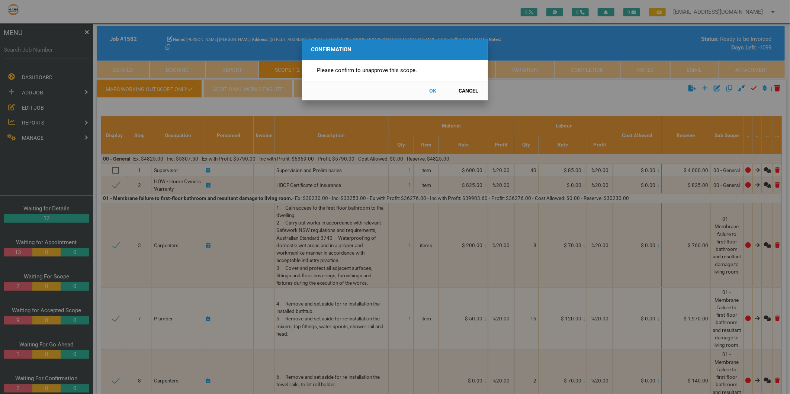
click at [433, 91] on button "OK" at bounding box center [432, 90] width 33 height 13
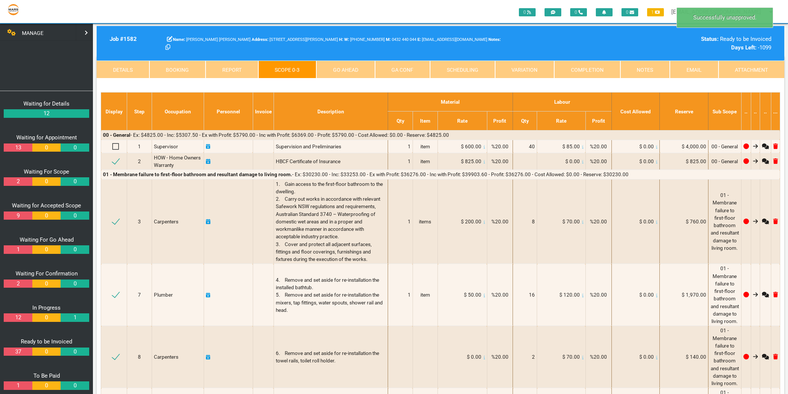
scroll to position [116, 0]
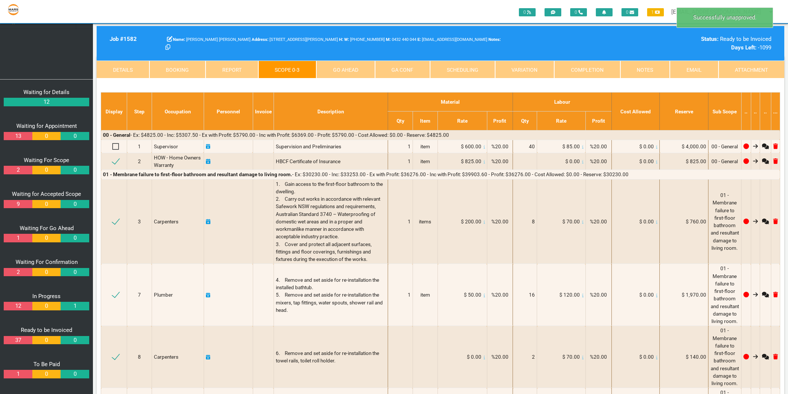
click at [19, 340] on link "37" at bounding box center [18, 340] width 28 height 9
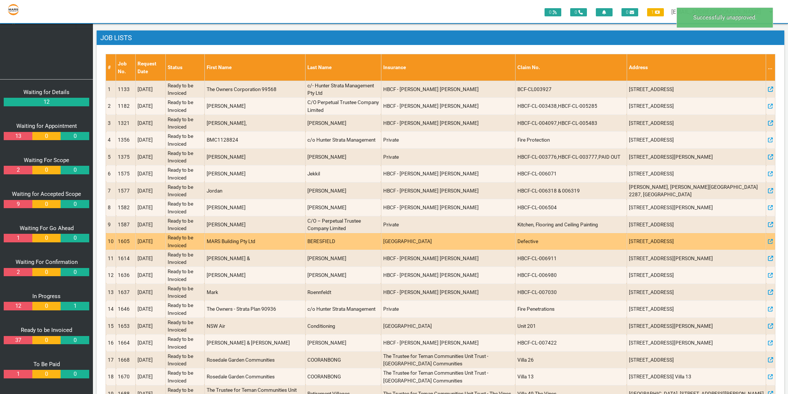
click at [131, 241] on td "1605" at bounding box center [126, 241] width 20 height 17
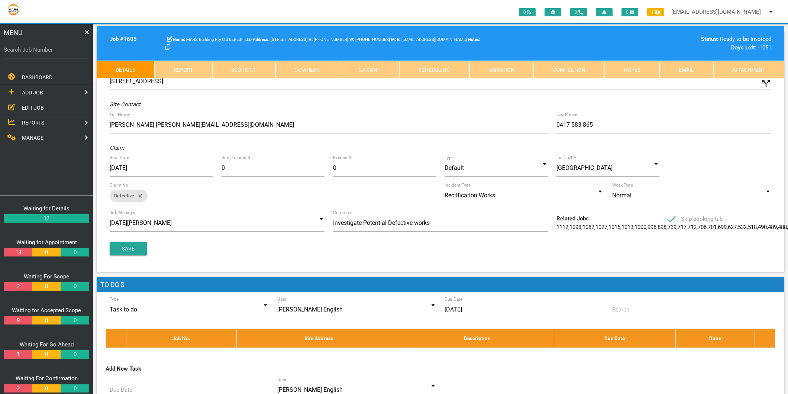
click at [580, 68] on link "Completion" at bounding box center [569, 70] width 71 height 18
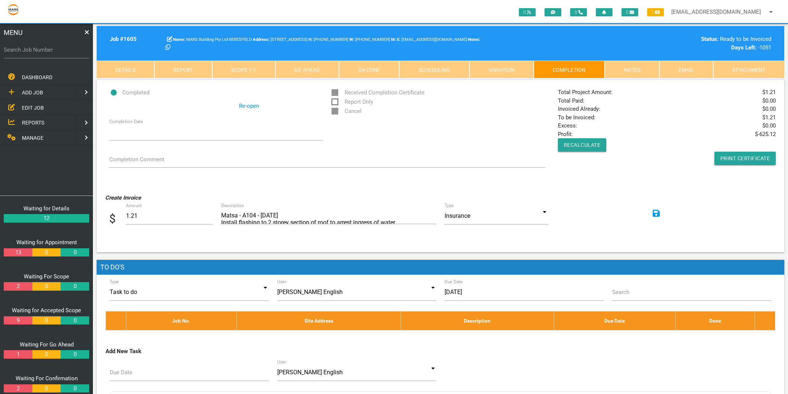
click at [254, 68] on link "Scope 1 - 1" at bounding box center [243, 70] width 63 height 18
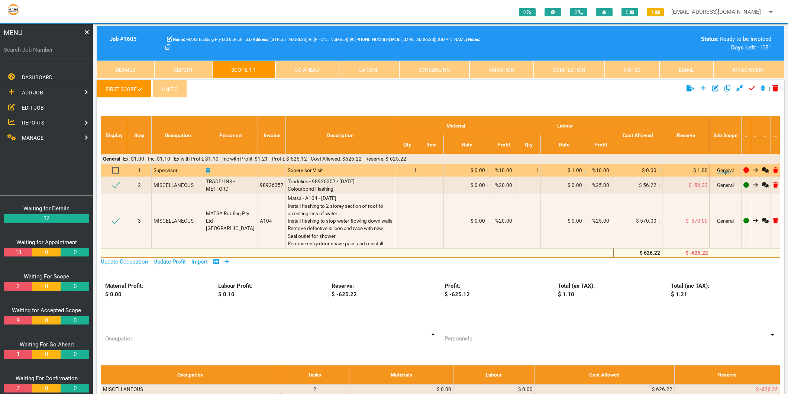
click at [575, 168] on span "$ 1.00" at bounding box center [575, 170] width 14 height 6
click at [575, 169] on span "$ 1.00" at bounding box center [575, 170] width 14 height 6
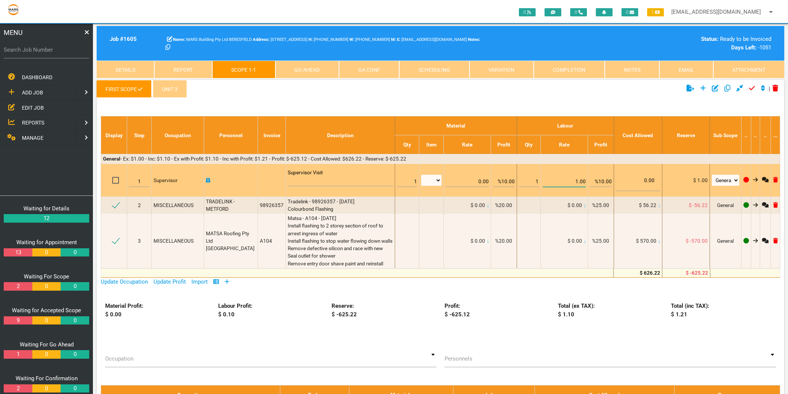
drag, startPoint x: 575, startPoint y: 169, endPoint x: 574, endPoint y: 181, distance: 12.7
click at [574, 181] on input "1.00" at bounding box center [564, 178] width 43 height 17
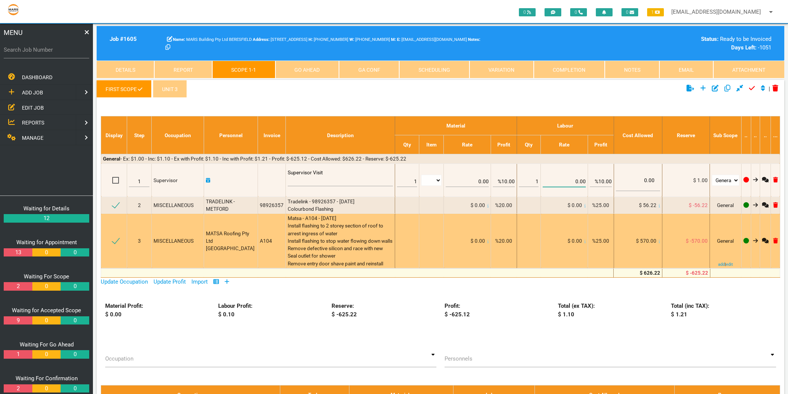
type input "0.00"
click at [571, 215] on td "$ 0.00" at bounding box center [564, 241] width 47 height 55
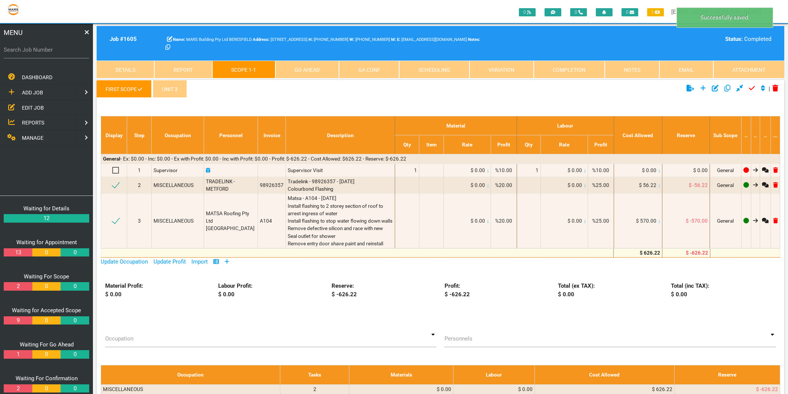
click at [579, 68] on link "Completion" at bounding box center [569, 70] width 71 height 18
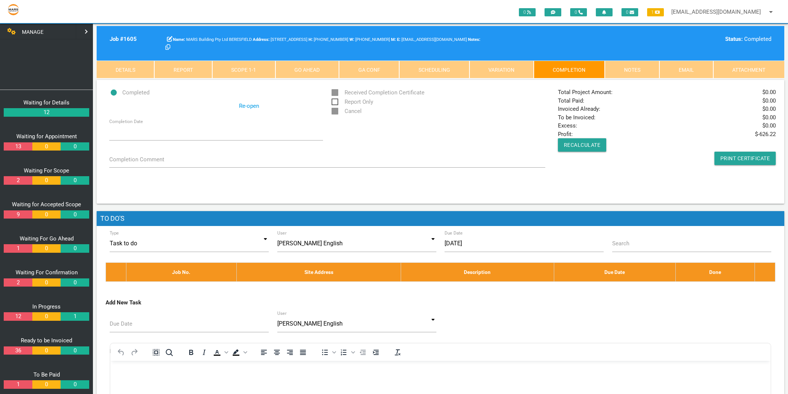
scroll to position [116, 0]
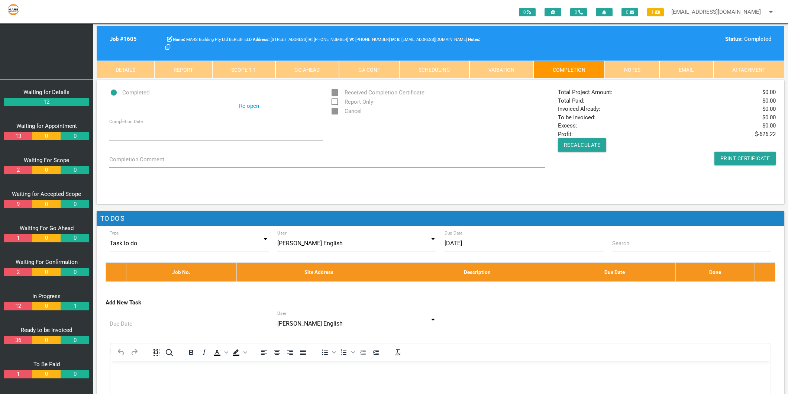
click at [21, 342] on link "36" at bounding box center [18, 340] width 28 height 9
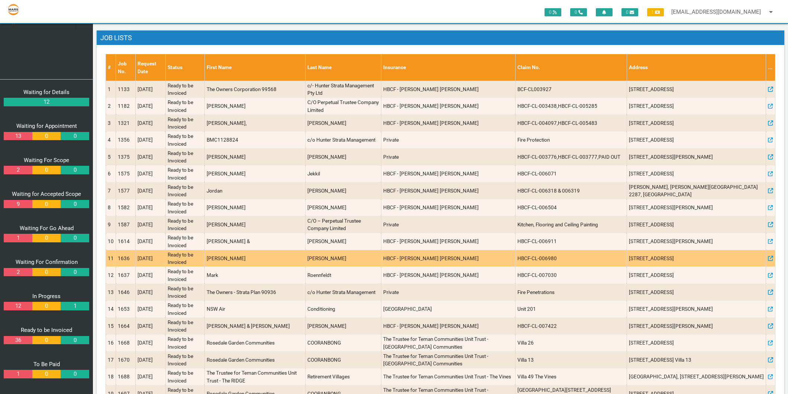
click at [122, 261] on td "1636" at bounding box center [126, 258] width 20 height 17
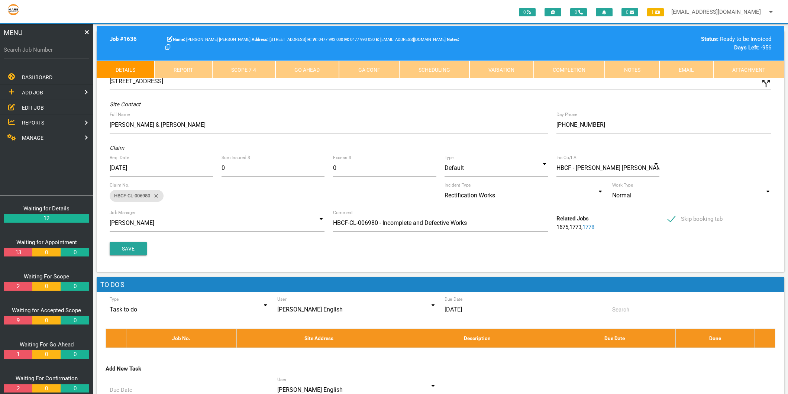
click at [585, 67] on link "Completion" at bounding box center [569, 70] width 71 height 18
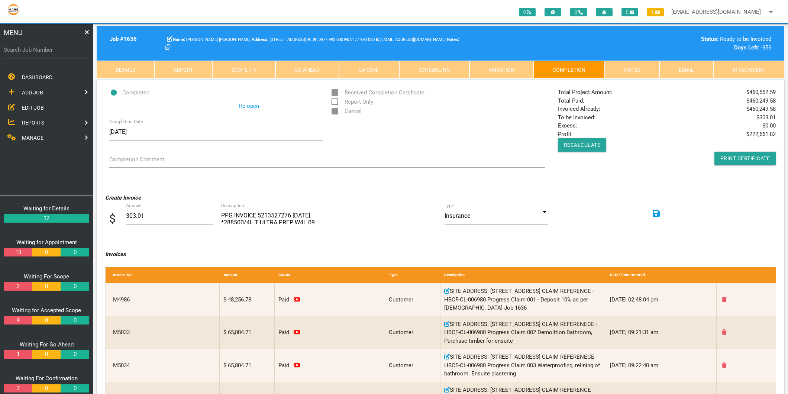
click at [605, 141] on div "Total Project Amount: $ 460,552.59 Total Paid: $ 460,249.58 Invoiced Already: $…" at bounding box center [667, 126] width 226 height 77
click at [593, 145] on button "Recalculate" at bounding box center [582, 144] width 49 height 13
click at [584, 144] on button "Recalculate" at bounding box center [582, 144] width 49 height 13
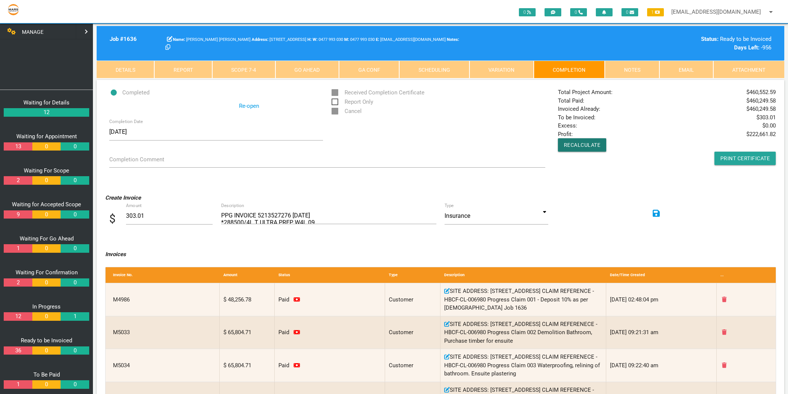
scroll to position [116, 0]
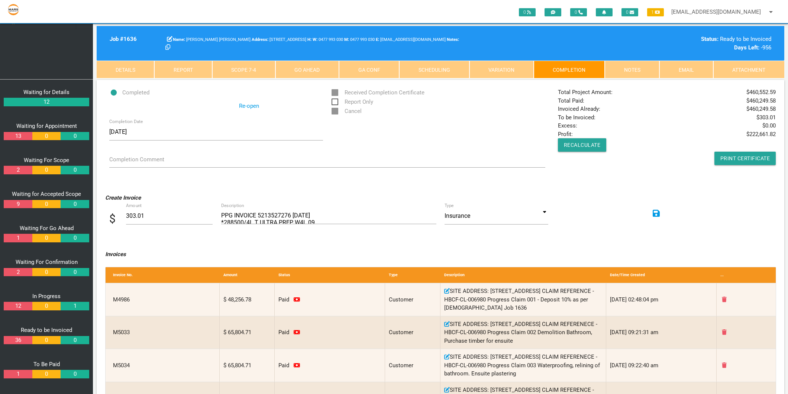
click at [17, 340] on link "36" at bounding box center [18, 340] width 28 height 9
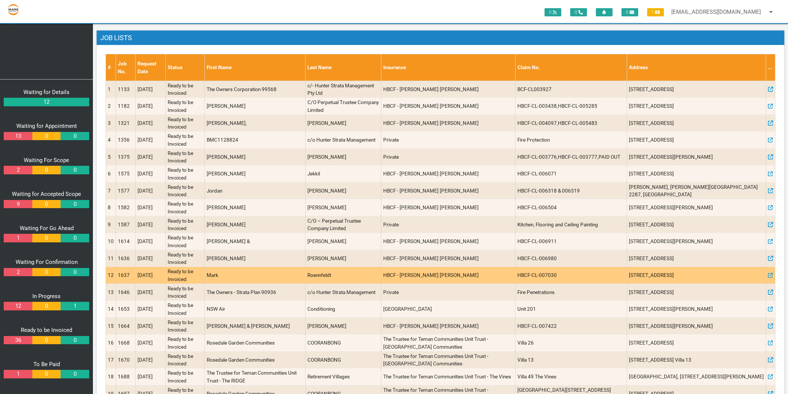
click at [149, 274] on td "[DATE]" at bounding box center [151, 275] width 30 height 17
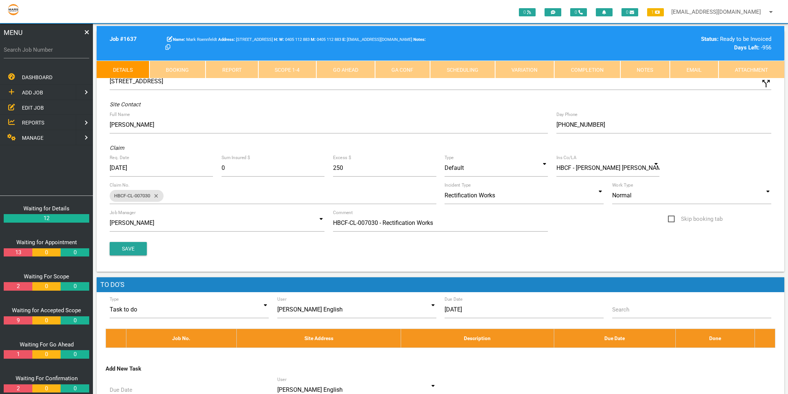
click at [610, 72] on link "Completion" at bounding box center [587, 70] width 66 height 18
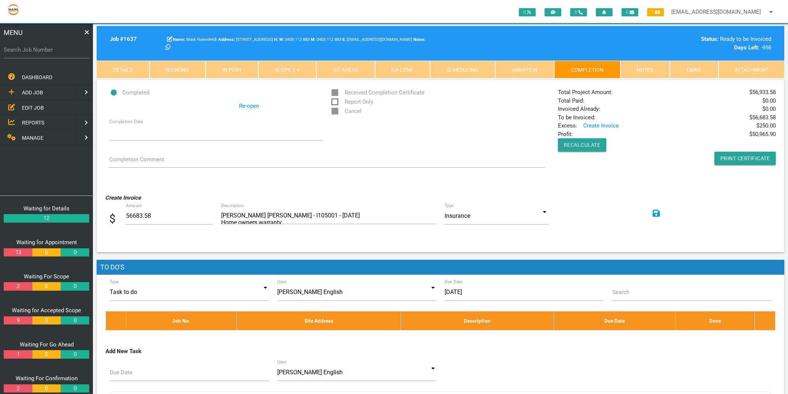
click at [643, 70] on link "Notes" at bounding box center [645, 70] width 50 height 18
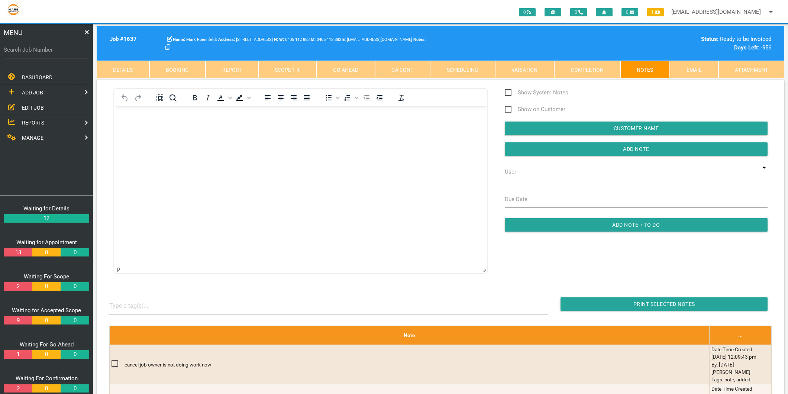
click at [297, 68] on link "Scope 1 - 4" at bounding box center [287, 70] width 58 height 18
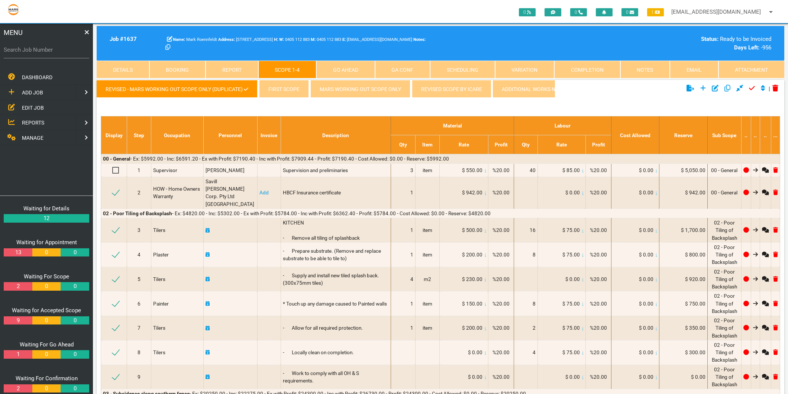
click at [246, 88] on icon at bounding box center [246, 88] width 4 height 3
click at [751, 88] on icon "Click to unapprove current scope" at bounding box center [752, 88] width 6 height 7
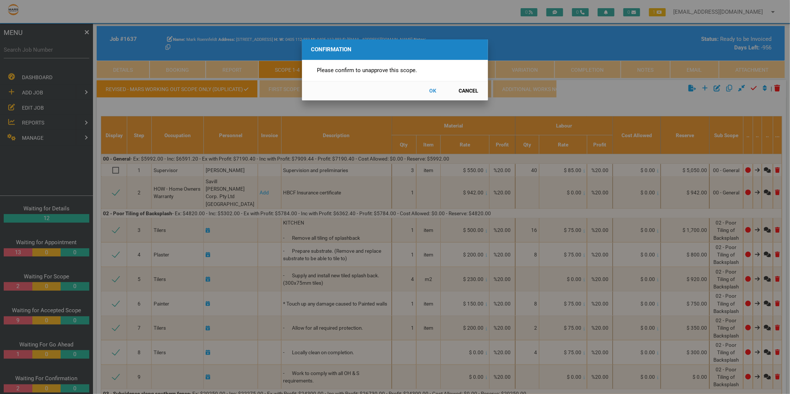
click at [434, 91] on button "OK" at bounding box center [432, 90] width 33 height 13
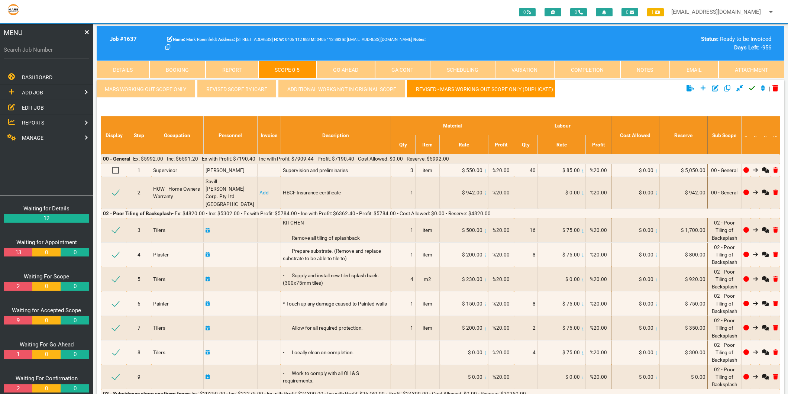
scroll to position [0, 54]
click at [599, 70] on link "Completion" at bounding box center [587, 70] width 66 height 18
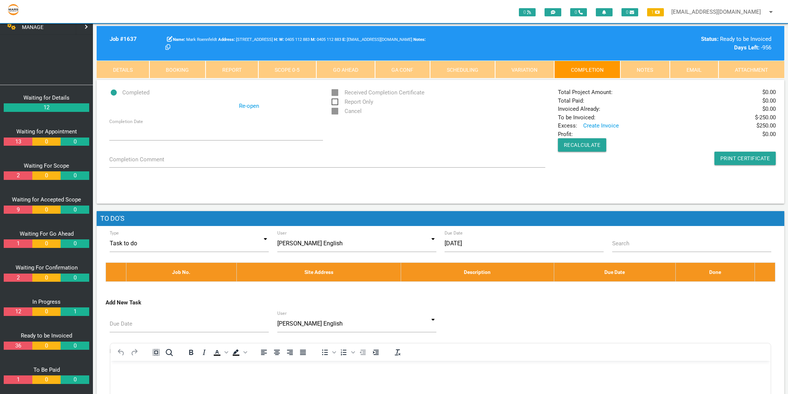
scroll to position [116, 0]
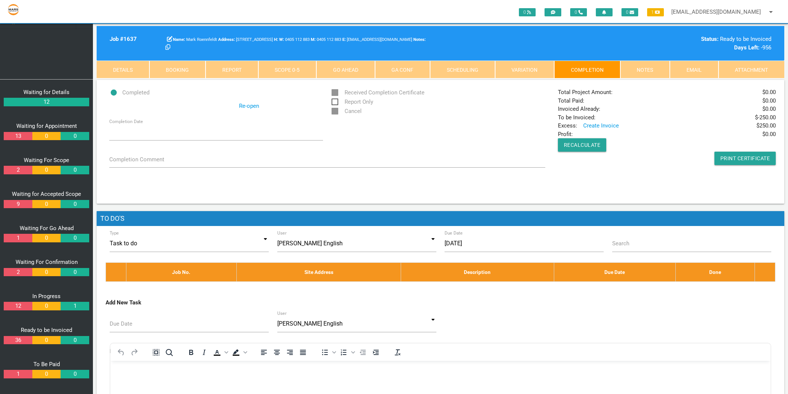
click at [13, 337] on link "36" at bounding box center [18, 340] width 28 height 9
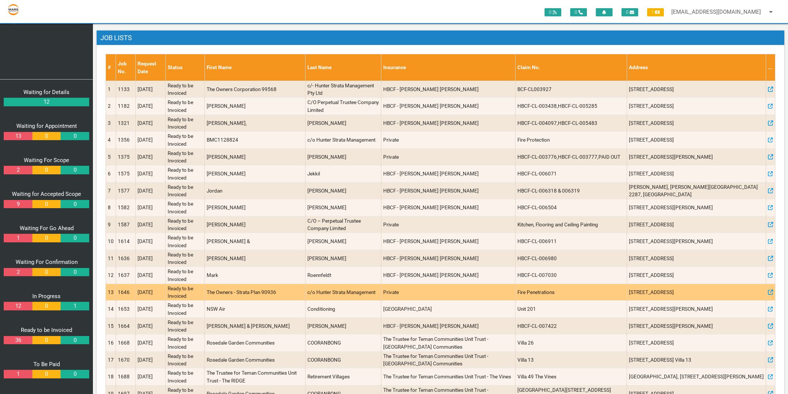
click at [123, 294] on td "1646" at bounding box center [126, 292] width 20 height 17
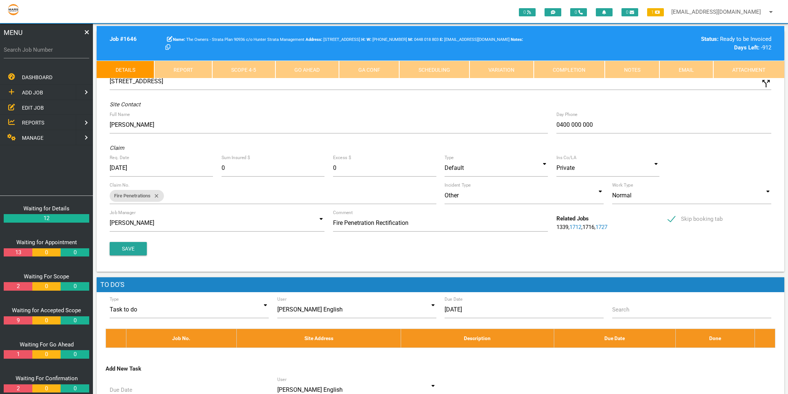
click at [636, 70] on link "Notes" at bounding box center [632, 70] width 55 height 18
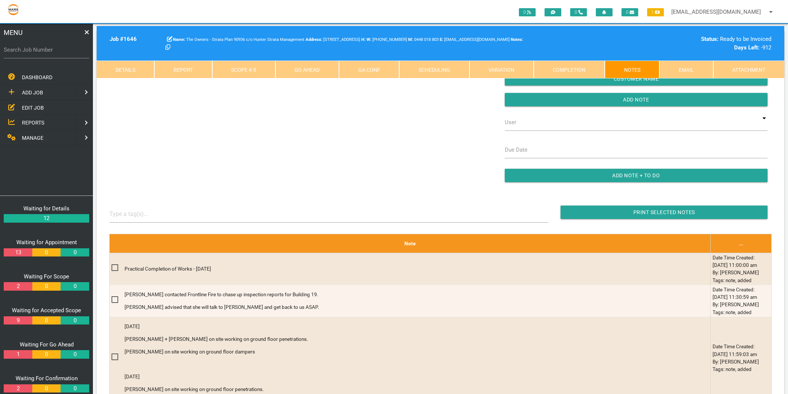
click at [571, 72] on link "Completion" at bounding box center [569, 70] width 71 height 18
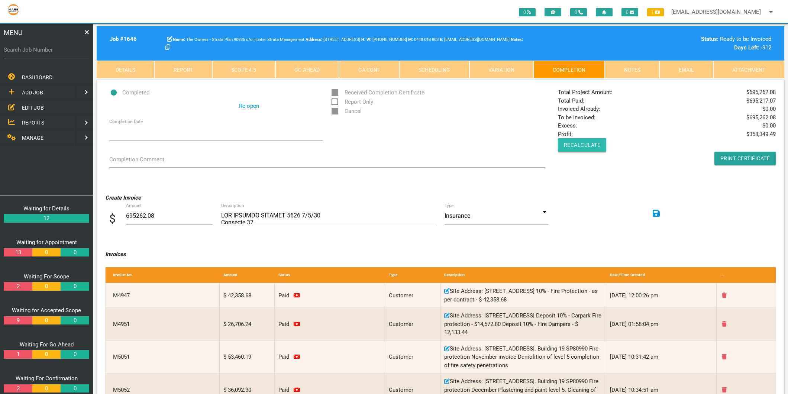
click at [581, 144] on button "Recalculate" at bounding box center [582, 144] width 49 height 13
drag, startPoint x: 592, startPoint y: 117, endPoint x: 777, endPoint y: 118, distance: 185.5
click at [777, 118] on div "Total Project Amount: $ 695,262.08 Total Paid: $ 695,217.07 Invoiced Already: $…" at bounding box center [667, 126] width 226 height 77
click at [777, 116] on div "Total Project Amount: $ 695,262.08 Total Paid: $ 695,217.07 Invoiced Already: $…" at bounding box center [667, 126] width 226 height 77
drag, startPoint x: 776, startPoint y: 116, endPoint x: 587, endPoint y: 116, distance: 189.6
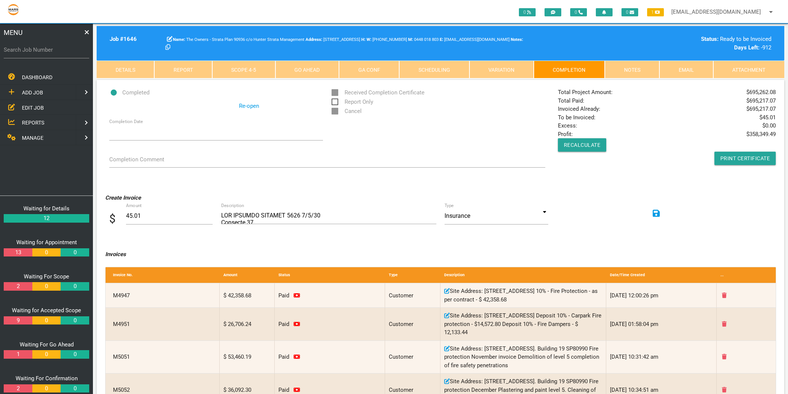
click at [587, 116] on div "Total Project Amount: $ 695,262.08 Total Paid: $ 695,217.07 Invoiced Already: $…" at bounding box center [667, 126] width 226 height 77
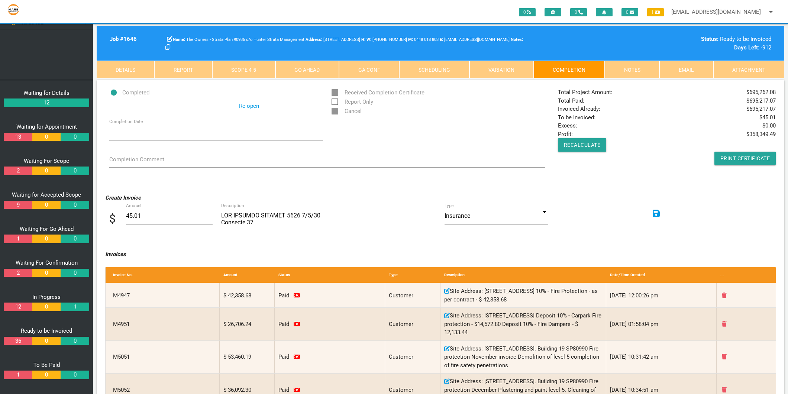
scroll to position [116, 0]
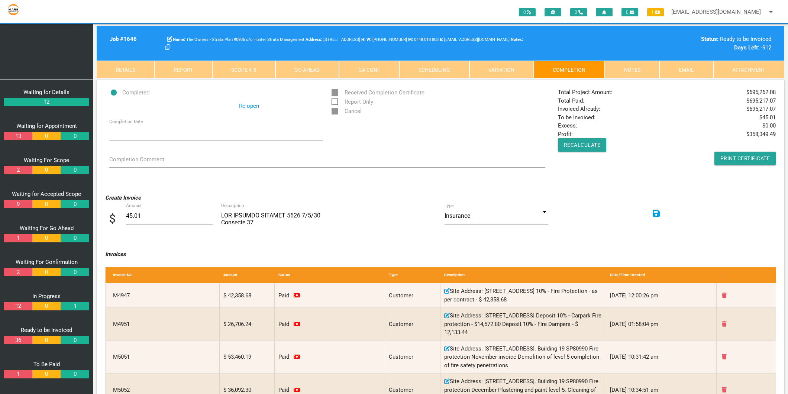
click at [20, 345] on center "Waiting for Details 12 Waiting for Appointment 13 0 0 Waiting For Scope 2 0 0 W…" at bounding box center [46, 241] width 88 height 306
click at [20, 342] on link "36" at bounding box center [18, 340] width 28 height 9
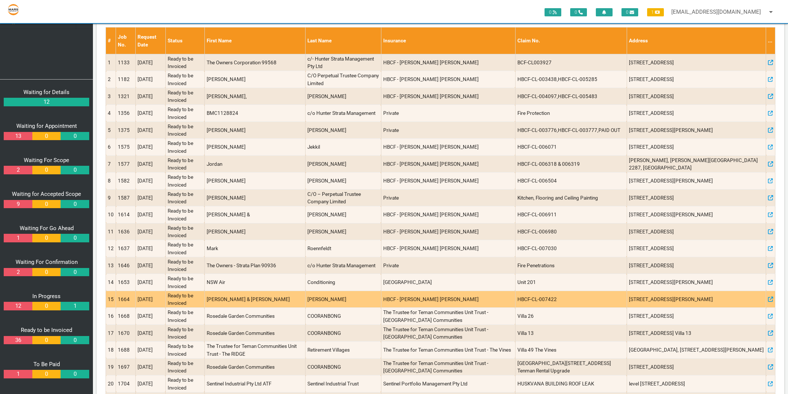
scroll to position [41, 0]
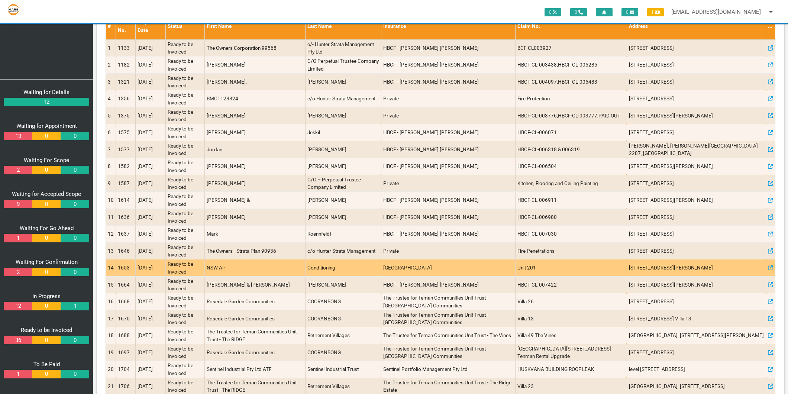
click at [184, 272] on td "Ready to be Invoiced" at bounding box center [184, 267] width 39 height 17
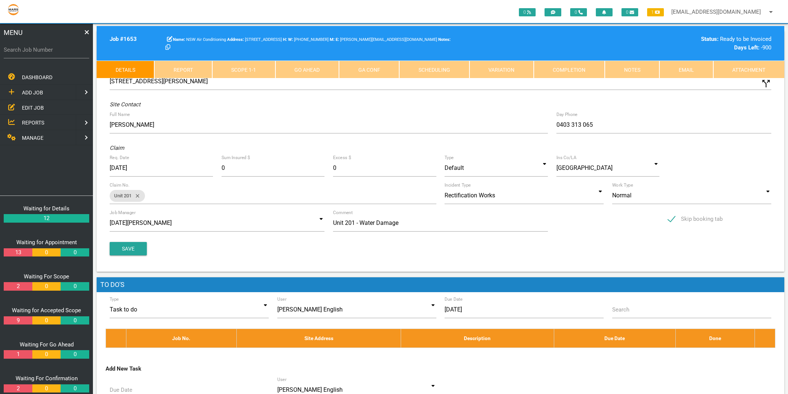
click at [573, 70] on link "Completion" at bounding box center [569, 70] width 71 height 18
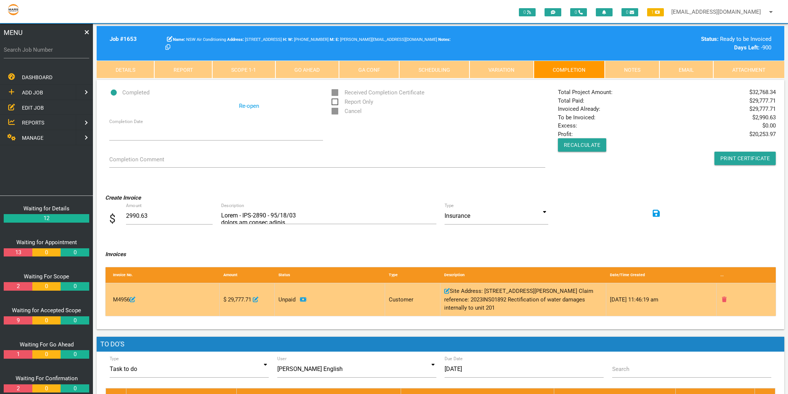
click at [303, 298] on icon at bounding box center [303, 300] width 6 height 6
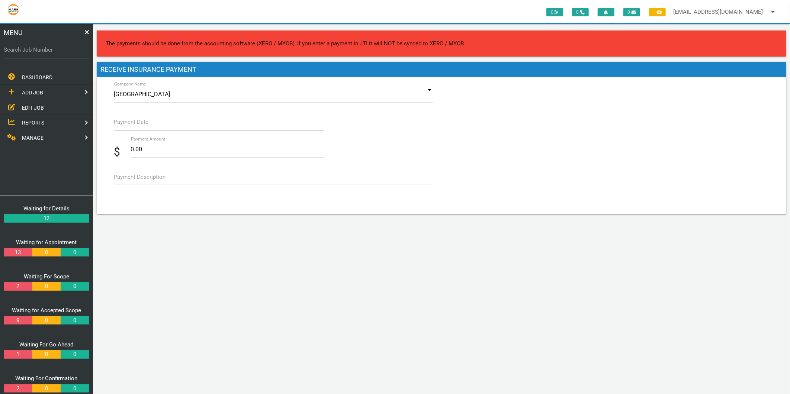
click at [141, 120] on label "Payment Date" at bounding box center [131, 122] width 35 height 9
click at [141, 120] on input "Payment Date" at bounding box center [219, 121] width 210 height 17
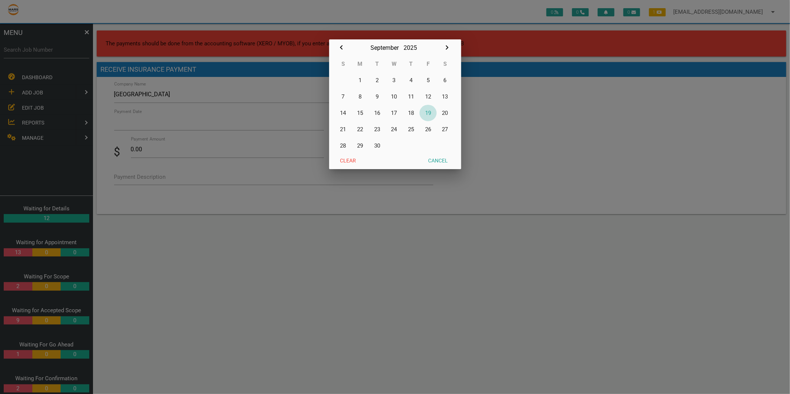
click at [426, 112] on button "19" at bounding box center [427, 113] width 17 height 16
type input "[DATE]"
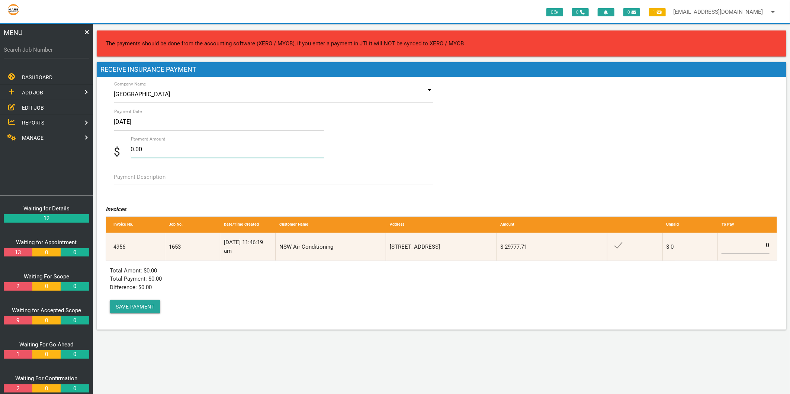
click at [139, 153] on input "0.00" at bounding box center [227, 149] width 193 height 17
click at [139, 153] on input "0.029777.710" at bounding box center [227, 149] width 193 height 17
click at [141, 304] on button "Save Payment" at bounding box center [135, 306] width 51 height 13
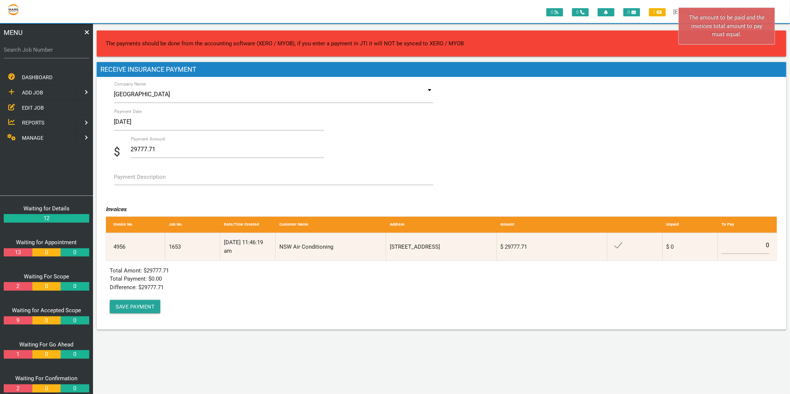
click at [148, 179] on label "Payment Description" at bounding box center [140, 177] width 52 height 9
click at [148, 179] on textarea "Payment Description" at bounding box center [273, 176] width 319 height 17
click at [155, 150] on input "29777.71" at bounding box center [227, 149] width 193 height 17
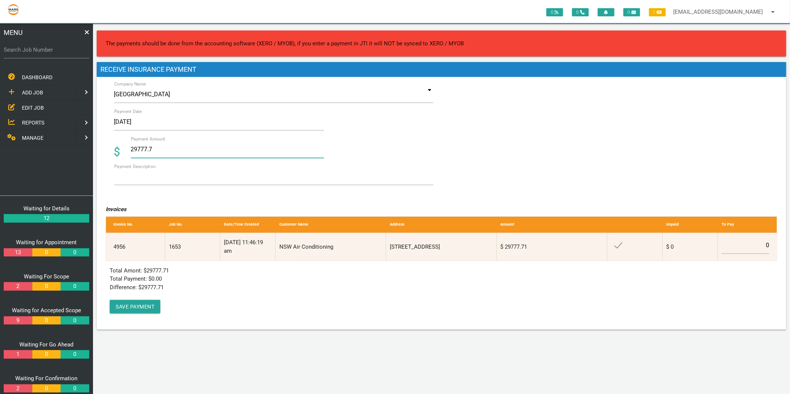
type input "29777.71"
click at [144, 169] on label "Payment Description" at bounding box center [134, 166] width 41 height 7
click at [144, 169] on textarea "Payment Description" at bounding box center [273, 176] width 319 height 17
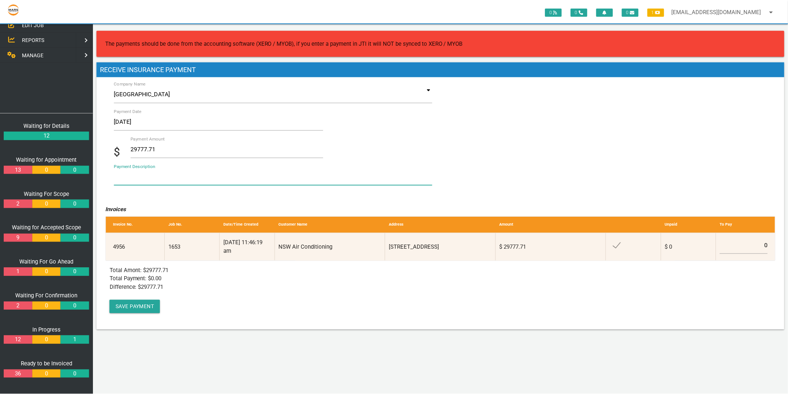
scroll to position [116, 0]
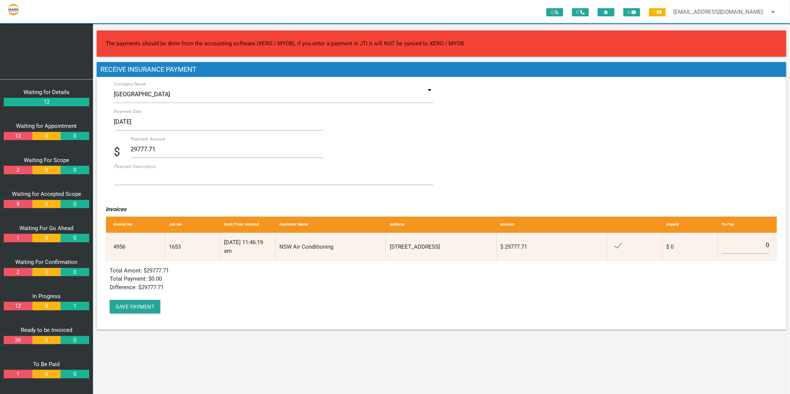
click at [19, 340] on link "36" at bounding box center [18, 340] width 28 height 9
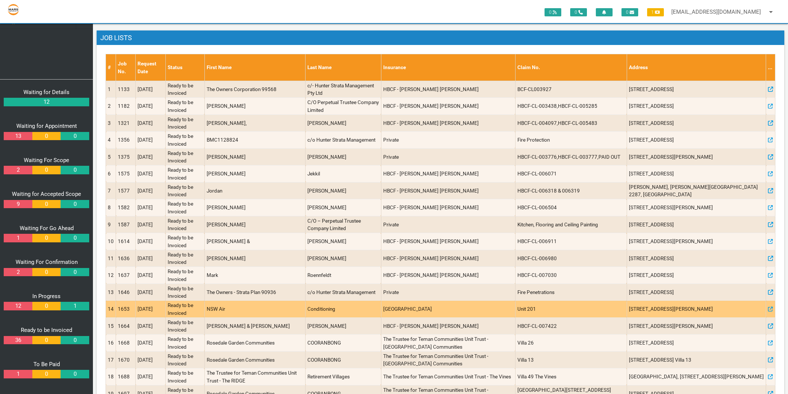
click at [129, 307] on td "1653" at bounding box center [126, 309] width 20 height 17
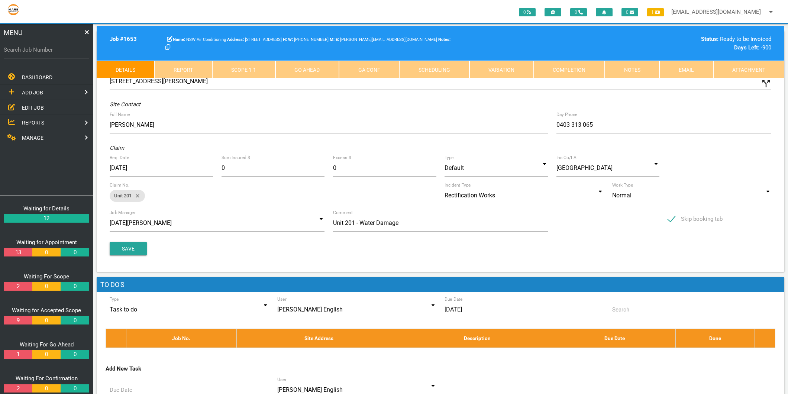
click at [564, 72] on link "Completion" at bounding box center [569, 70] width 71 height 18
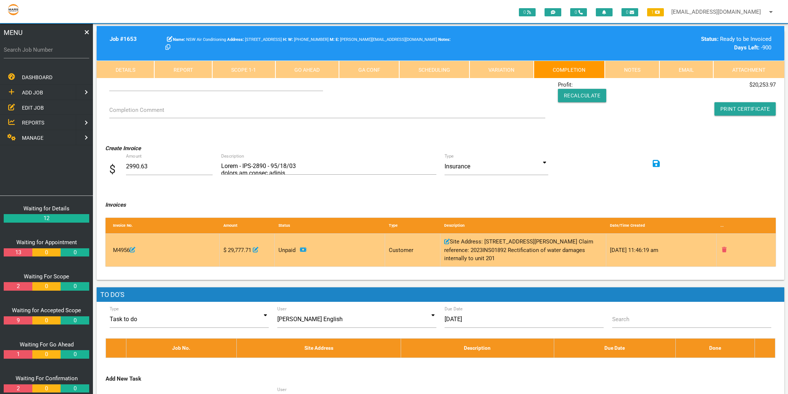
click at [305, 249] on icon at bounding box center [303, 250] width 6 height 6
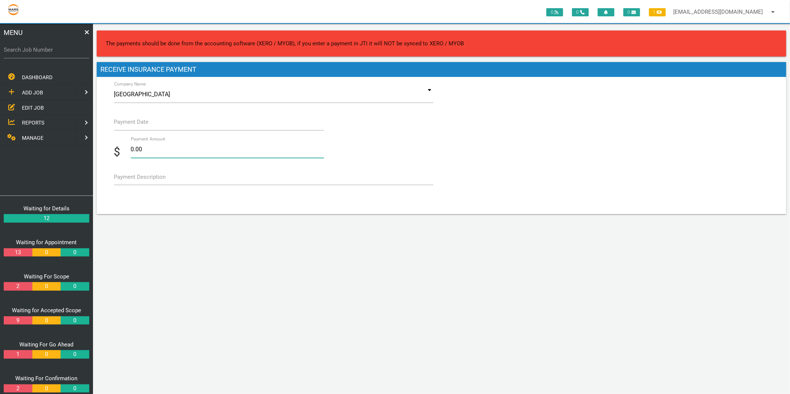
click at [155, 149] on input "0.00" at bounding box center [227, 149] width 193 height 17
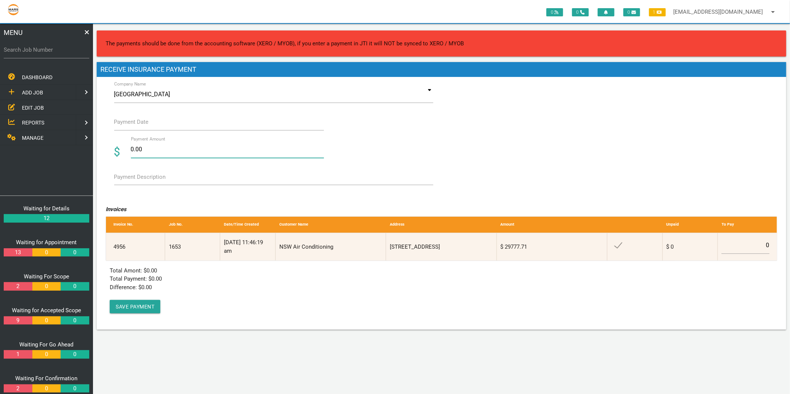
click at [146, 149] on input "0.00" at bounding box center [227, 149] width 193 height 17
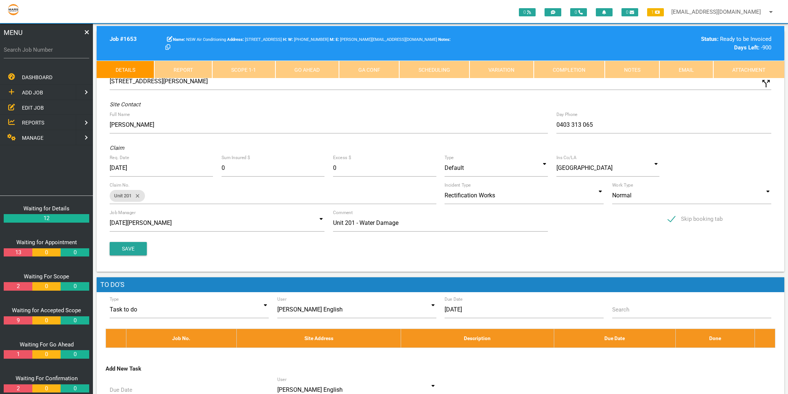
click at [572, 71] on link "Completion" at bounding box center [569, 70] width 71 height 18
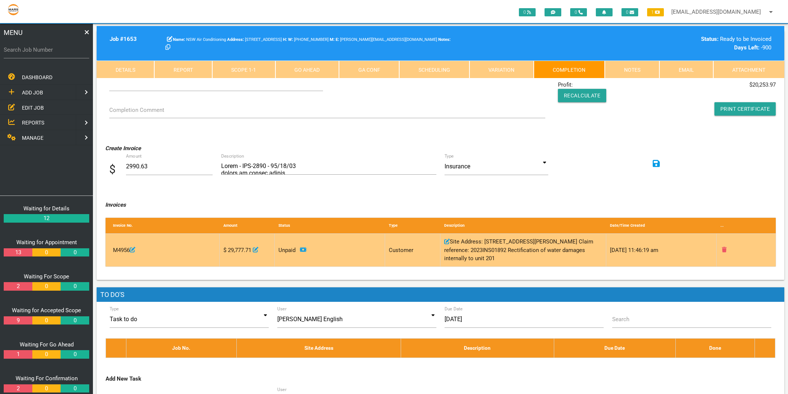
click at [303, 248] on icon at bounding box center [303, 250] width 6 height 4
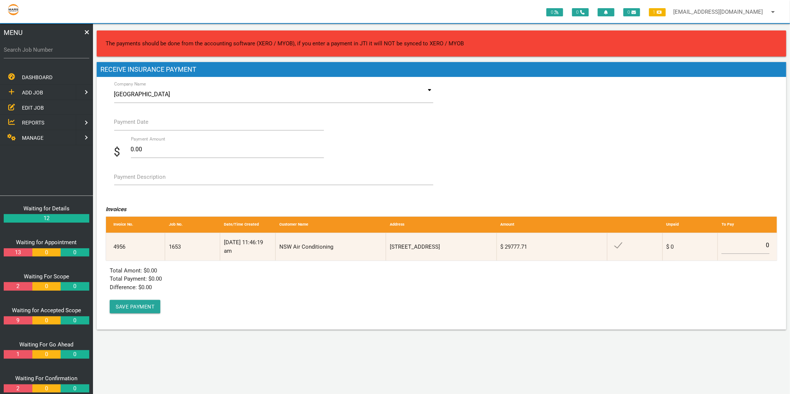
click at [154, 123] on input "Payment Date" at bounding box center [219, 121] width 210 height 17
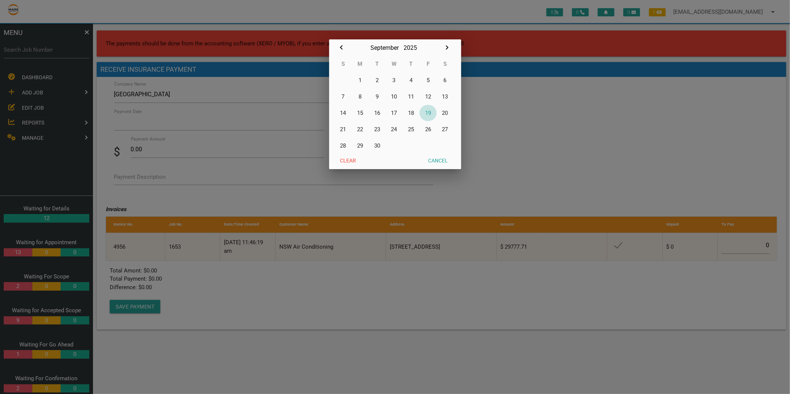
click at [428, 109] on button "19" at bounding box center [427, 113] width 17 height 16
type input "[DATE]"
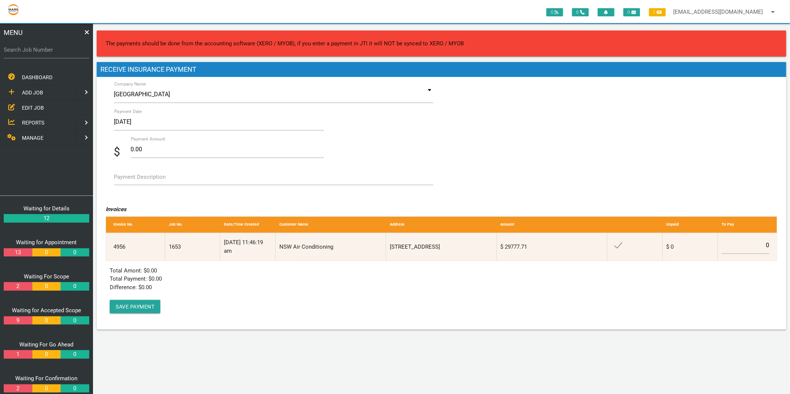
click at [198, 272] on div "Total Amont: $ 0.00 Total Payment: $ 0.00 Difference: $ 0.00 Save Payment" at bounding box center [166, 290] width 112 height 47
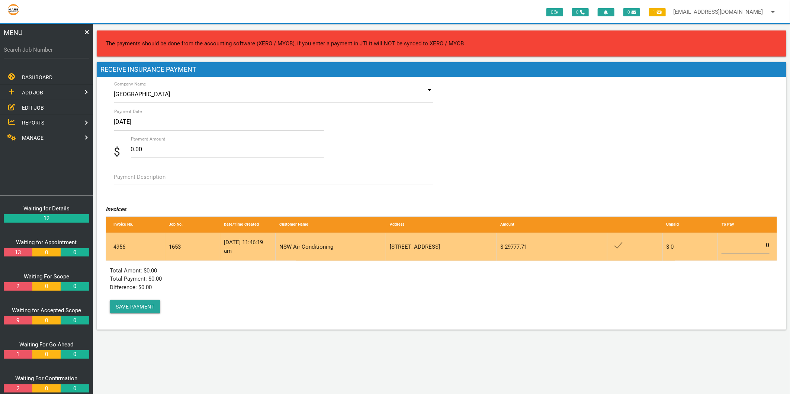
click at [344, 254] on div "NSW Air Conditioning" at bounding box center [330, 247] width 110 height 28
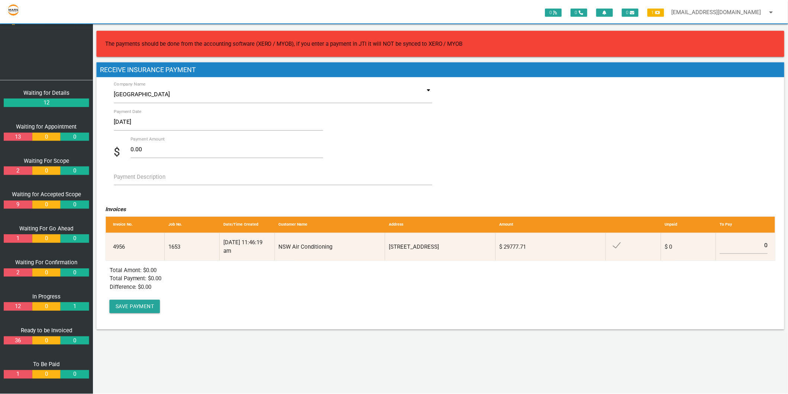
scroll to position [116, 0]
click at [23, 336] on link "36" at bounding box center [18, 340] width 28 height 9
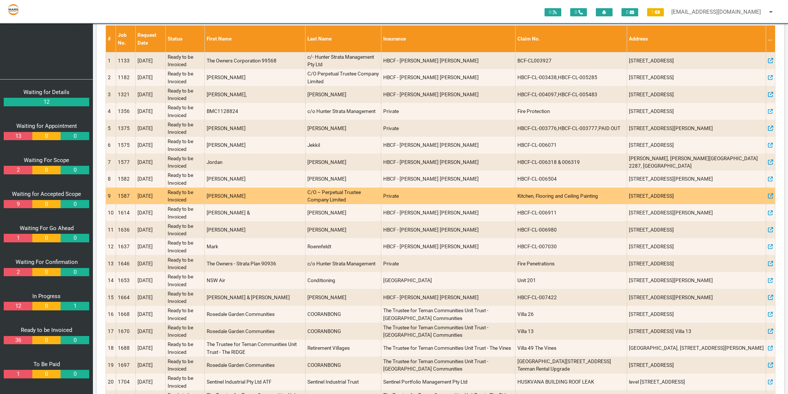
scroll to position [41, 0]
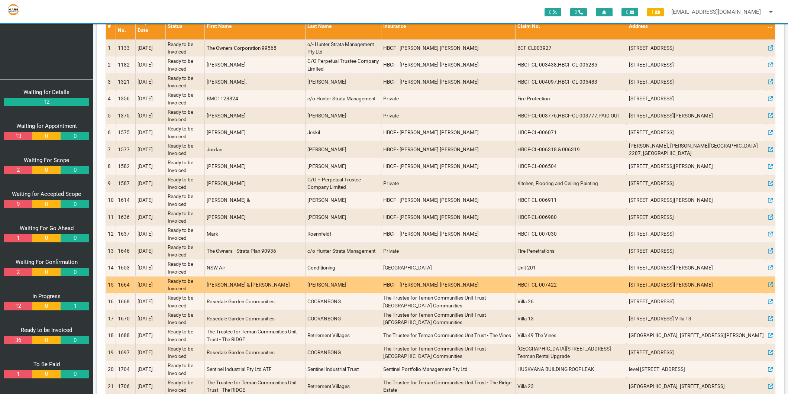
click at [232, 285] on td "[PERSON_NAME] & [PERSON_NAME]" at bounding box center [254, 284] width 101 height 17
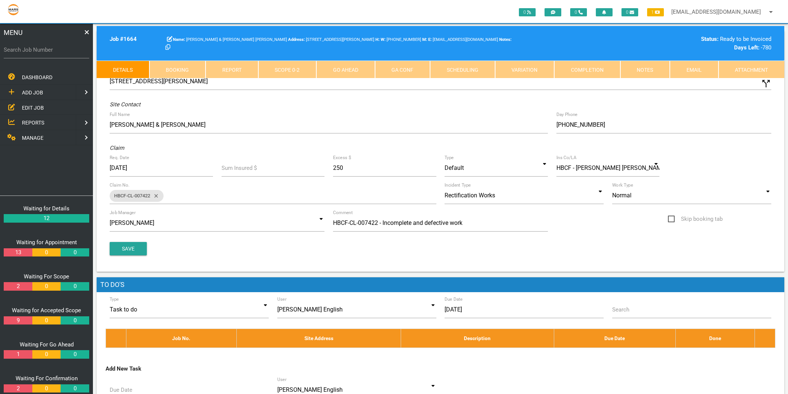
click at [589, 70] on link "Completion" at bounding box center [587, 70] width 66 height 18
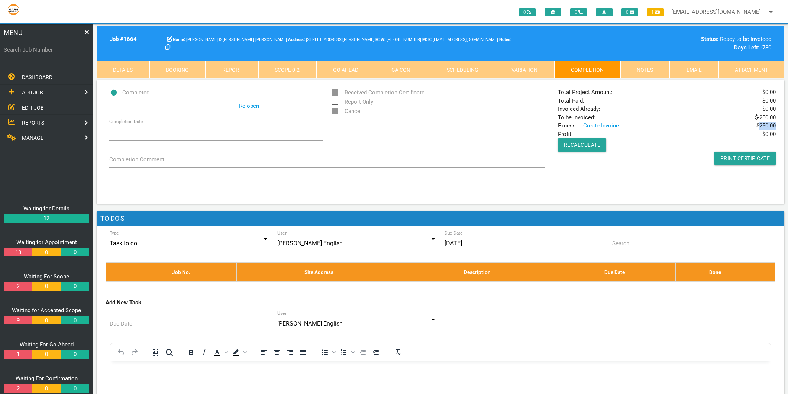
drag, startPoint x: 759, startPoint y: 127, endPoint x: 775, endPoint y: 127, distance: 16.4
click at [775, 127] on span "$ 250.00" at bounding box center [765, 126] width 19 height 9
click at [277, 67] on link "Scope 0 - 2" at bounding box center [287, 70] width 58 height 18
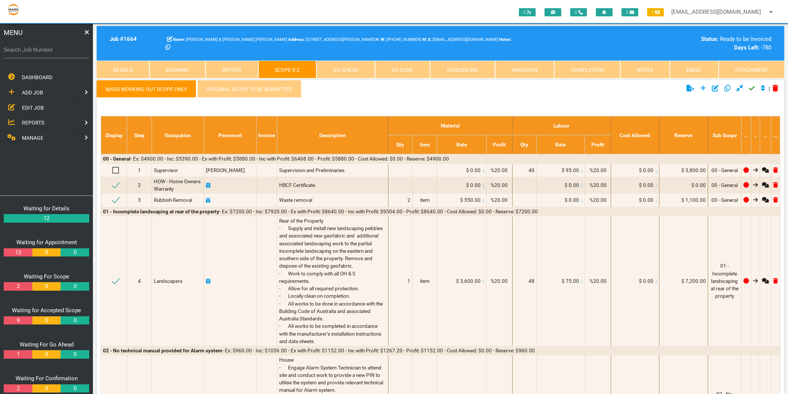
click at [582, 72] on link "Completion" at bounding box center [587, 70] width 66 height 18
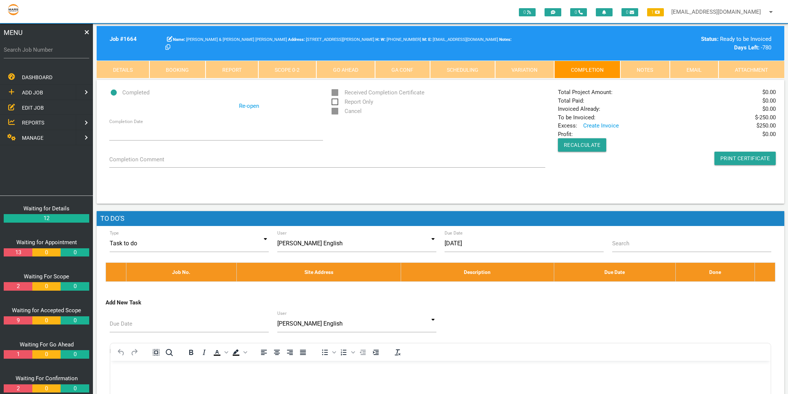
click at [292, 68] on link "Scope 0 - 2" at bounding box center [287, 70] width 58 height 18
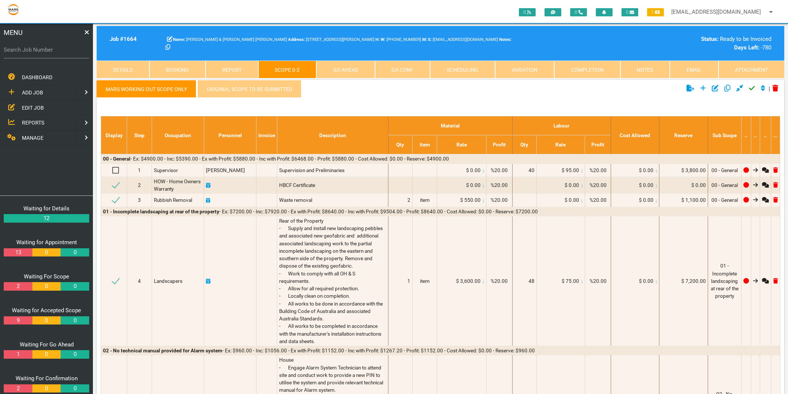
click at [174, 91] on link "mars working out scope only" at bounding box center [146, 89] width 99 height 18
click at [283, 93] on link "Original scope to be submitted" at bounding box center [249, 89] width 104 height 18
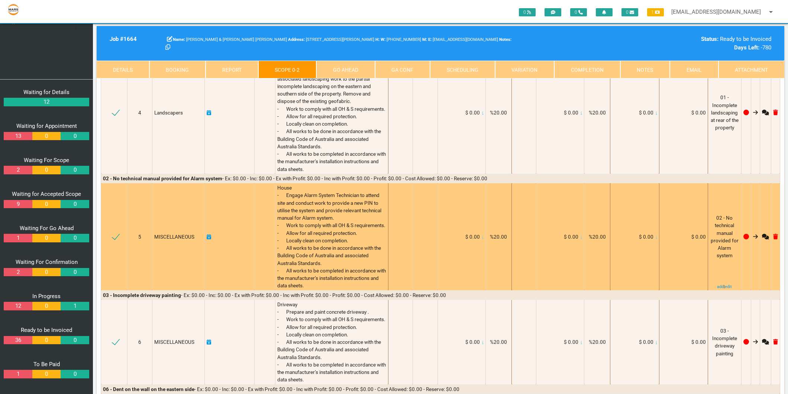
scroll to position [165, 0]
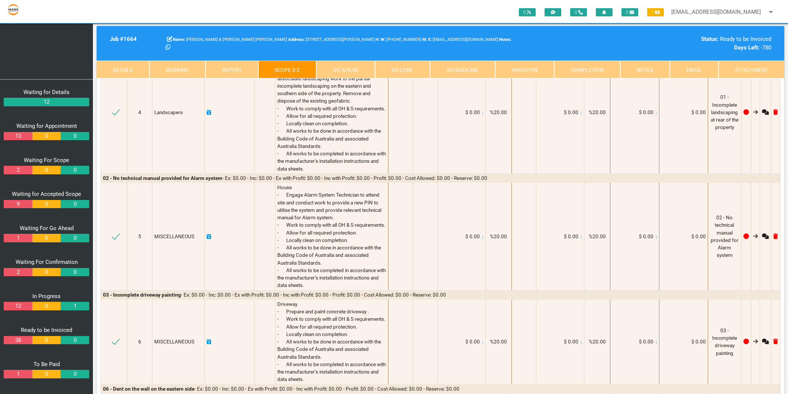
click at [19, 309] on link "12" at bounding box center [18, 306] width 28 height 9
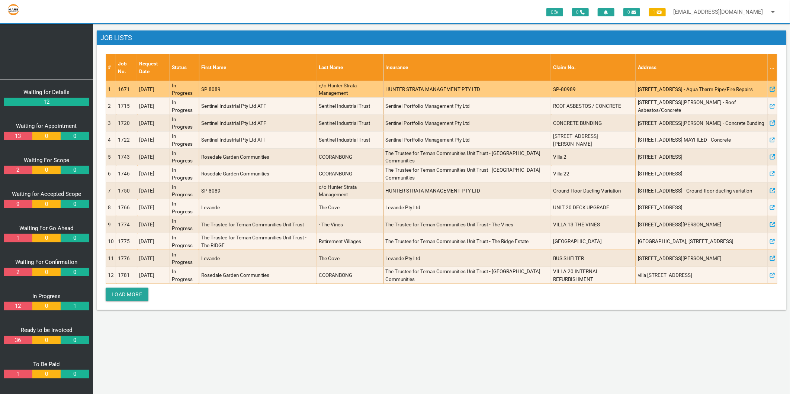
click at [125, 91] on td "1671" at bounding box center [126, 89] width 21 height 17
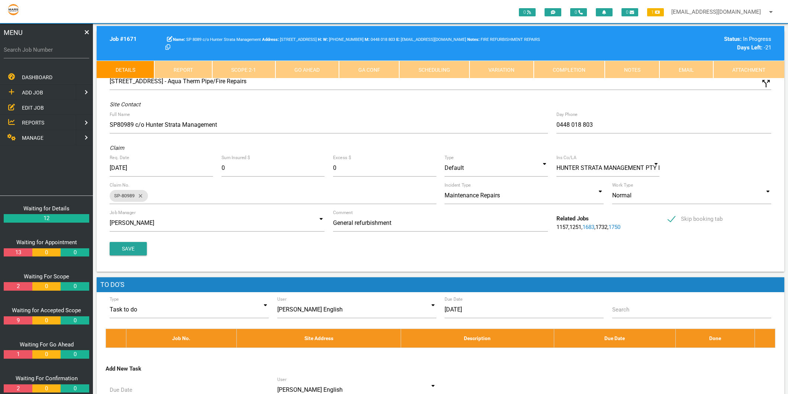
scroll to position [83, 0]
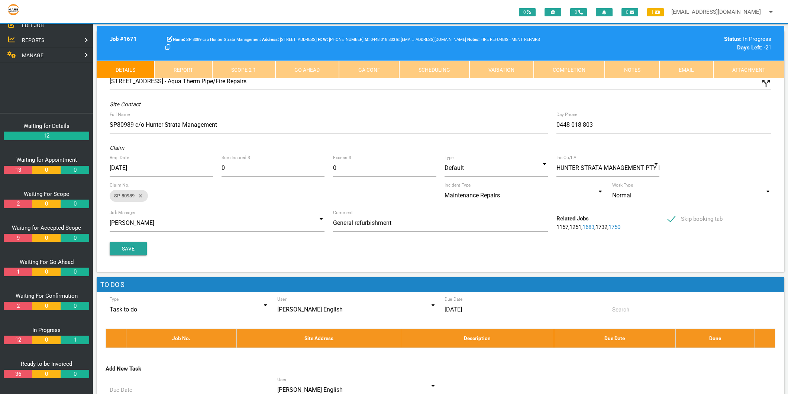
click at [21, 339] on link "12" at bounding box center [18, 340] width 28 height 9
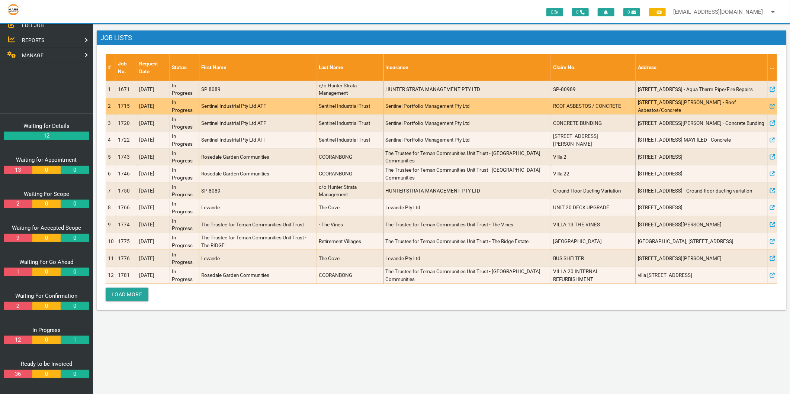
click at [129, 106] on td "1715" at bounding box center [126, 106] width 21 height 17
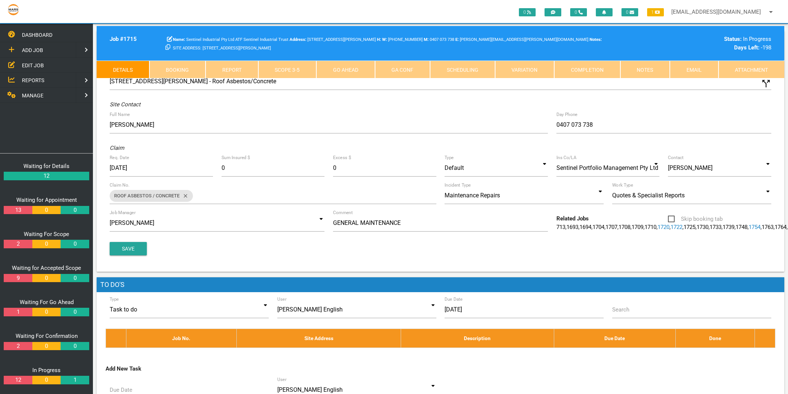
scroll to position [116, 0]
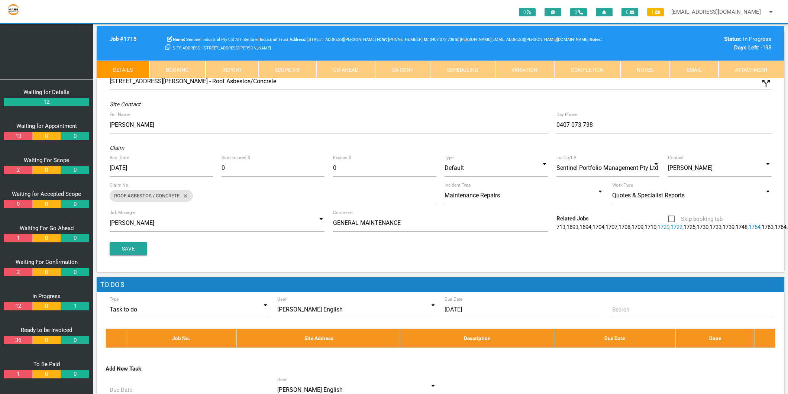
click at [12, 307] on link "12" at bounding box center [18, 306] width 28 height 9
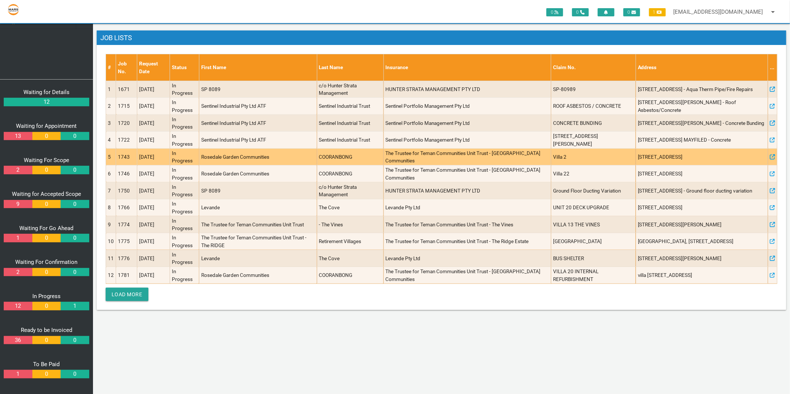
click at [126, 157] on td "1743" at bounding box center [126, 156] width 21 height 17
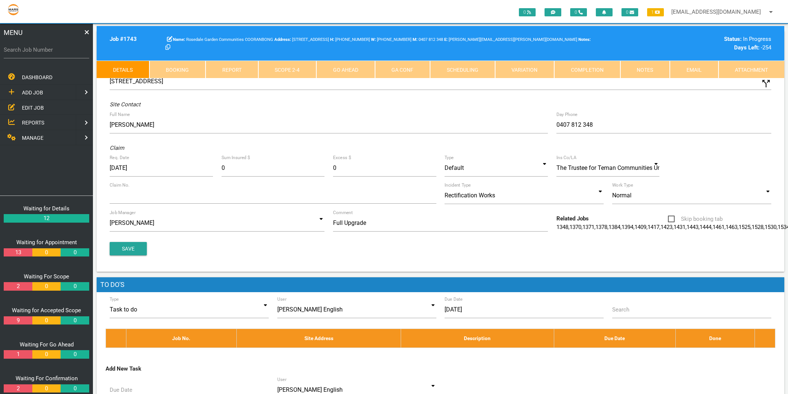
click at [588, 75] on link "Completion" at bounding box center [587, 70] width 66 height 18
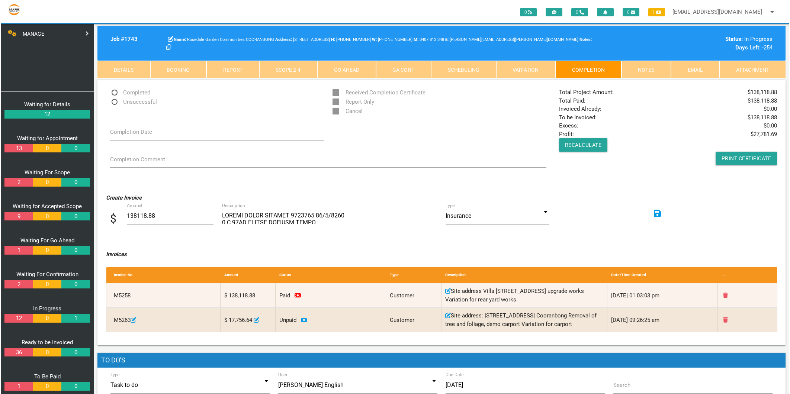
scroll to position [116, 0]
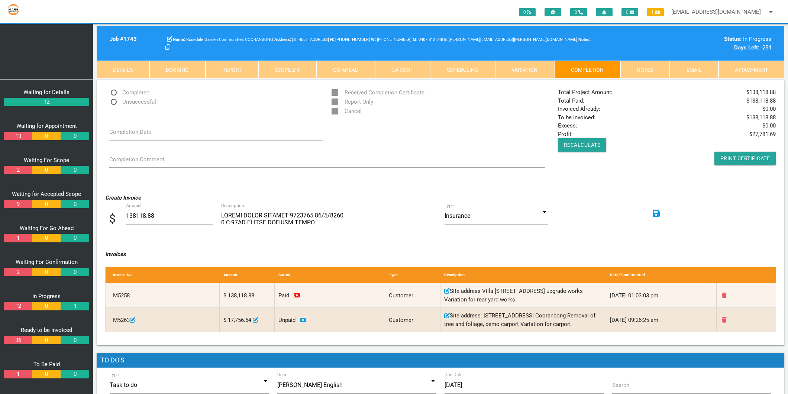
click at [14, 269] on link "2" at bounding box center [18, 272] width 28 height 9
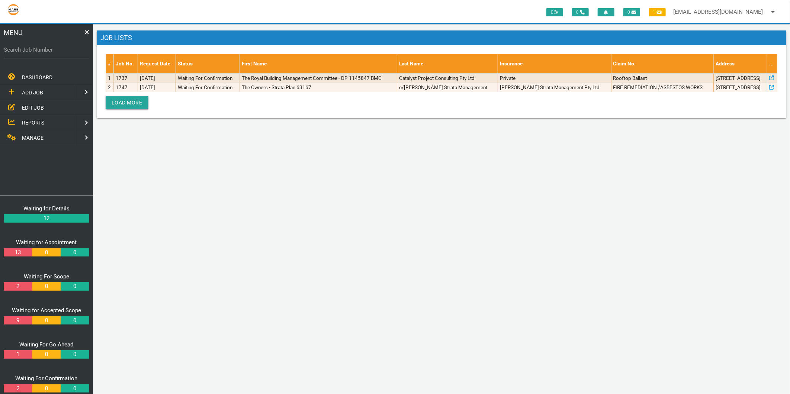
click at [39, 53] on label "Search Job Number" at bounding box center [46, 50] width 85 height 9
click at [39, 53] on input "Search Job Number" at bounding box center [46, 49] width 85 height 17
type input "1356"
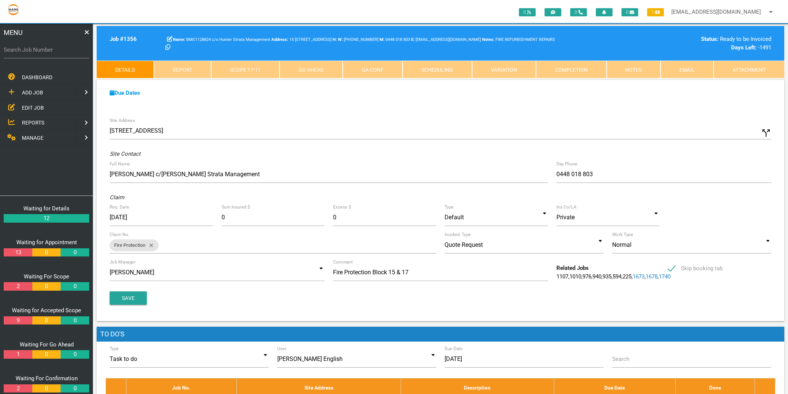
click at [560, 65] on link "Completion" at bounding box center [571, 70] width 71 height 18
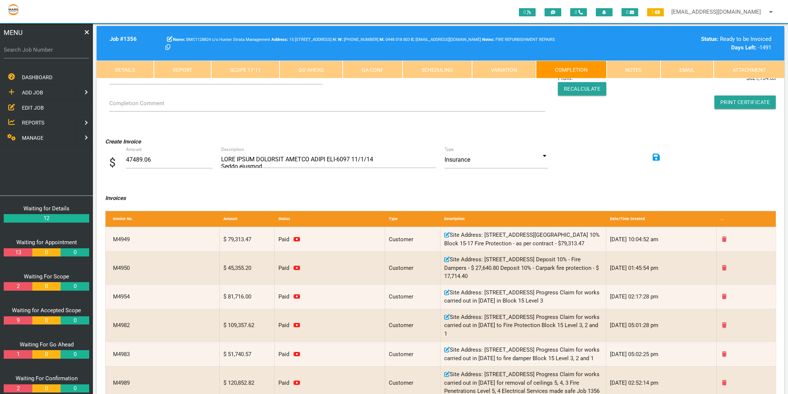
scroll to position [41, 0]
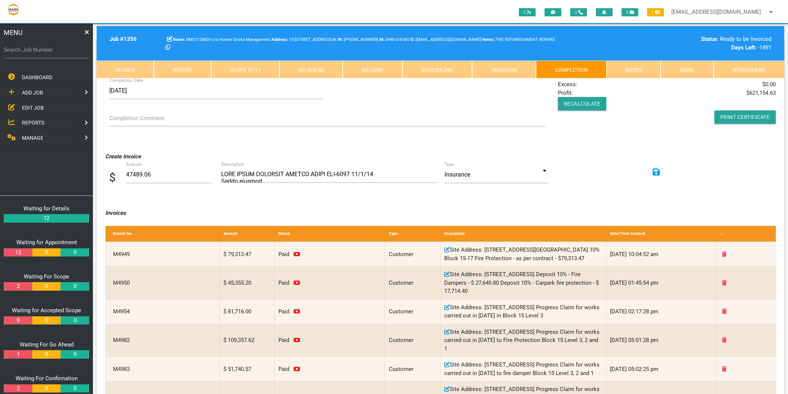
click at [40, 51] on label "Search Job Number" at bounding box center [46, 50] width 85 height 9
click at [40, 51] on input "Search Job Number" at bounding box center [46, 49] width 85 height 17
type input "1646"
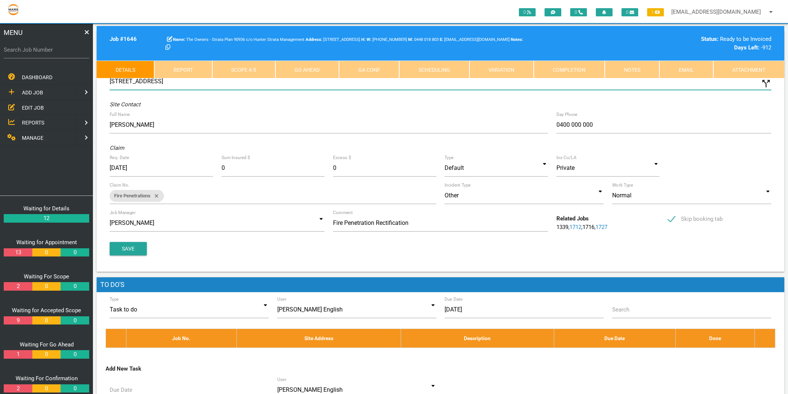
click at [567, 80] on input "[STREET_ADDRESS]" at bounding box center [441, 81] width 662 height 17
click at [562, 68] on link "Completion" at bounding box center [569, 70] width 71 height 18
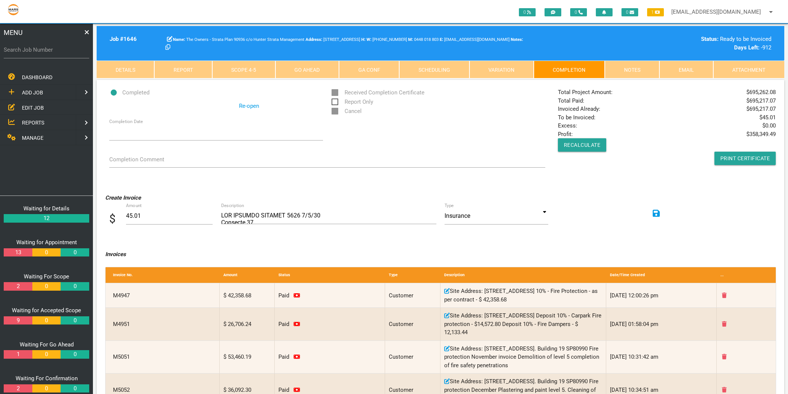
click at [66, 51] on label "Search Job Number" at bounding box center [46, 50] width 85 height 9
click at [66, 51] on input "Search Job Number" at bounding box center [46, 49] width 85 height 17
type input "1356"
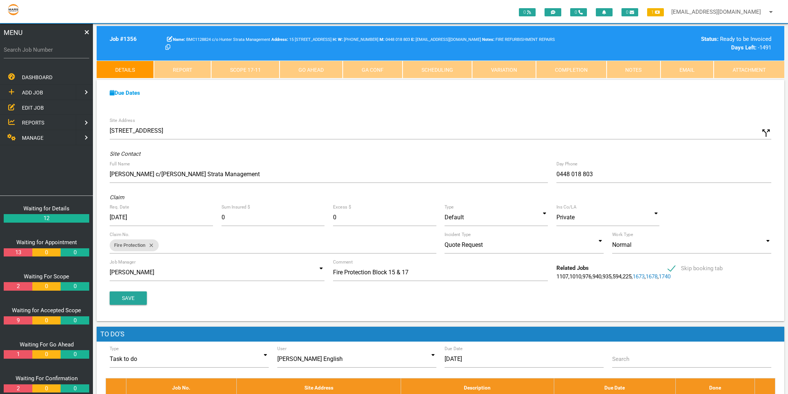
click at [581, 65] on link "Completion" at bounding box center [571, 70] width 71 height 18
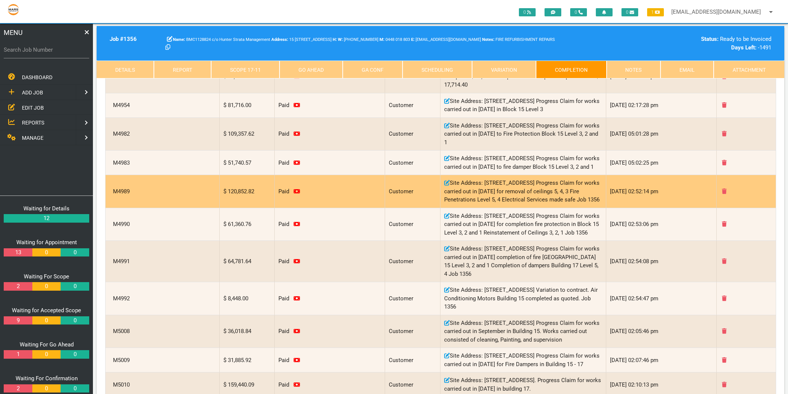
scroll to position [206, 0]
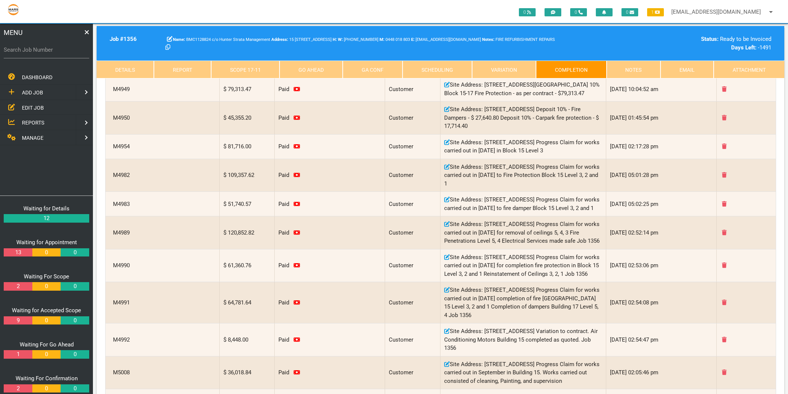
click at [58, 49] on label "Search Job Number" at bounding box center [46, 50] width 85 height 9
click at [58, 49] on input "Search Job Number" at bounding box center [46, 49] width 85 height 17
type input "11646"
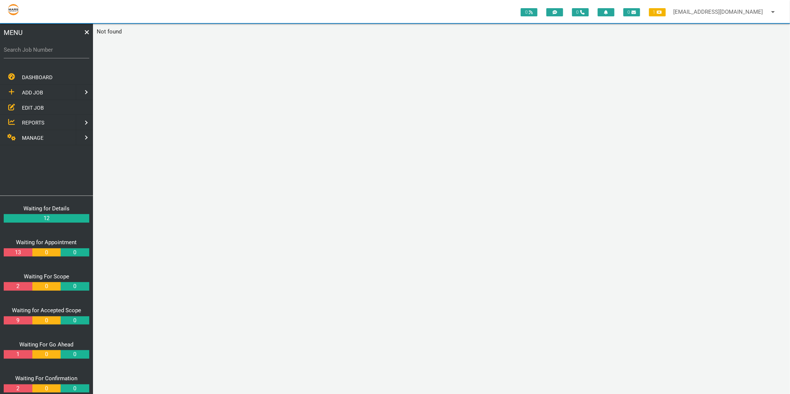
click at [63, 49] on label "Search Job Number" at bounding box center [46, 50] width 85 height 9
click at [63, 49] on input "Search Job Number" at bounding box center [46, 49] width 85 height 17
type input "1646"
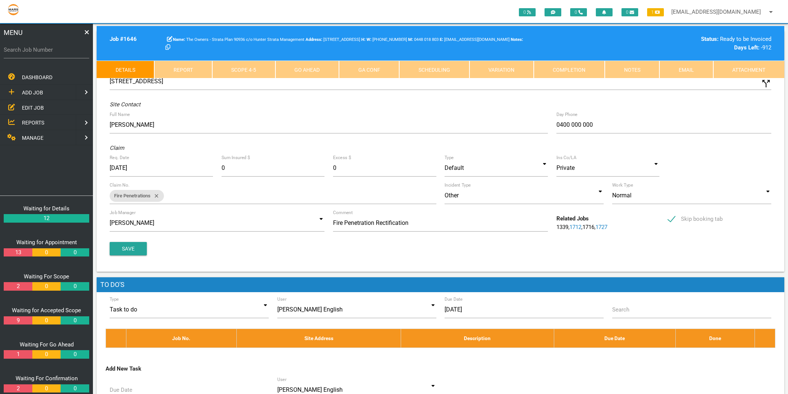
click at [555, 75] on link "Completion" at bounding box center [569, 70] width 71 height 18
